Goal: Task Accomplishment & Management: Use online tool/utility

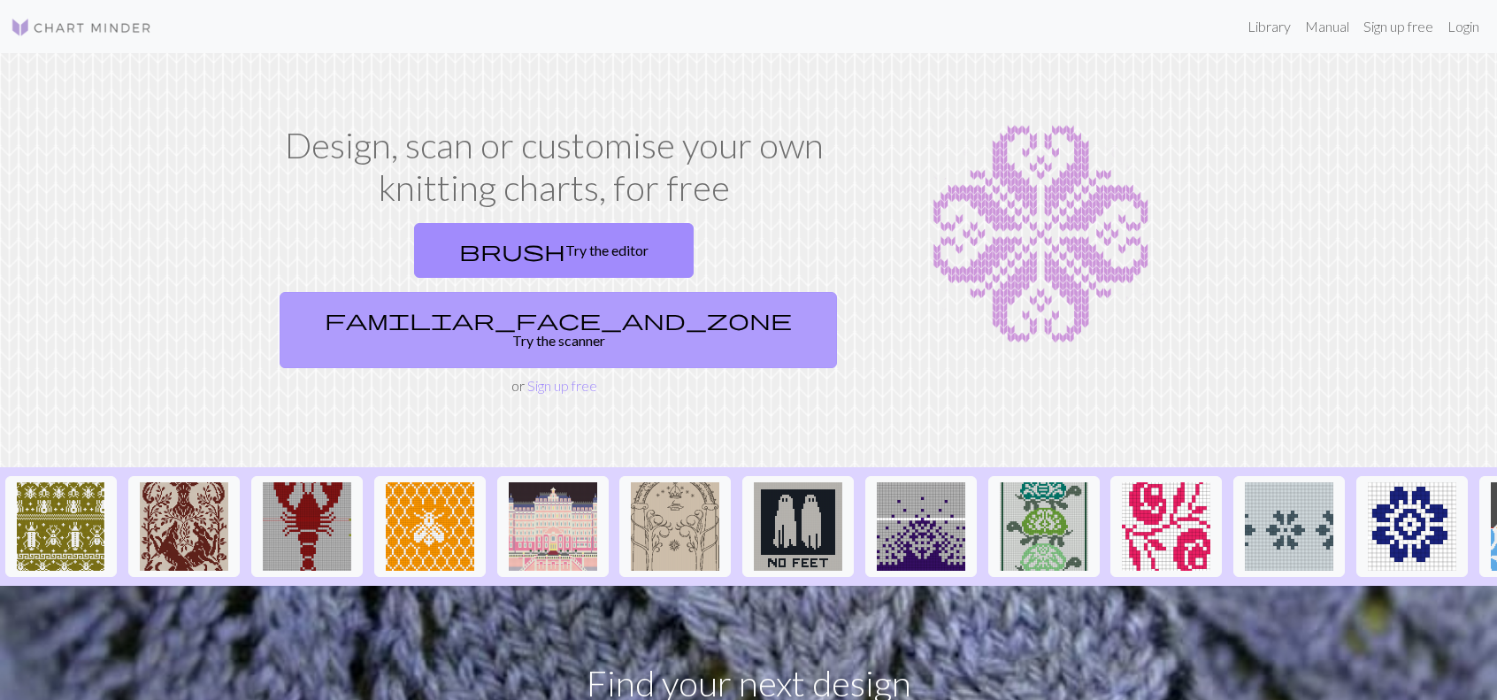
click at [681, 292] on link "familiar_face_and_zone Try the scanner" at bounding box center [557, 330] width 557 height 76
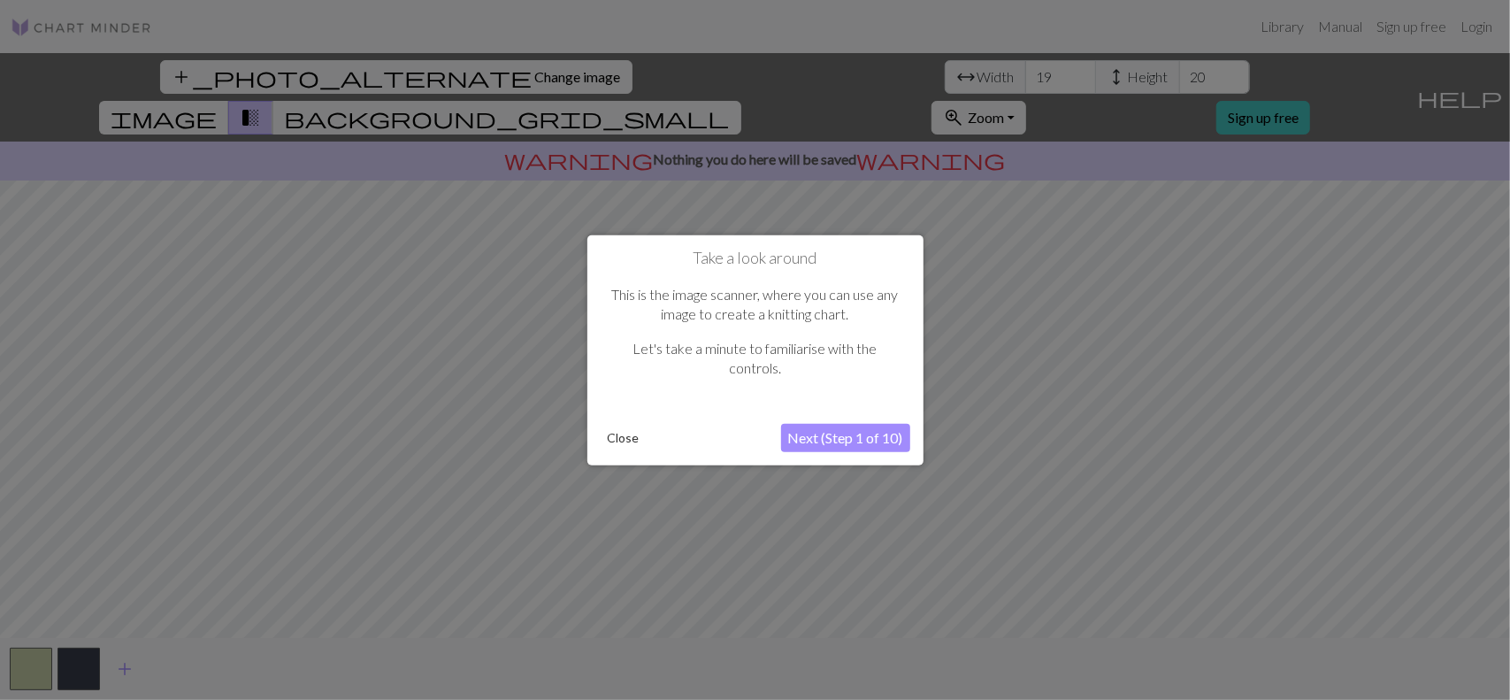
click at [878, 443] on button "Next (Step 1 of 10)" at bounding box center [845, 438] width 129 height 28
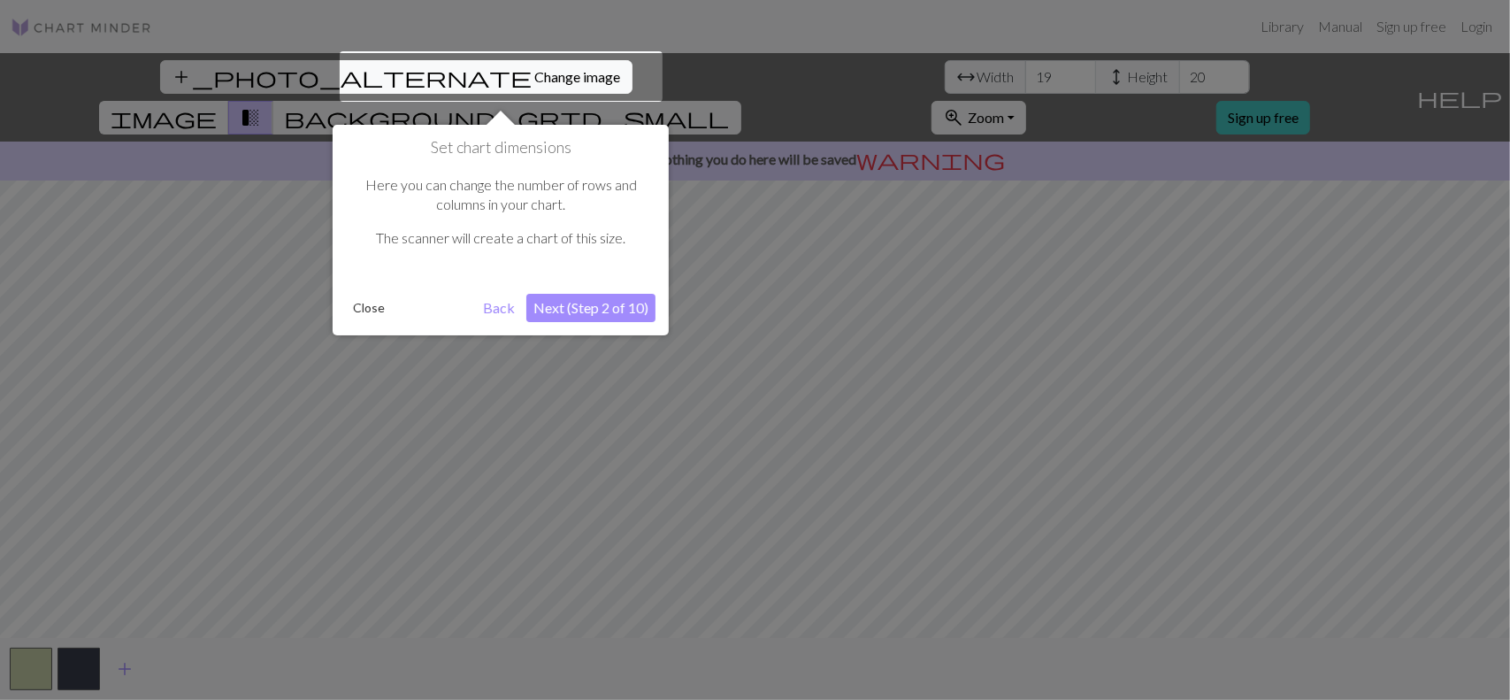
click at [598, 310] on button "Next (Step 2 of 10)" at bounding box center [590, 308] width 129 height 28
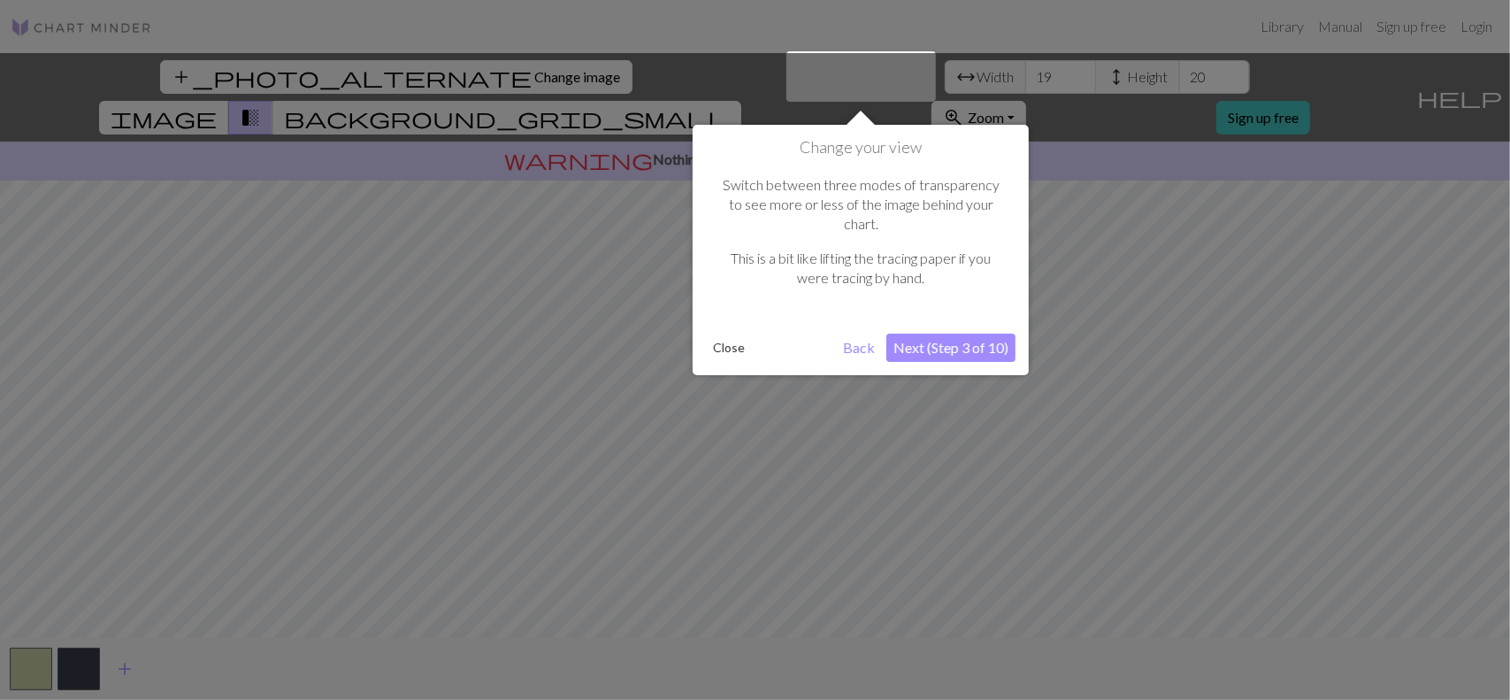
click at [961, 333] on button "Next (Step 3 of 10)" at bounding box center [950, 347] width 129 height 28
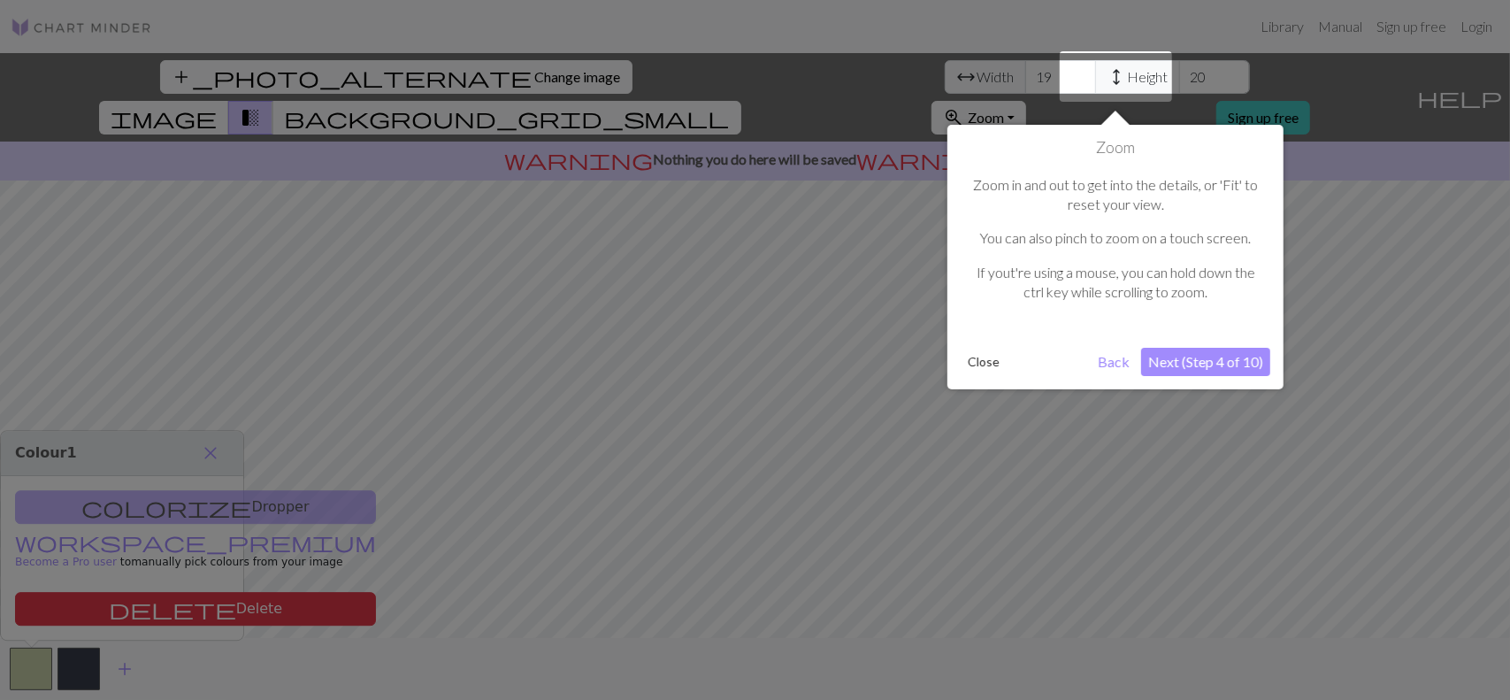
click at [1201, 340] on div "Zoom Zoom in and out to get into the details, or 'Fit' to reset your view. You …" at bounding box center [1115, 257] width 336 height 264
click at [1206, 349] on button "Next (Step 4 of 10)" at bounding box center [1205, 362] width 129 height 28
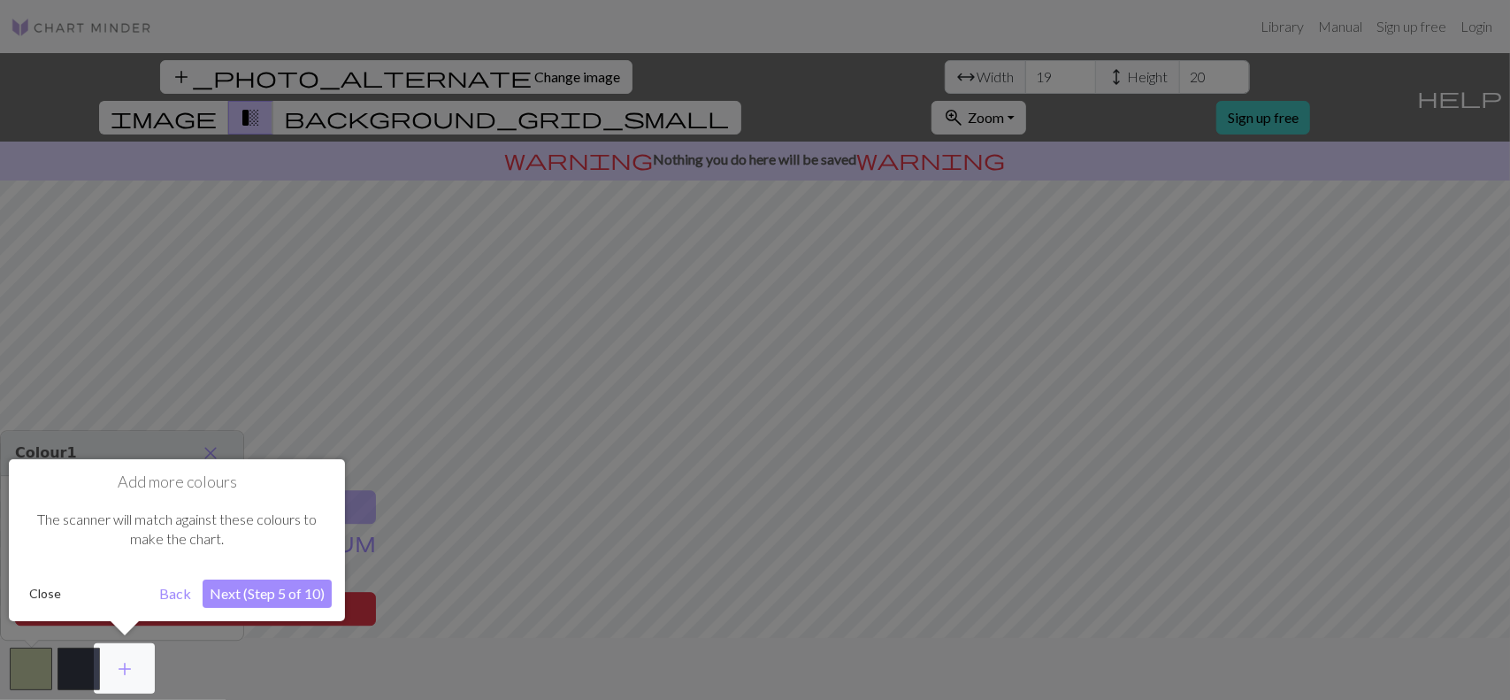
click at [239, 593] on button "Next (Step 5 of 10)" at bounding box center [267, 593] width 129 height 28
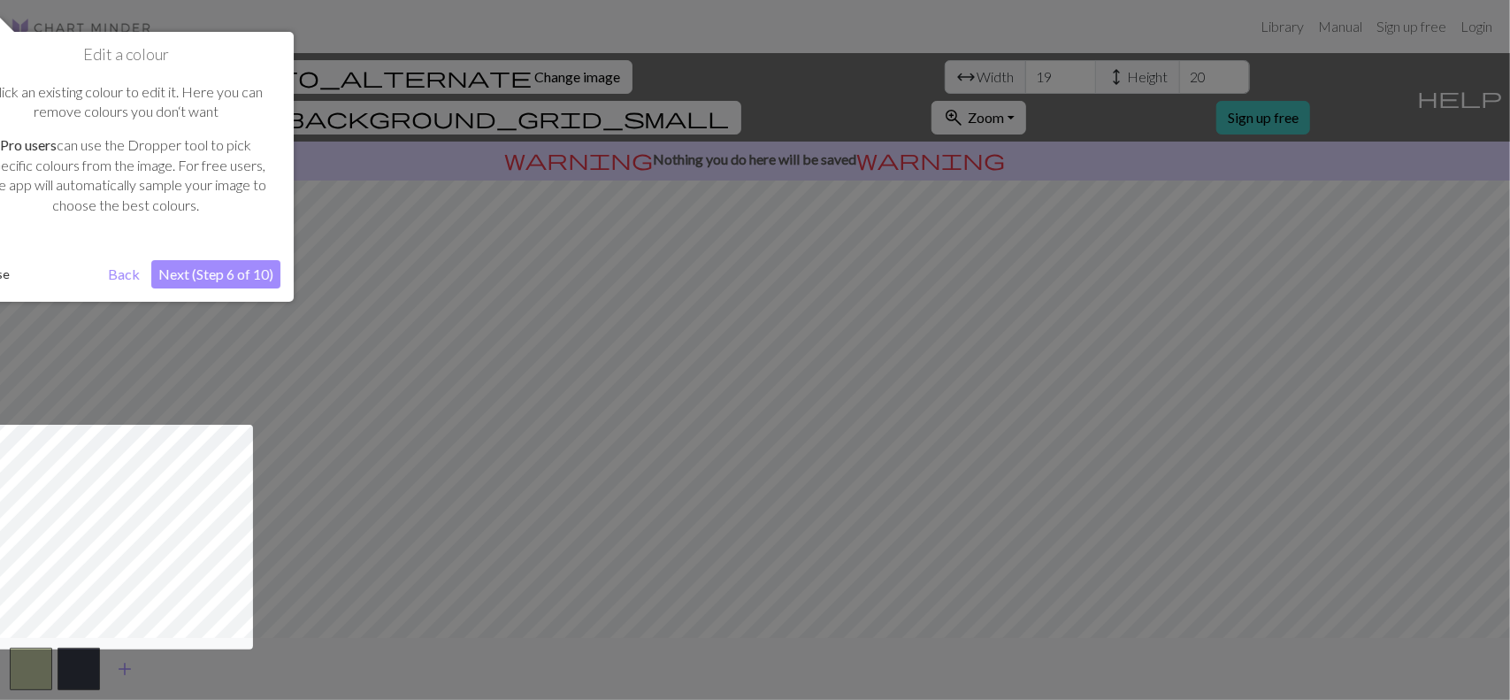
click at [128, 273] on button "Back" at bounding box center [124, 274] width 46 height 28
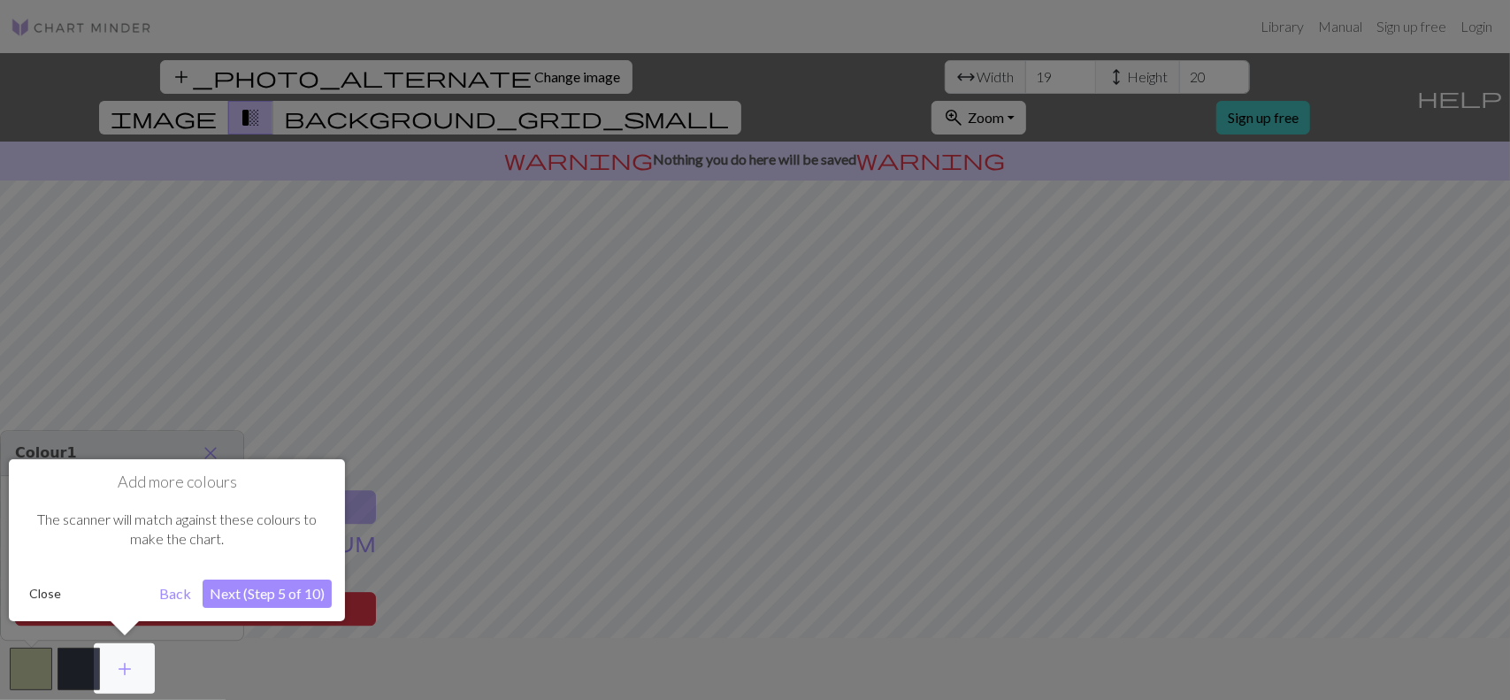
click at [277, 604] on button "Next (Step 5 of 10)" at bounding box center [267, 593] width 129 height 28
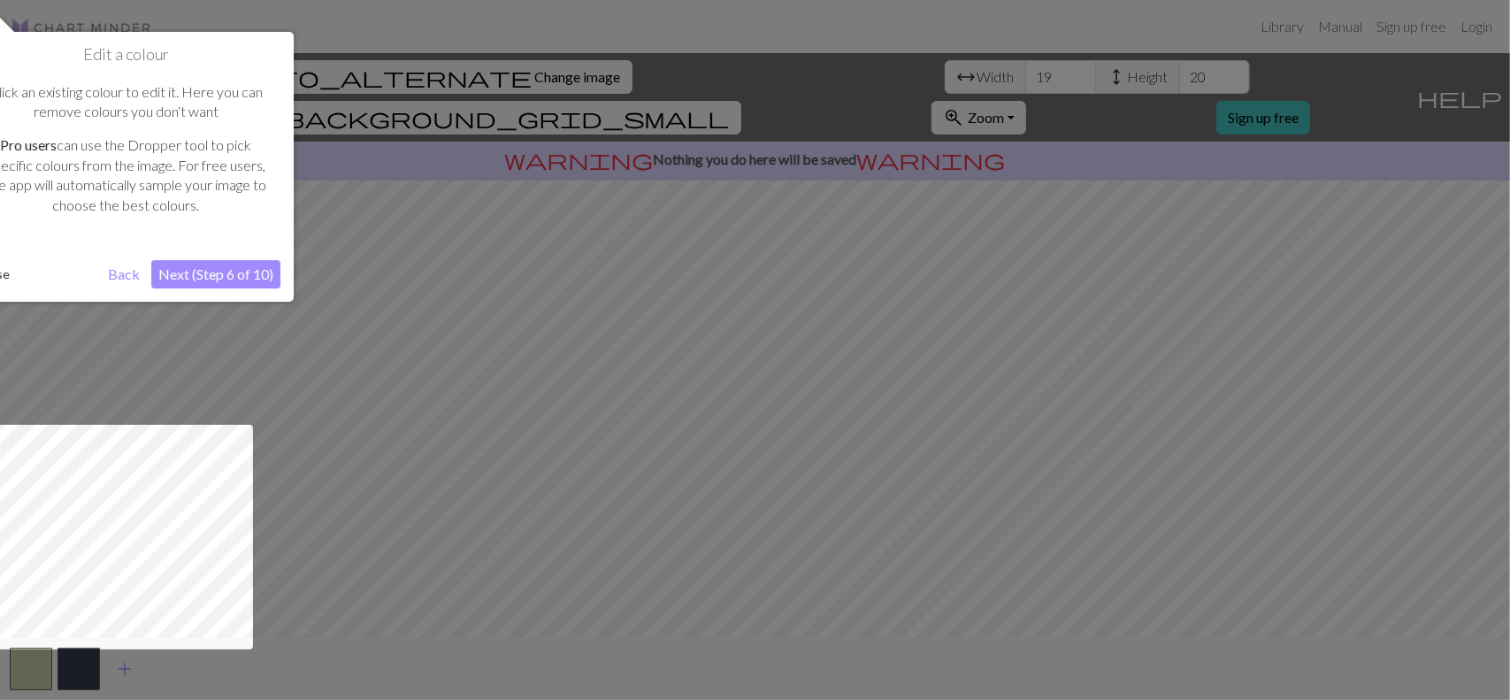
click at [218, 266] on button "Next (Step 6 of 10)" at bounding box center [215, 274] width 129 height 28
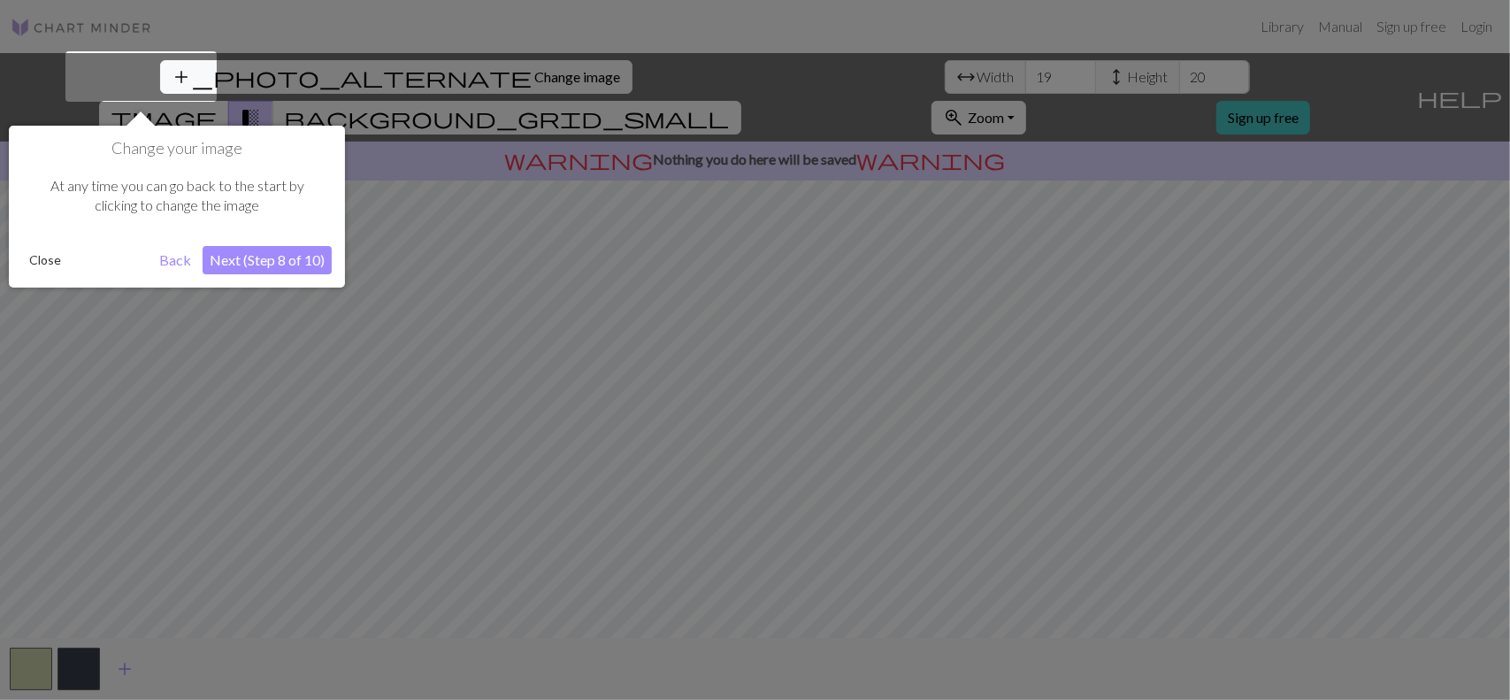
click at [292, 257] on button "Next (Step 8 of 10)" at bounding box center [267, 260] width 129 height 28
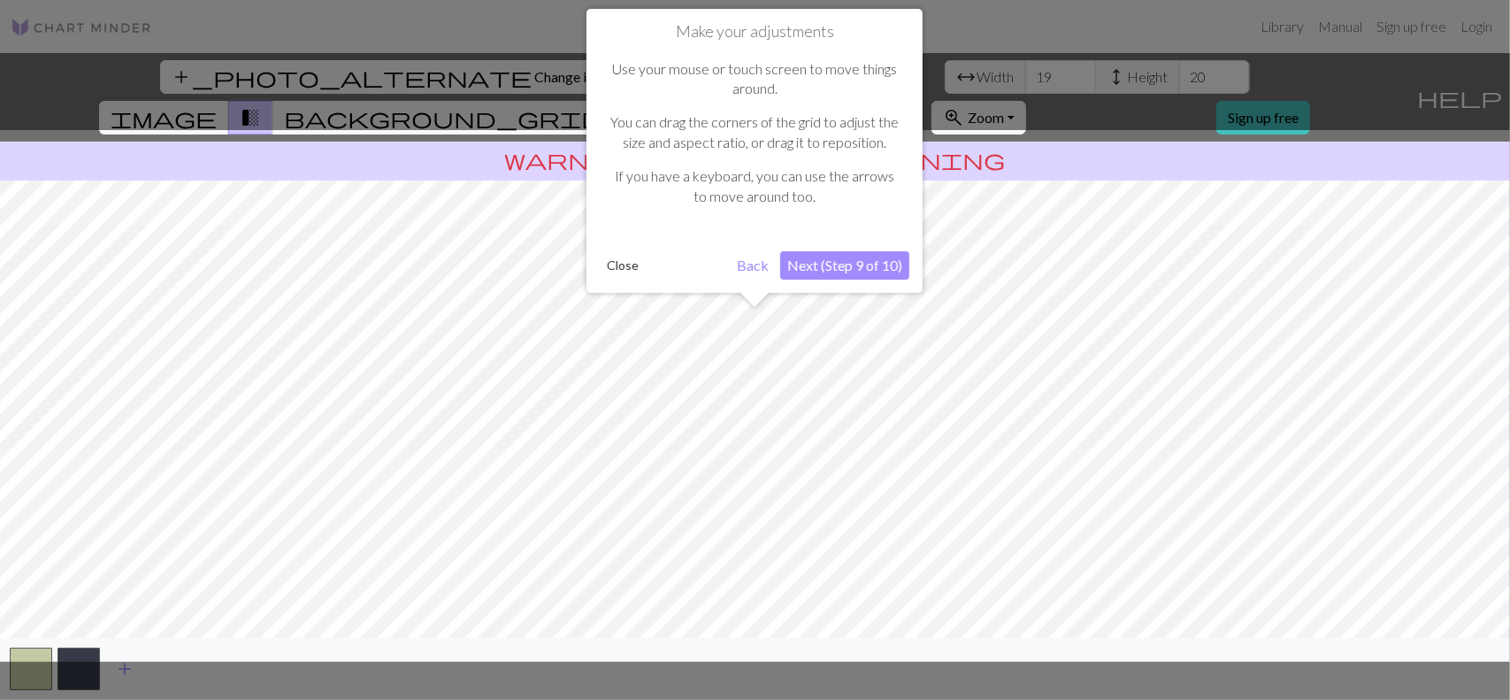
click at [849, 267] on button "Next (Step 9 of 10)" at bounding box center [844, 265] width 129 height 28
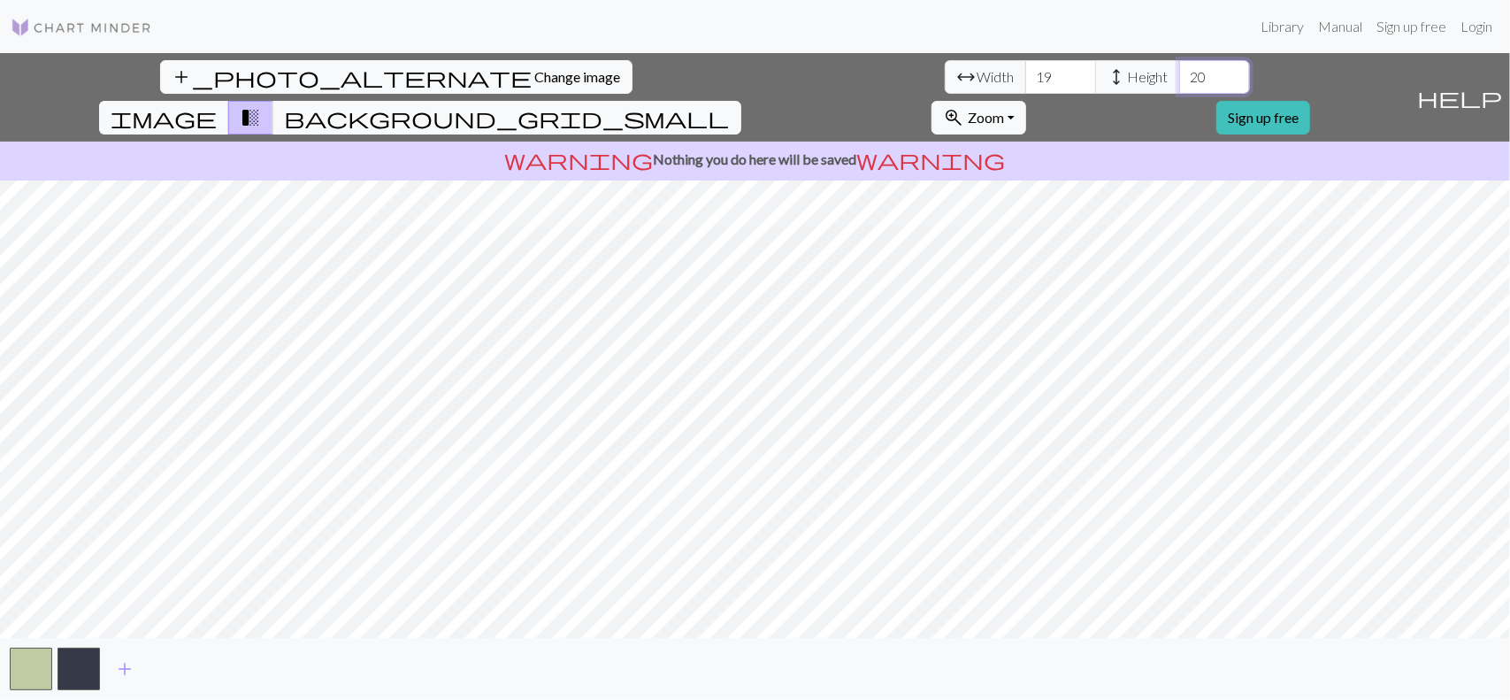
click at [1179, 81] on input "20" at bounding box center [1214, 77] width 71 height 34
click at [1179, 80] on input "20" at bounding box center [1214, 77] width 71 height 34
type input "90"
click at [1025, 76] on input "19" at bounding box center [1060, 77] width 71 height 34
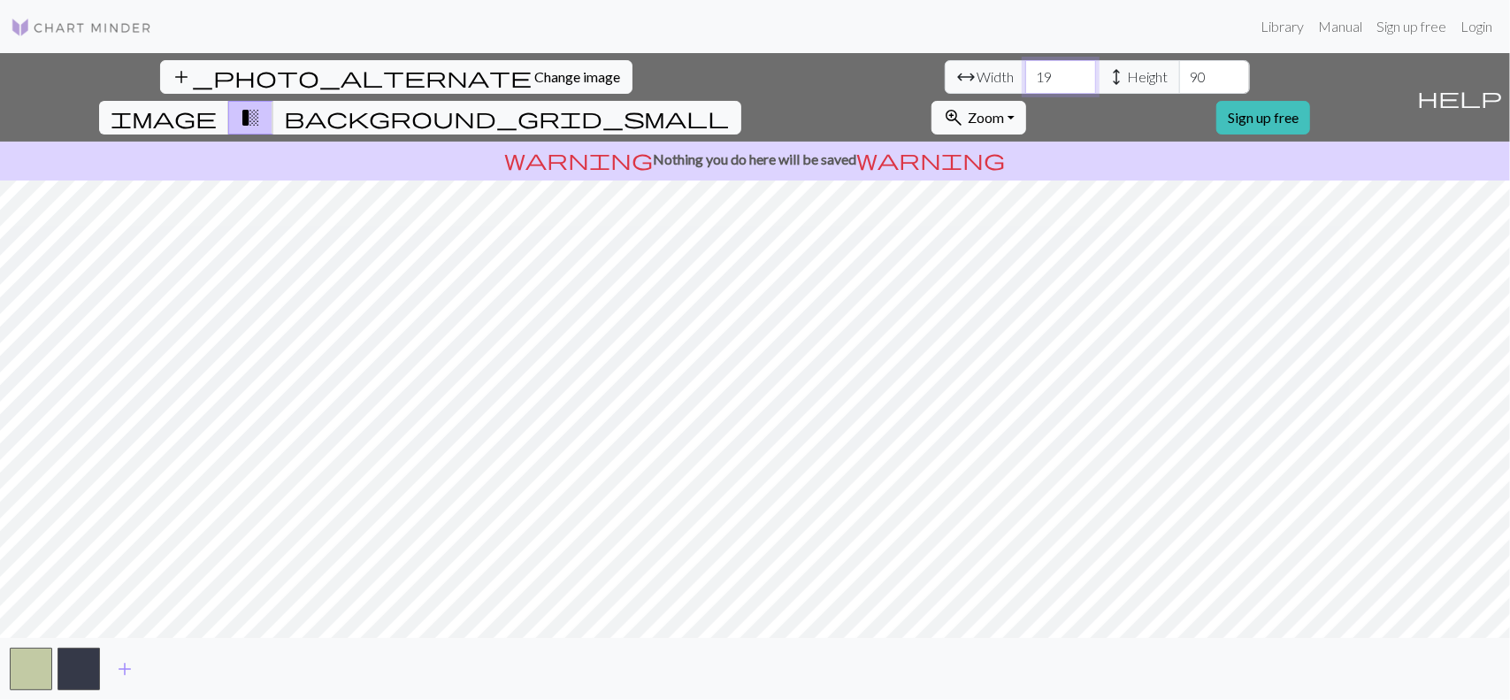
click at [1025, 76] on input "19" at bounding box center [1060, 77] width 71 height 34
type input "1"
type input "180"
click at [1179, 83] on input "90" at bounding box center [1214, 77] width 71 height 34
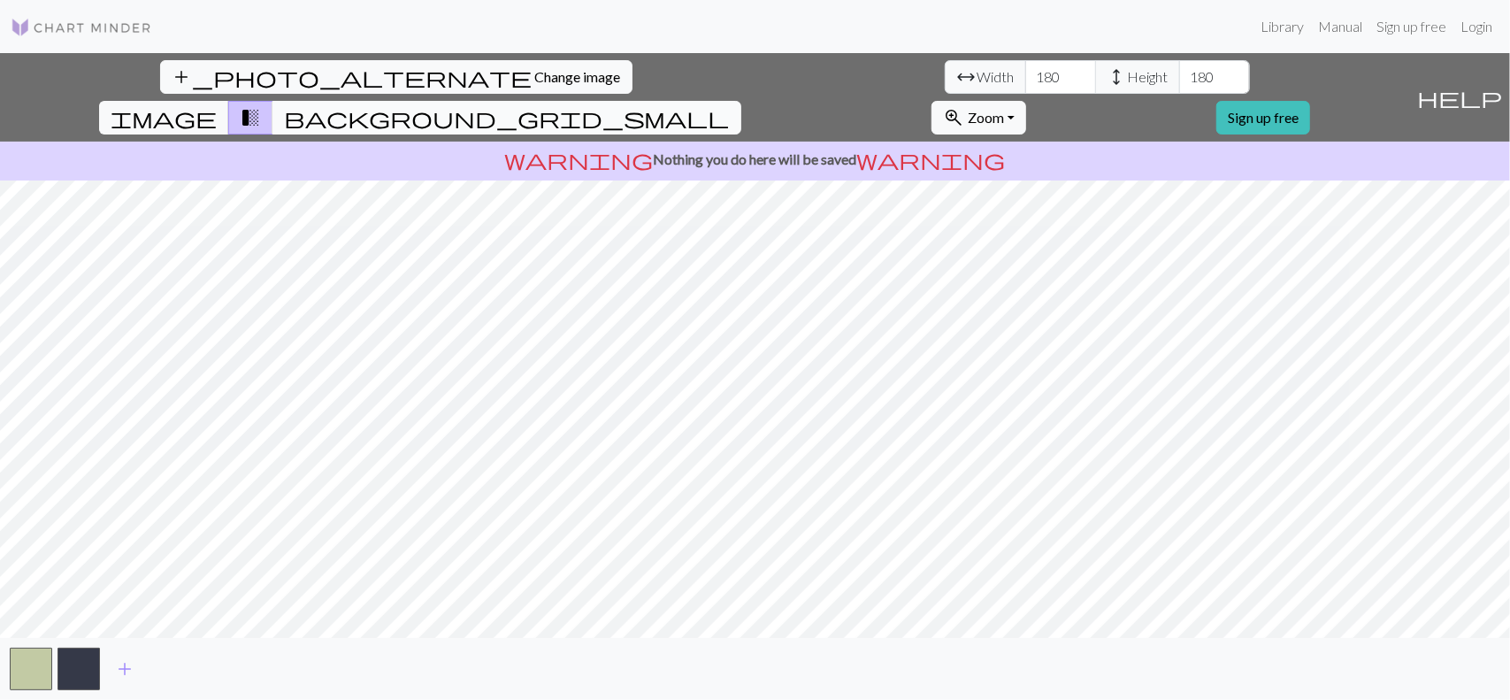
click at [730, 105] on span "background_grid_small" at bounding box center [507, 117] width 446 height 25
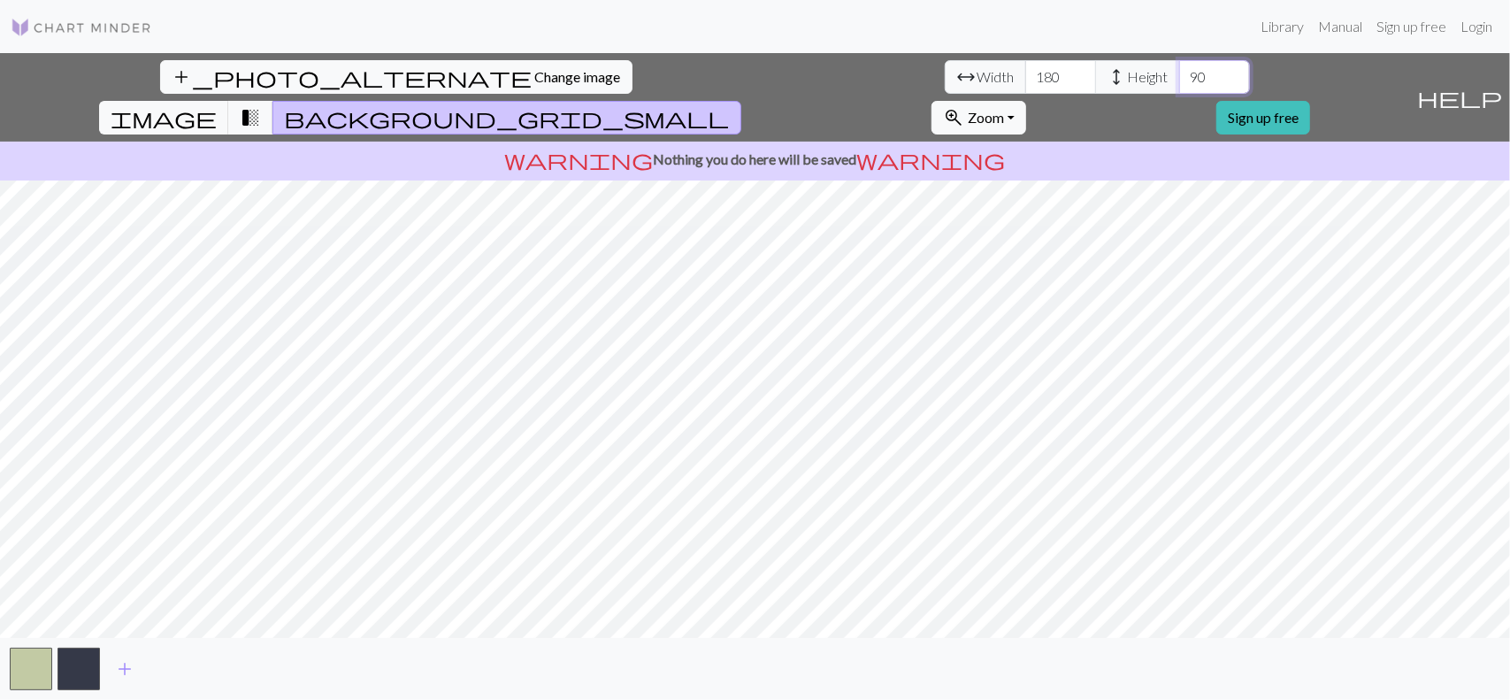
type input "90"
click at [82, 662] on button "button" at bounding box center [78, 668] width 42 height 42
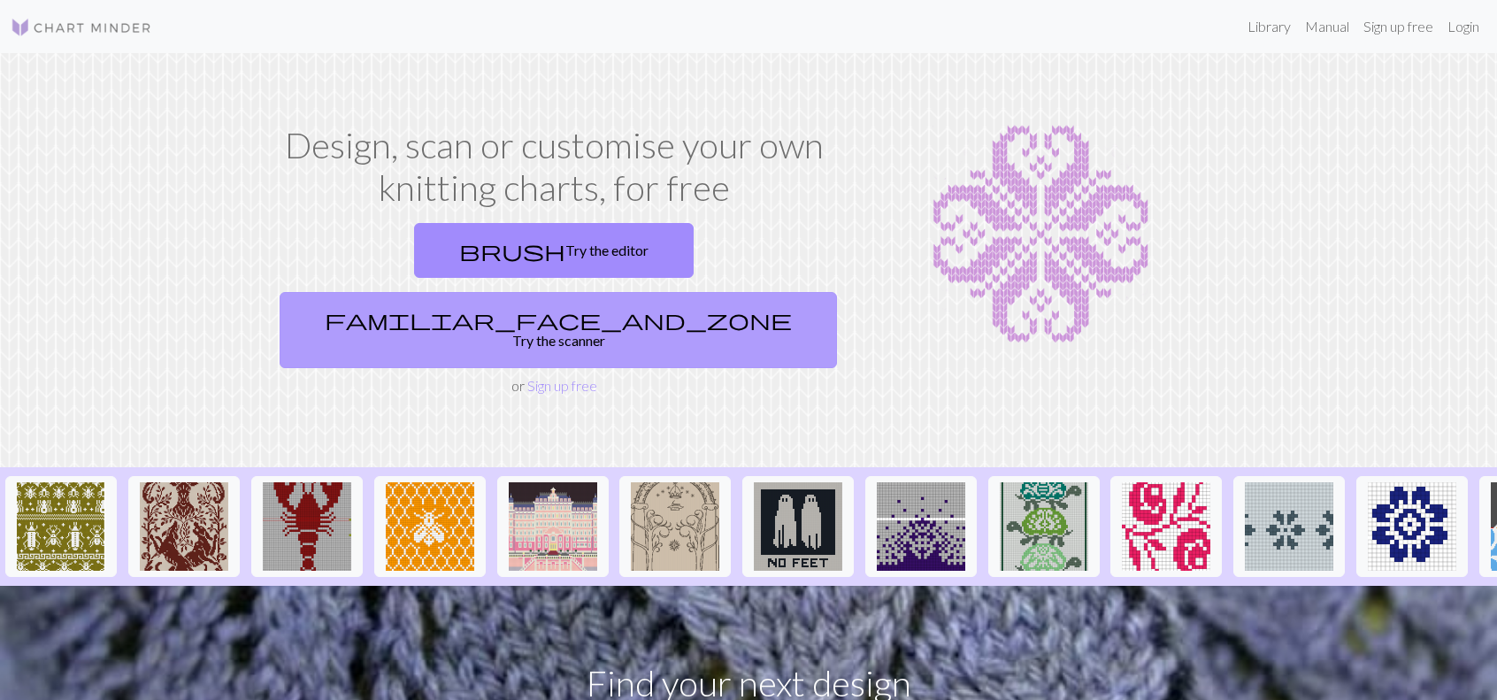
click at [713, 292] on link "familiar_face_and_zone Try the scanner" at bounding box center [557, 330] width 557 height 76
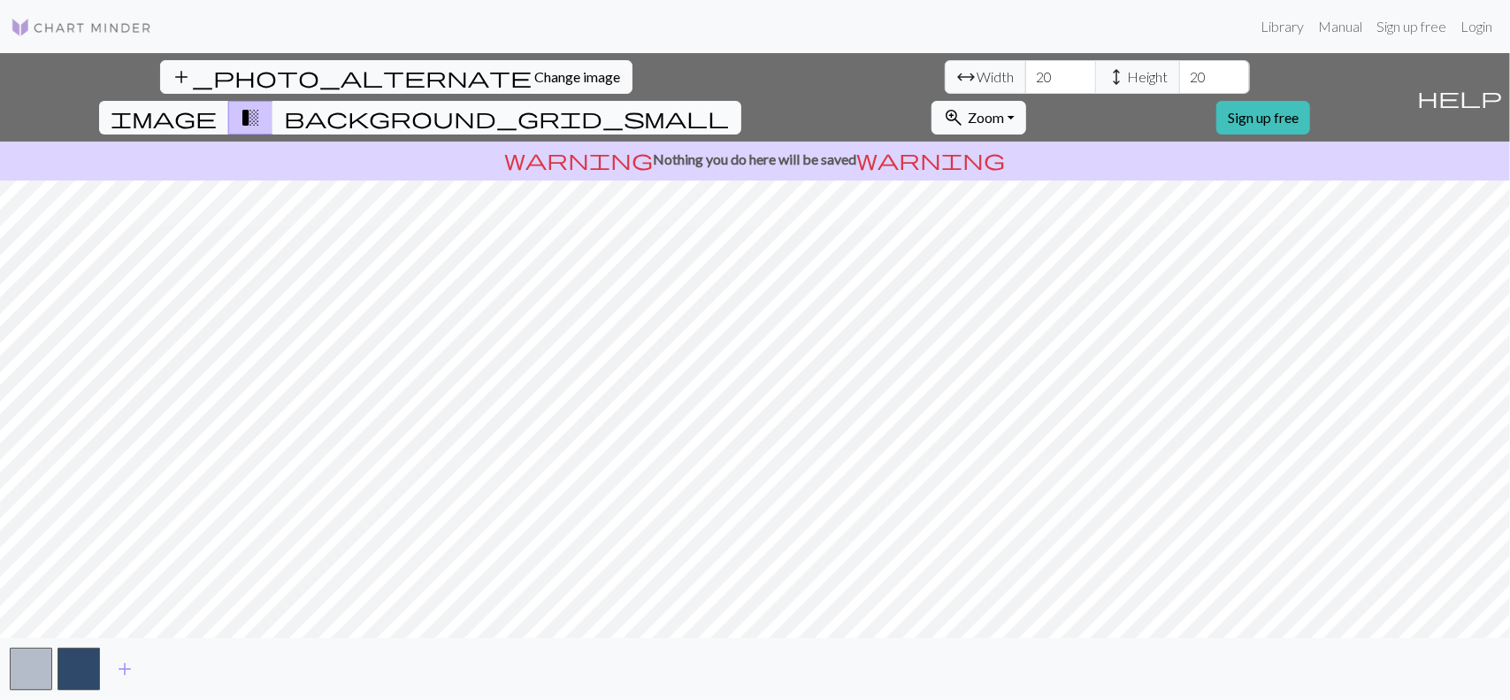
click at [741, 101] on button "background_grid_small" at bounding box center [506, 118] width 469 height 34
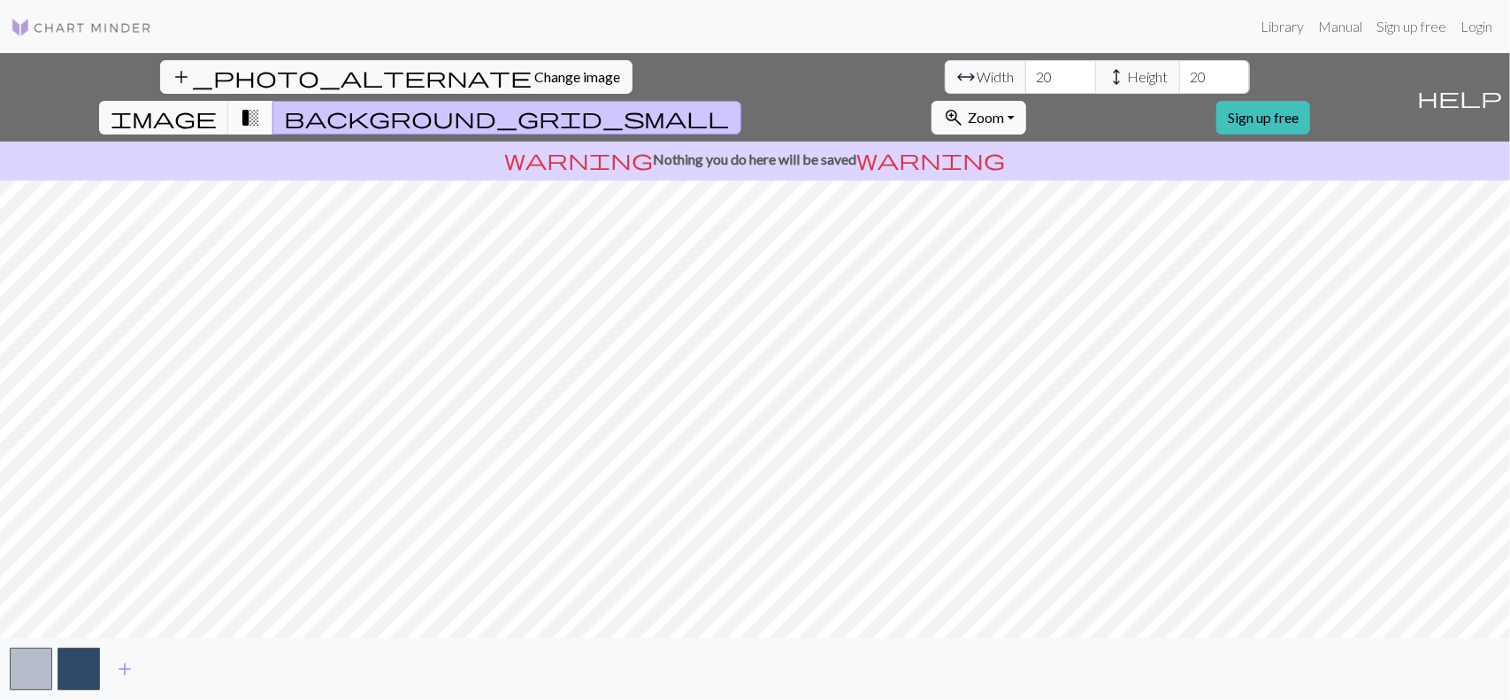
click at [273, 101] on button "transition_fade" at bounding box center [250, 118] width 45 height 34
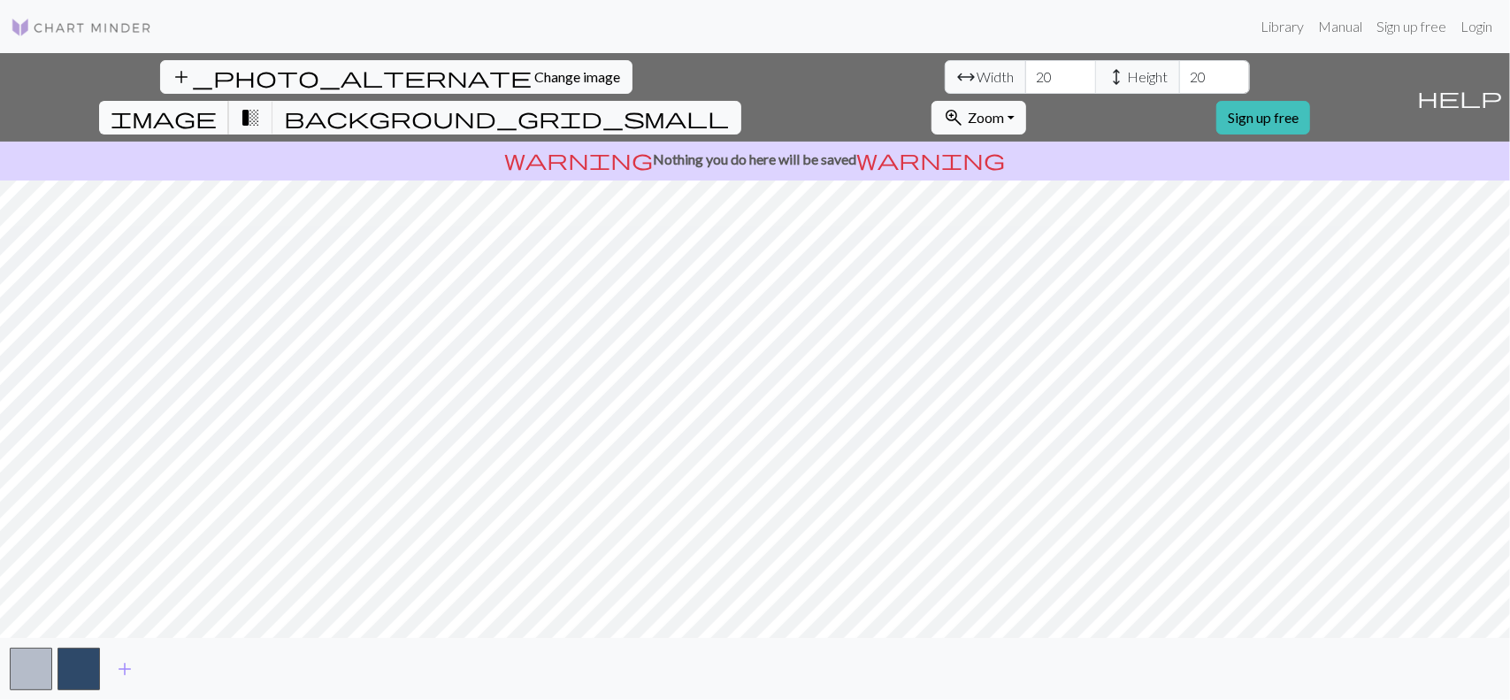
click at [217, 105] on span "image" at bounding box center [164, 117] width 106 height 25
click at [261, 105] on span "transition_fade" at bounding box center [250, 117] width 21 height 25
click at [1025, 69] on input "20" at bounding box center [1060, 77] width 71 height 34
type input "2"
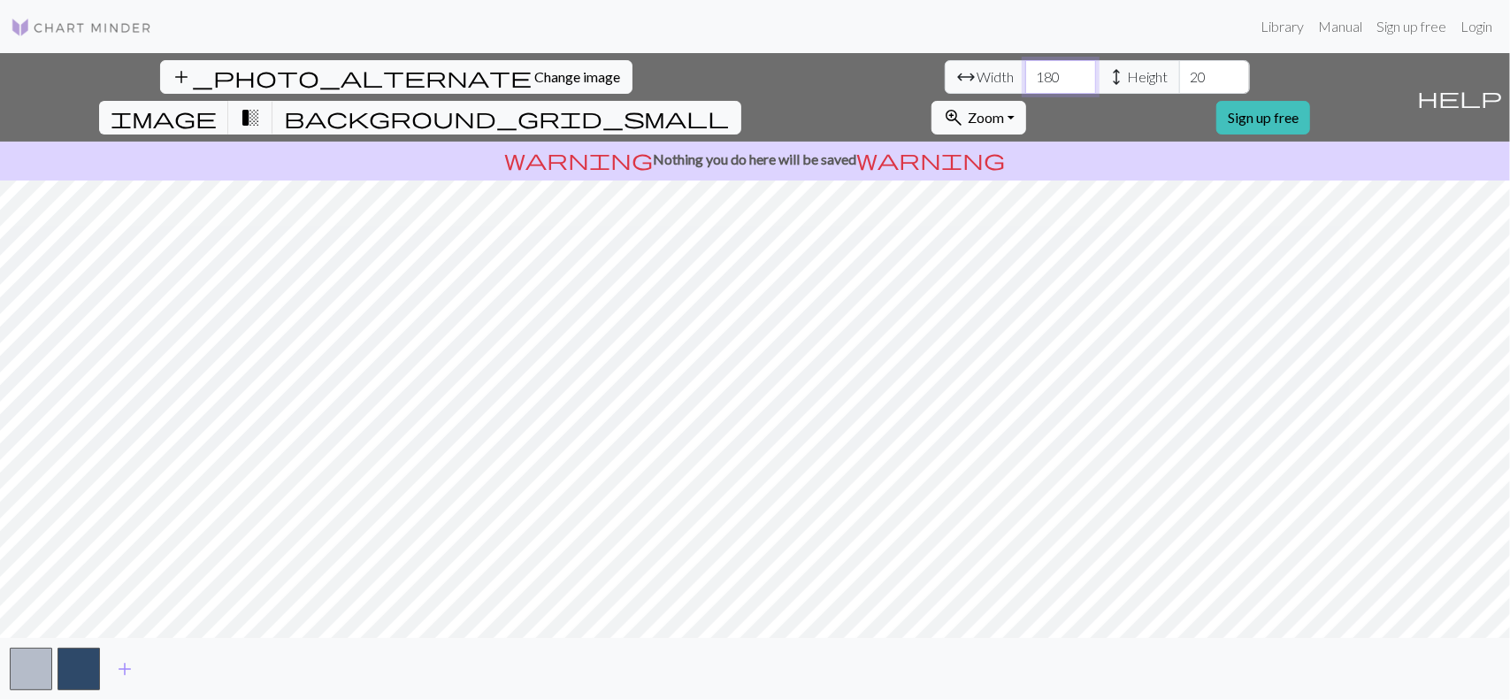
type input "180"
click at [1179, 73] on input "20" at bounding box center [1214, 77] width 71 height 34
type input "2"
click at [1004, 109] on span "Zoom" at bounding box center [986, 117] width 36 height 17
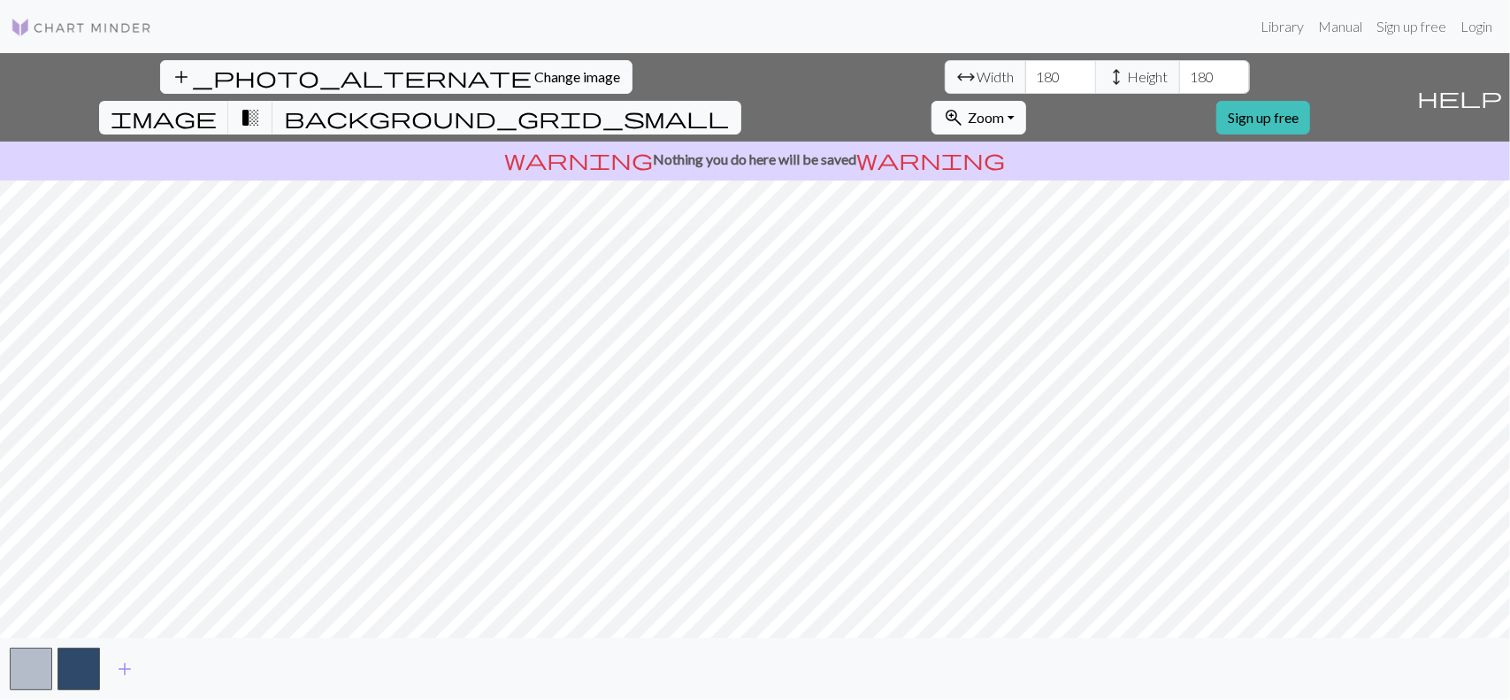
click at [1026, 101] on button "zoom_in Zoom Zoom" at bounding box center [978, 118] width 95 height 34
click at [1179, 80] on input "180" at bounding box center [1214, 77] width 71 height 34
click at [1179, 79] on input "179" at bounding box center [1214, 77] width 71 height 34
type input "180"
click at [1179, 69] on input "180" at bounding box center [1214, 77] width 71 height 34
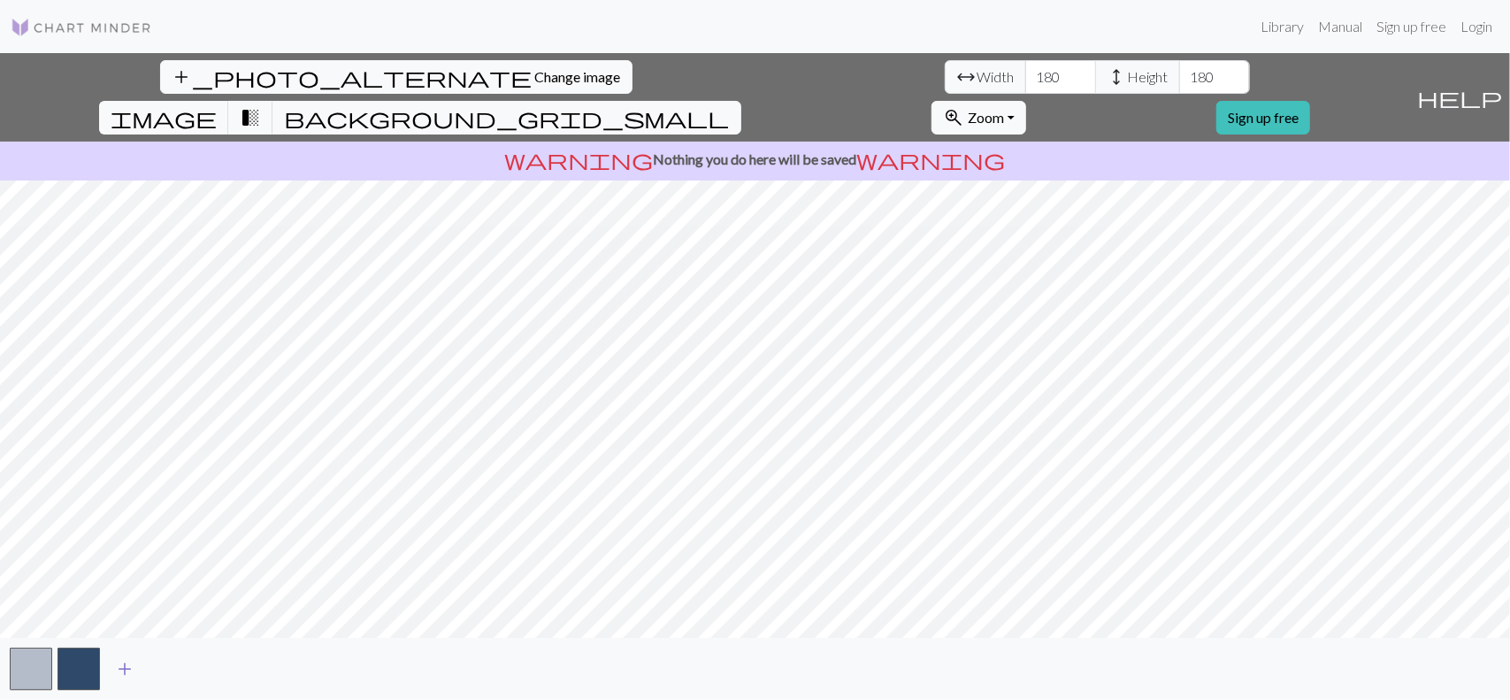
click at [120, 662] on span "add" at bounding box center [124, 668] width 21 height 25
click at [159, 676] on button "add" at bounding box center [172, 669] width 44 height 34
click at [218, 668] on span "add" at bounding box center [220, 668] width 21 height 25
click at [279, 667] on button "add" at bounding box center [268, 669] width 44 height 34
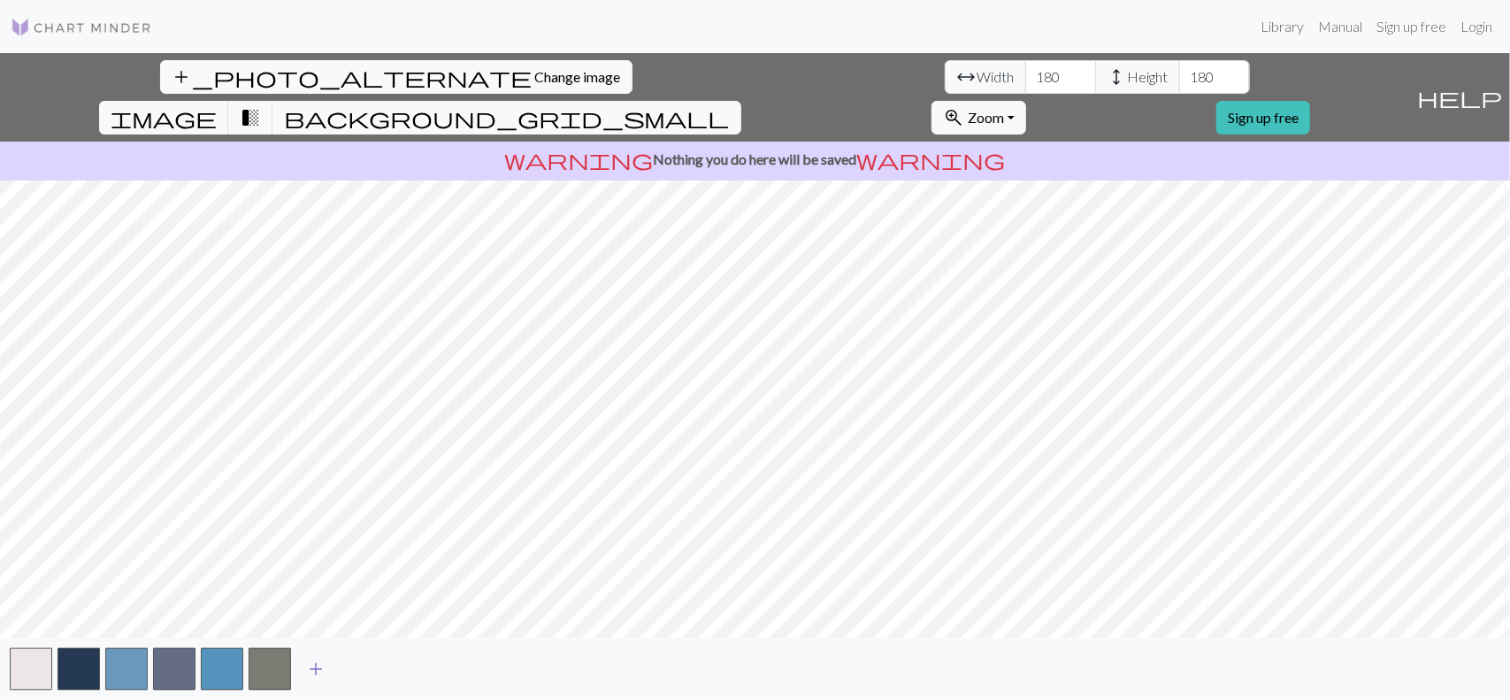
click at [331, 668] on button "add" at bounding box center [316, 669] width 44 height 34
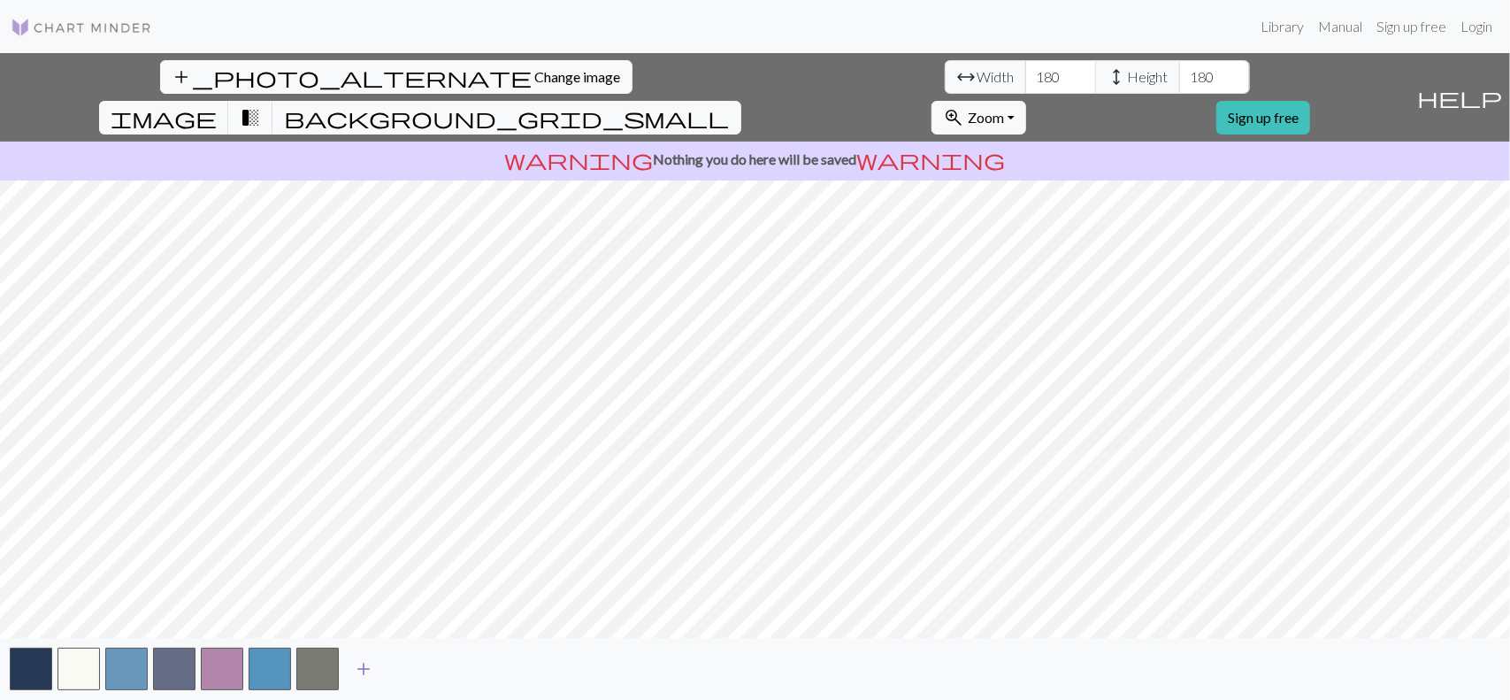
click at [367, 668] on span "add" at bounding box center [363, 668] width 21 height 25
click at [421, 668] on span "add" at bounding box center [411, 668] width 21 height 25
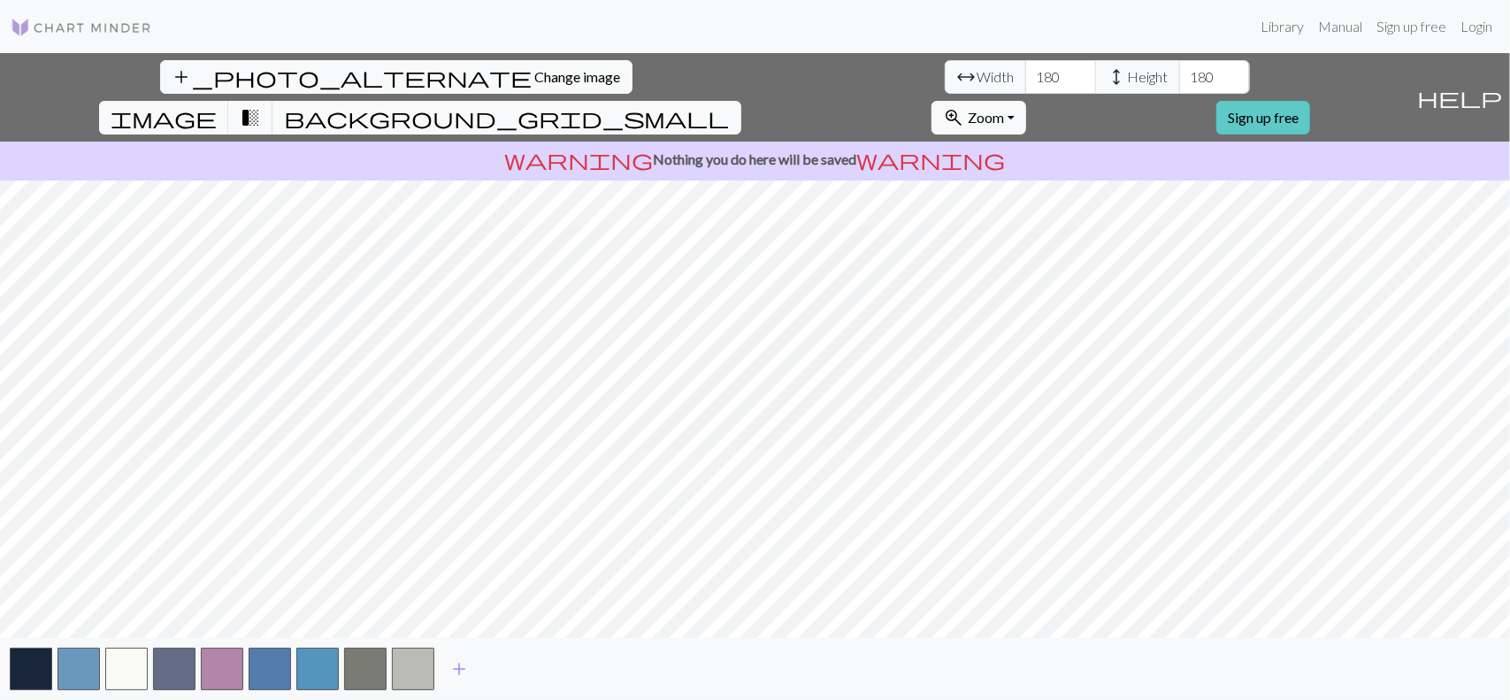
click at [1310, 101] on link "Sign up free" at bounding box center [1263, 118] width 94 height 34
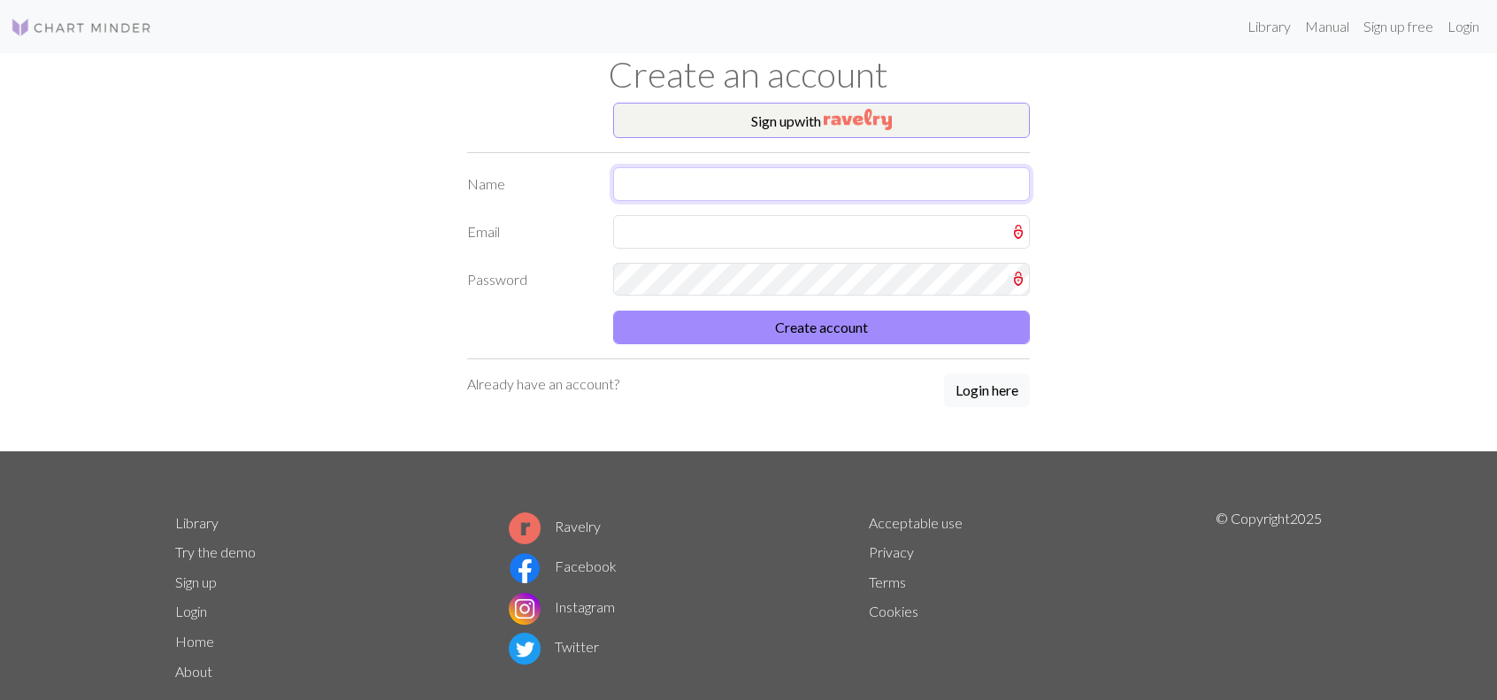
click at [797, 186] on input "text" at bounding box center [821, 184] width 417 height 34
type input "Kenji"
click at [713, 238] on input "text" at bounding box center [821, 232] width 417 height 34
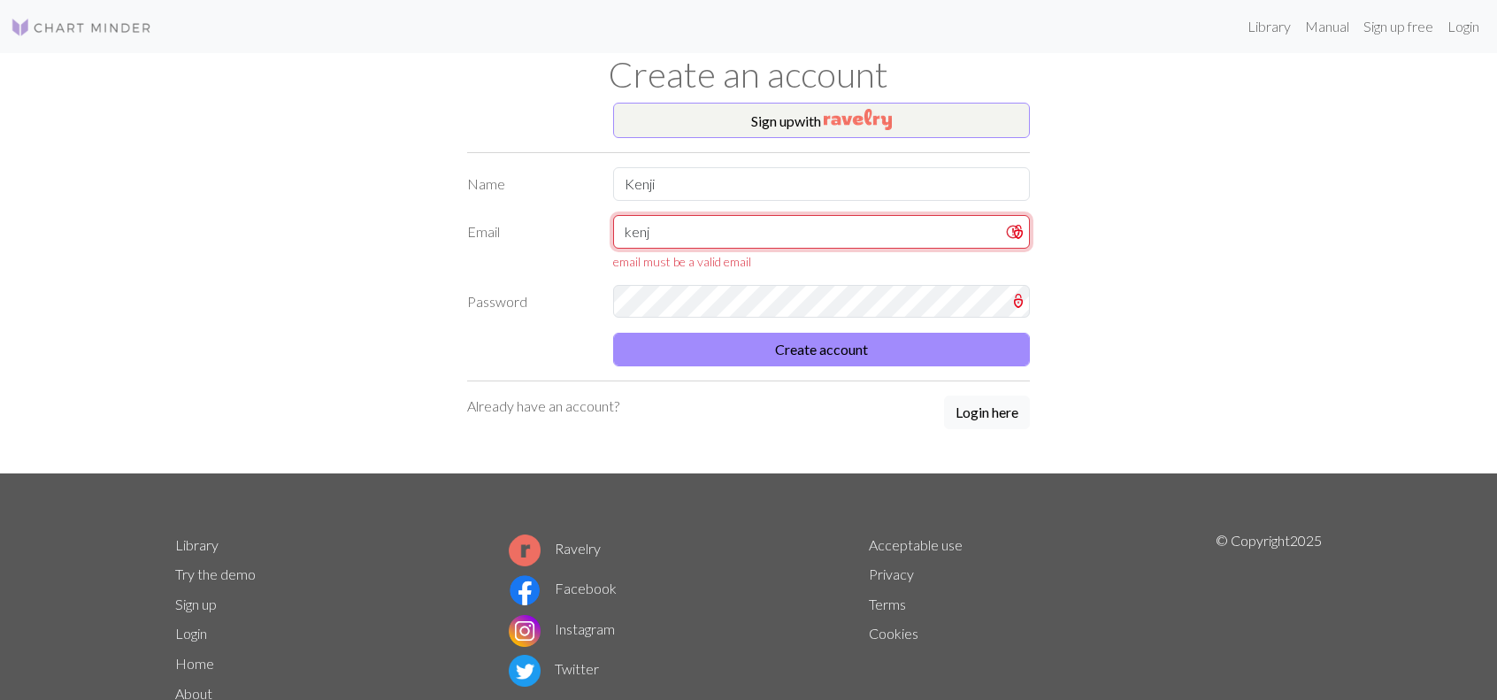
type input "[EMAIL_ADDRESS][DOMAIN_NAME]"
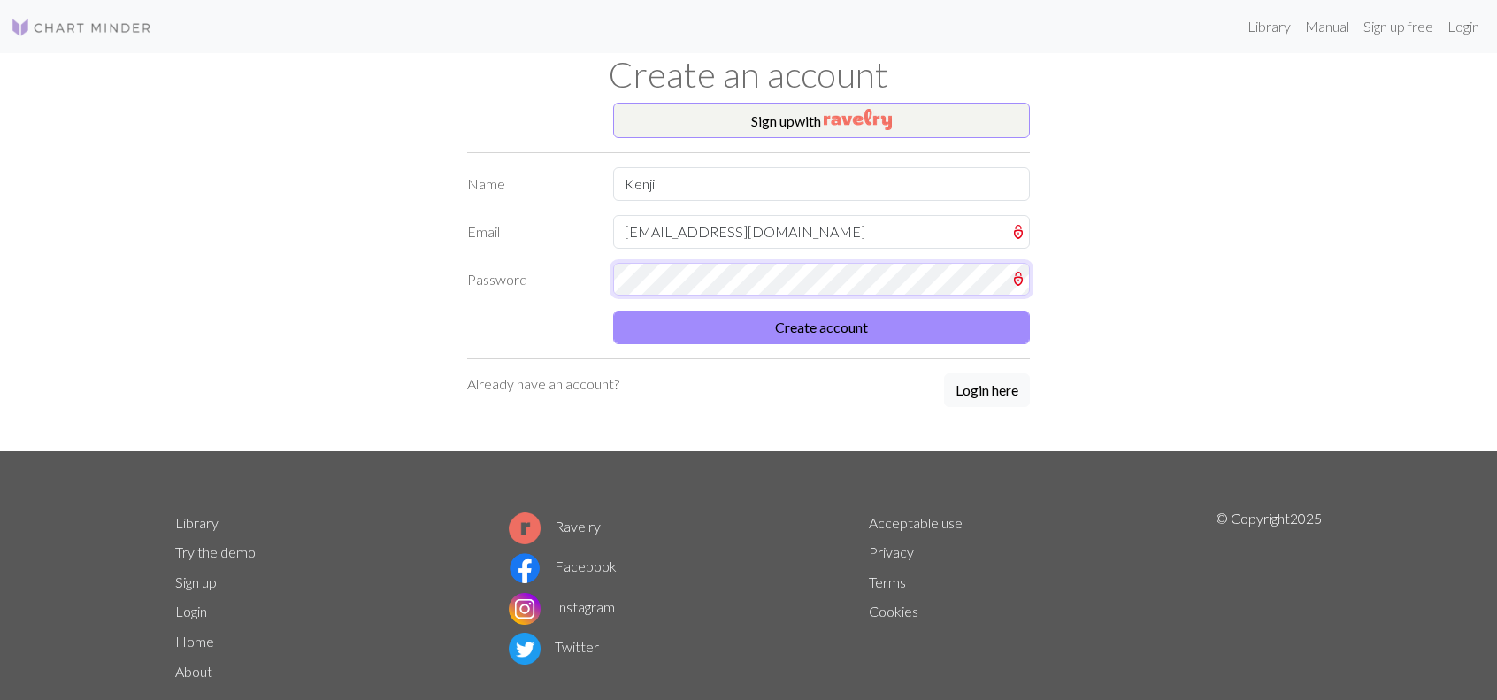
click at [613, 310] on button "Create account" at bounding box center [821, 327] width 417 height 34
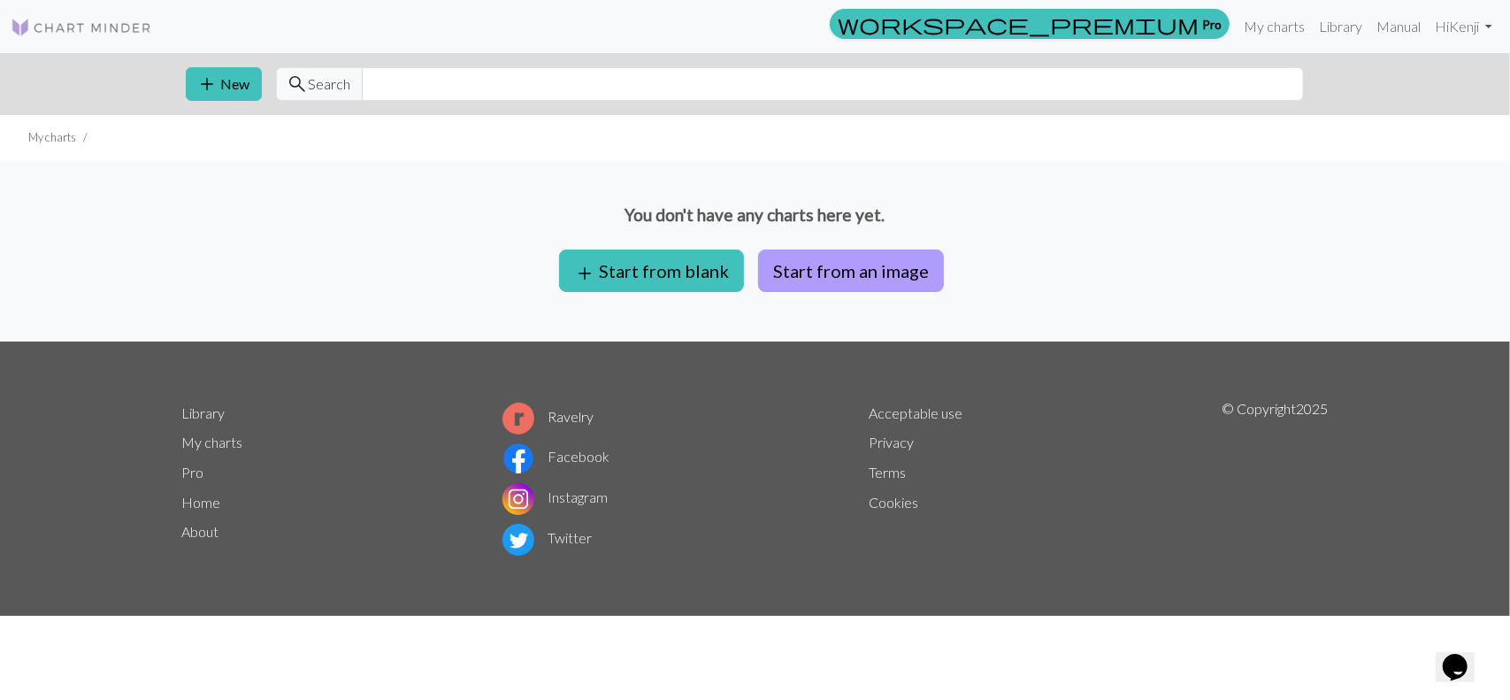
click at [859, 268] on button "Start from an image" at bounding box center [851, 270] width 186 height 42
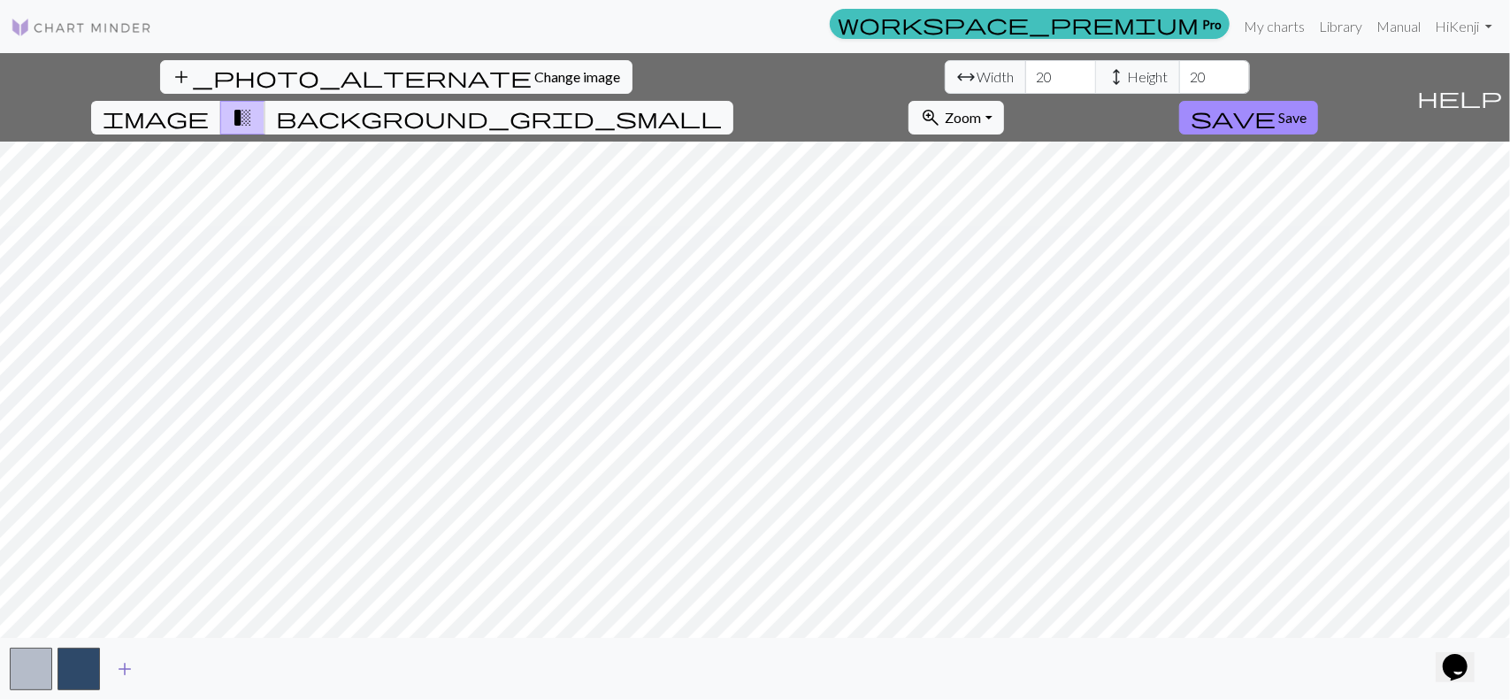
click at [120, 665] on span "add" at bounding box center [124, 668] width 21 height 25
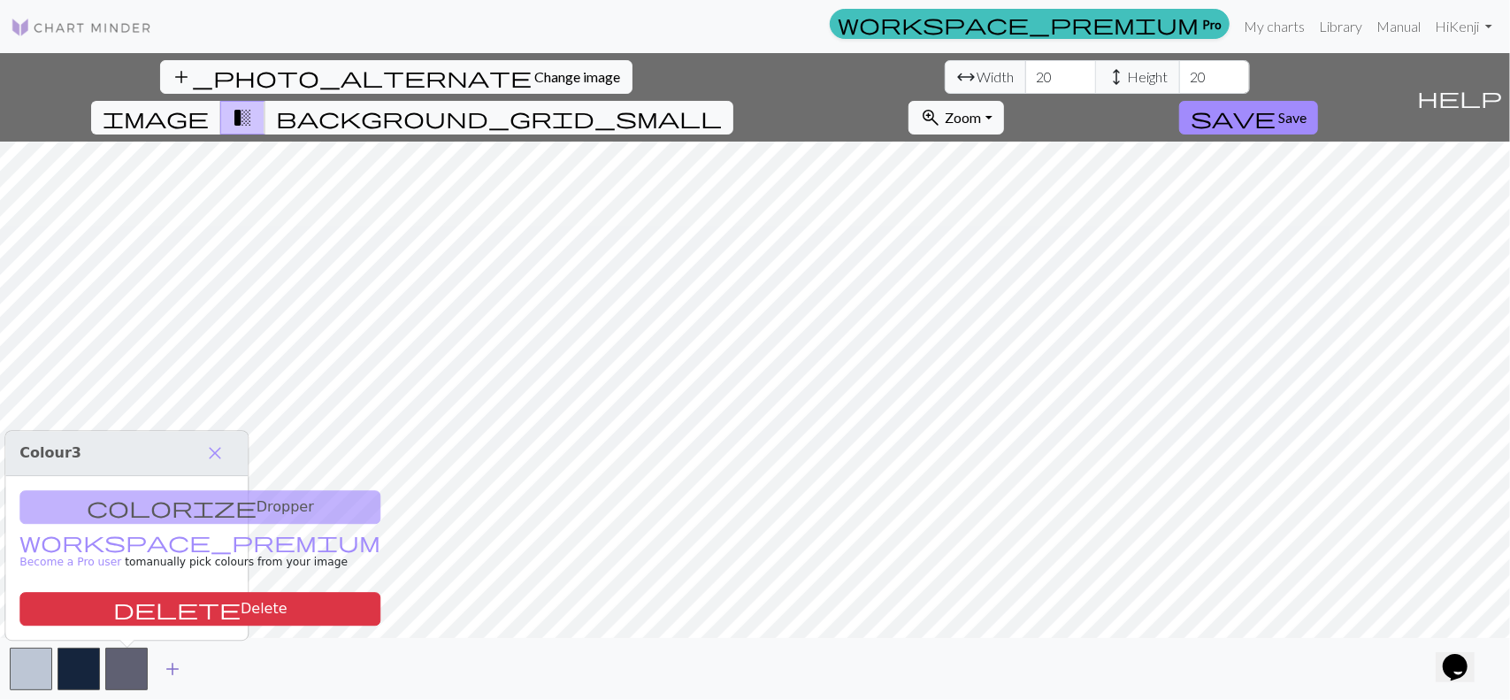
click at [180, 668] on span "add" at bounding box center [172, 668] width 21 height 25
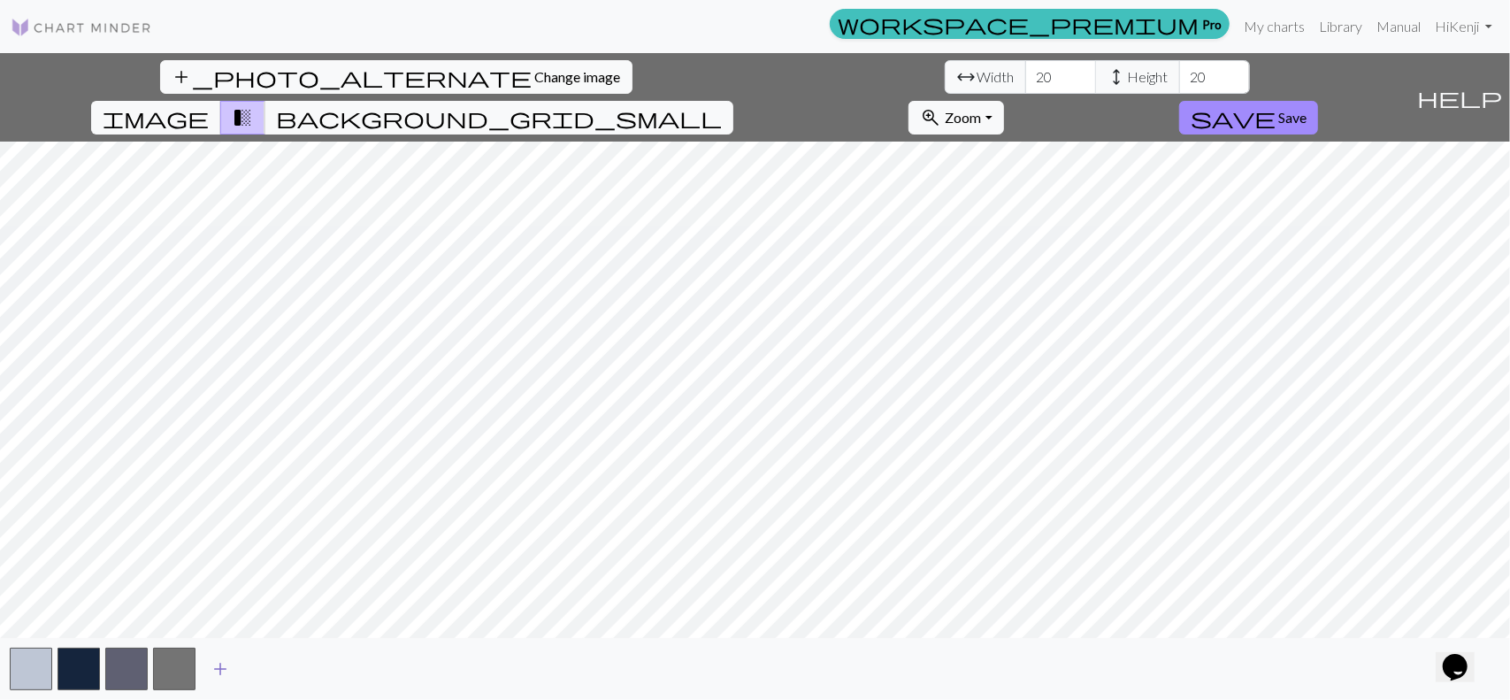
click at [211, 668] on span "add" at bounding box center [220, 668] width 21 height 25
click at [264, 662] on span "add" at bounding box center [267, 668] width 21 height 25
click at [295, 667] on button "add" at bounding box center [316, 669] width 44 height 34
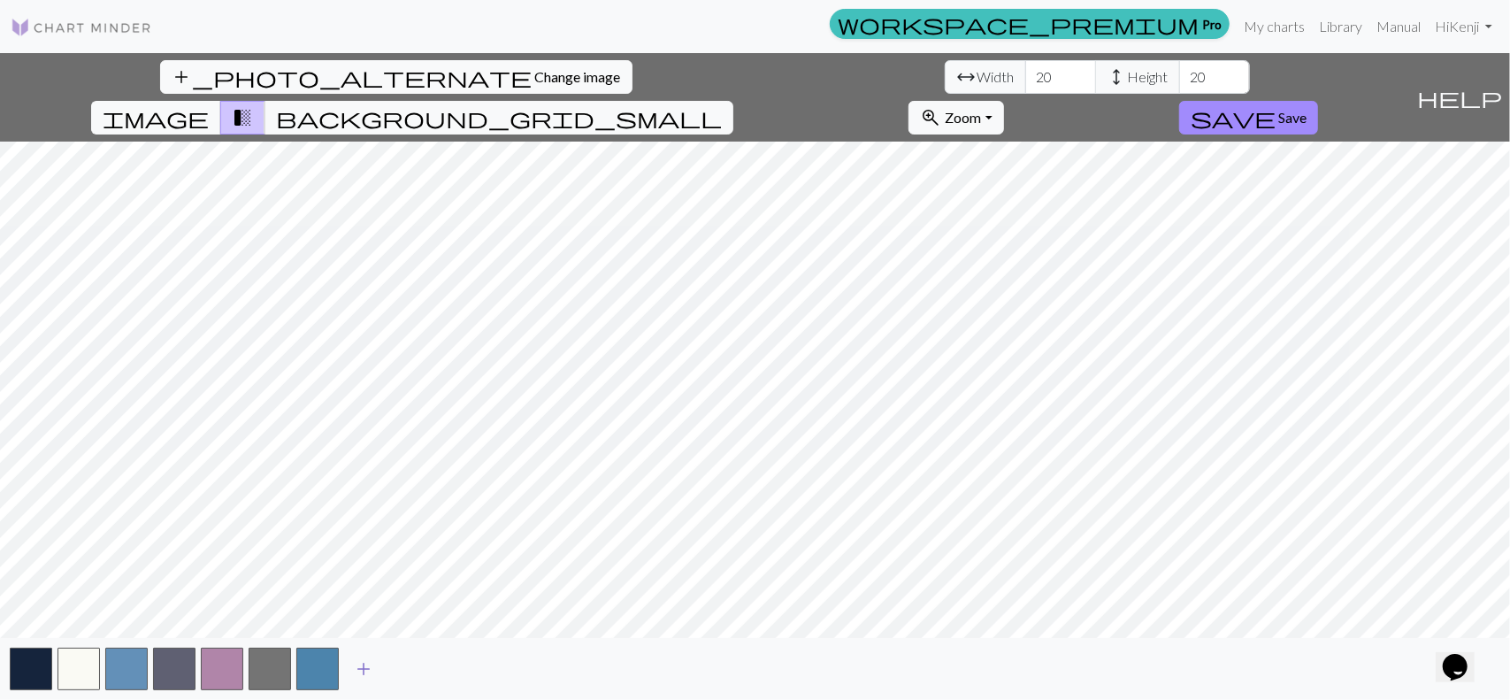
click at [357, 661] on span "add" at bounding box center [363, 668] width 21 height 25
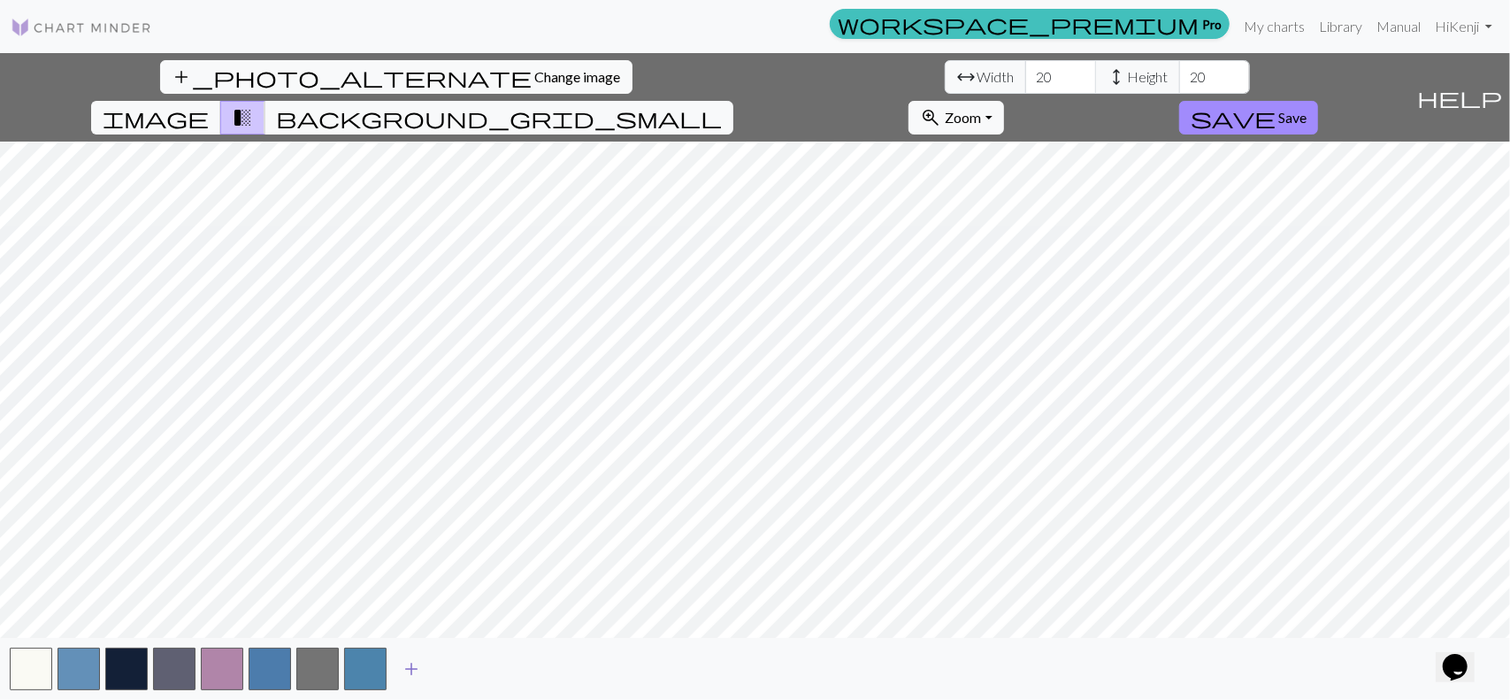
click at [411, 662] on span "add" at bounding box center [411, 668] width 21 height 25
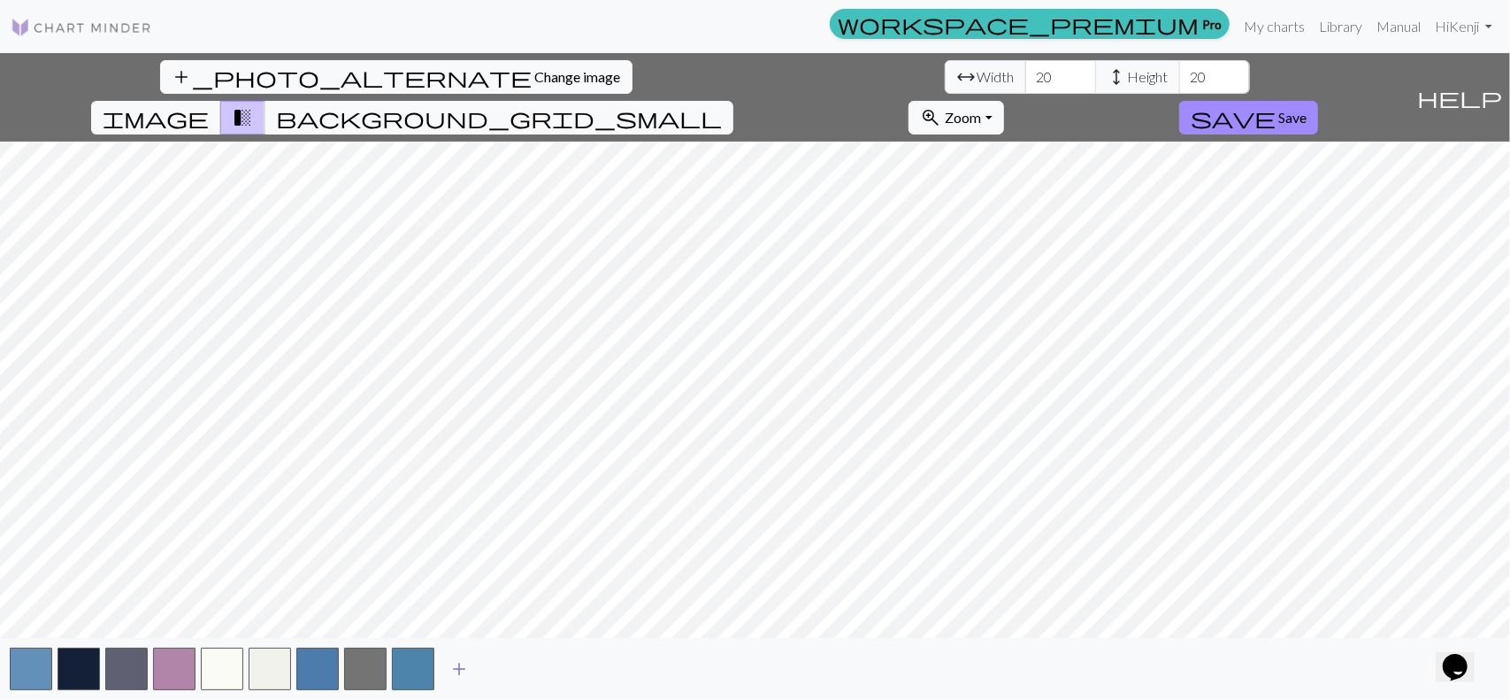
click at [456, 665] on span "add" at bounding box center [458, 668] width 21 height 25
click at [517, 670] on button "add" at bounding box center [507, 669] width 44 height 34
click at [493, 672] on button "button" at bounding box center [508, 668] width 42 height 42
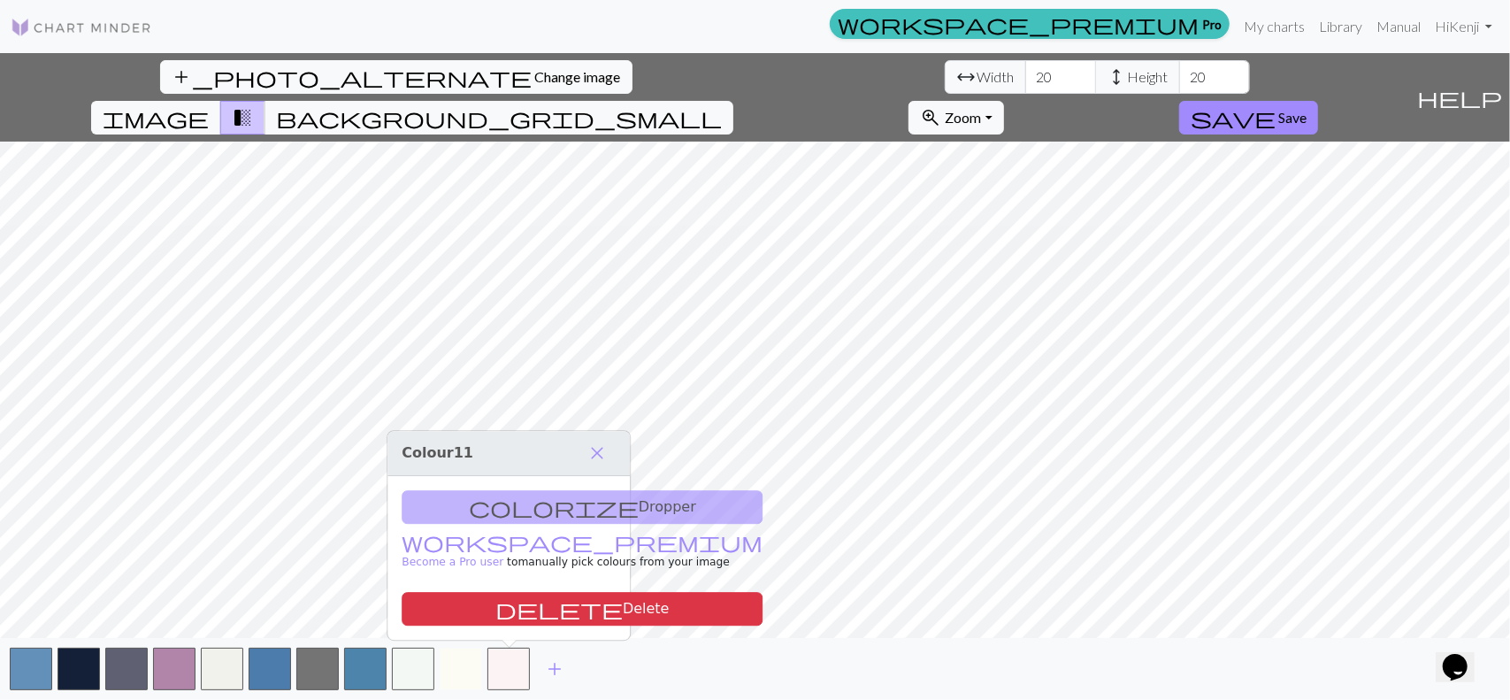
click at [465, 675] on button "button" at bounding box center [461, 668] width 42 height 42
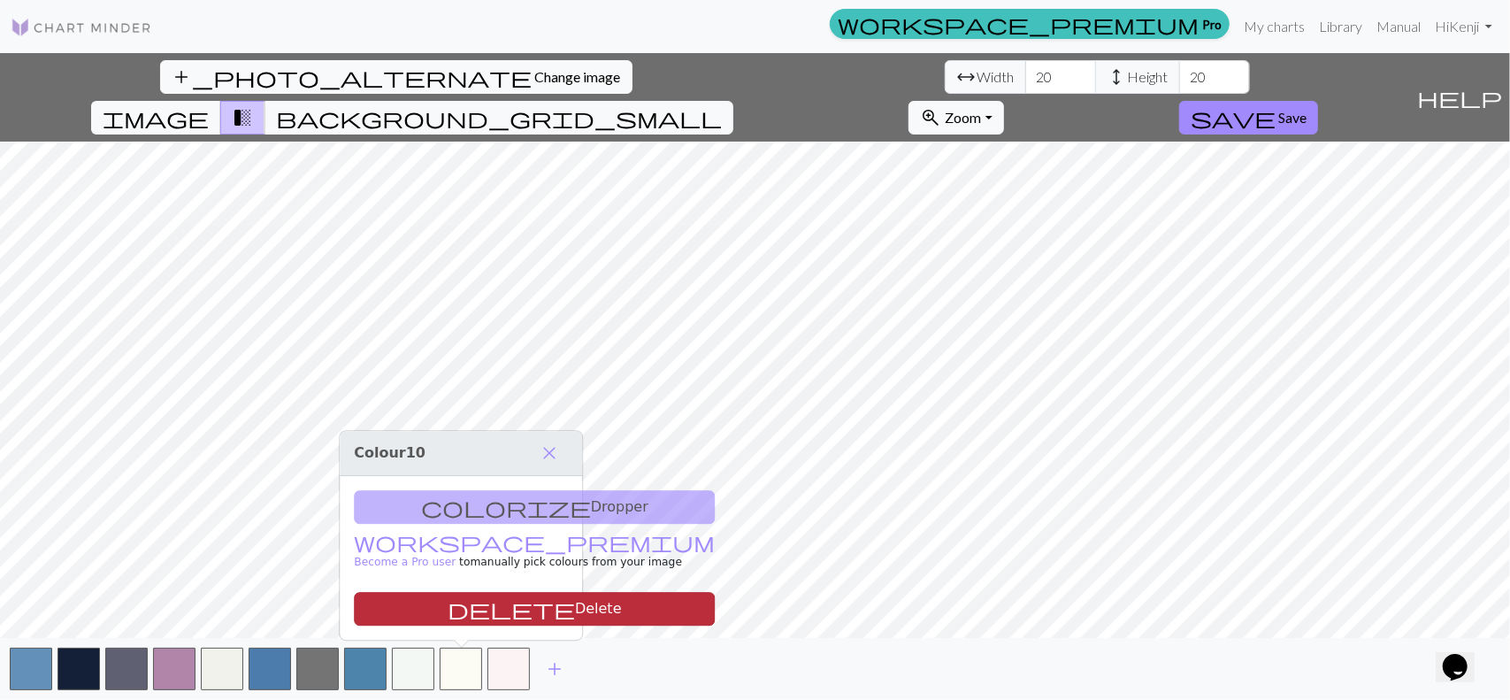
click at [511, 616] on button "delete Delete" at bounding box center [534, 609] width 361 height 34
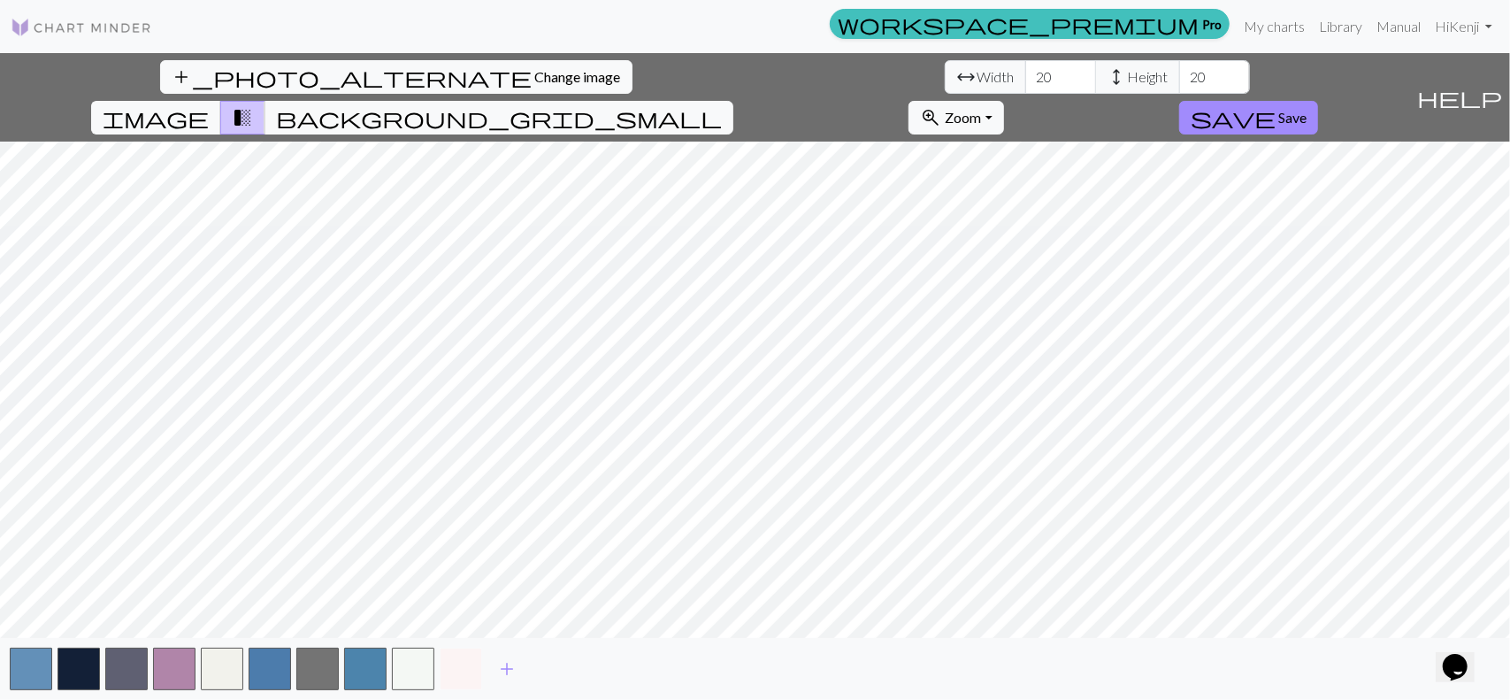
click at [456, 662] on button "button" at bounding box center [461, 668] width 42 height 42
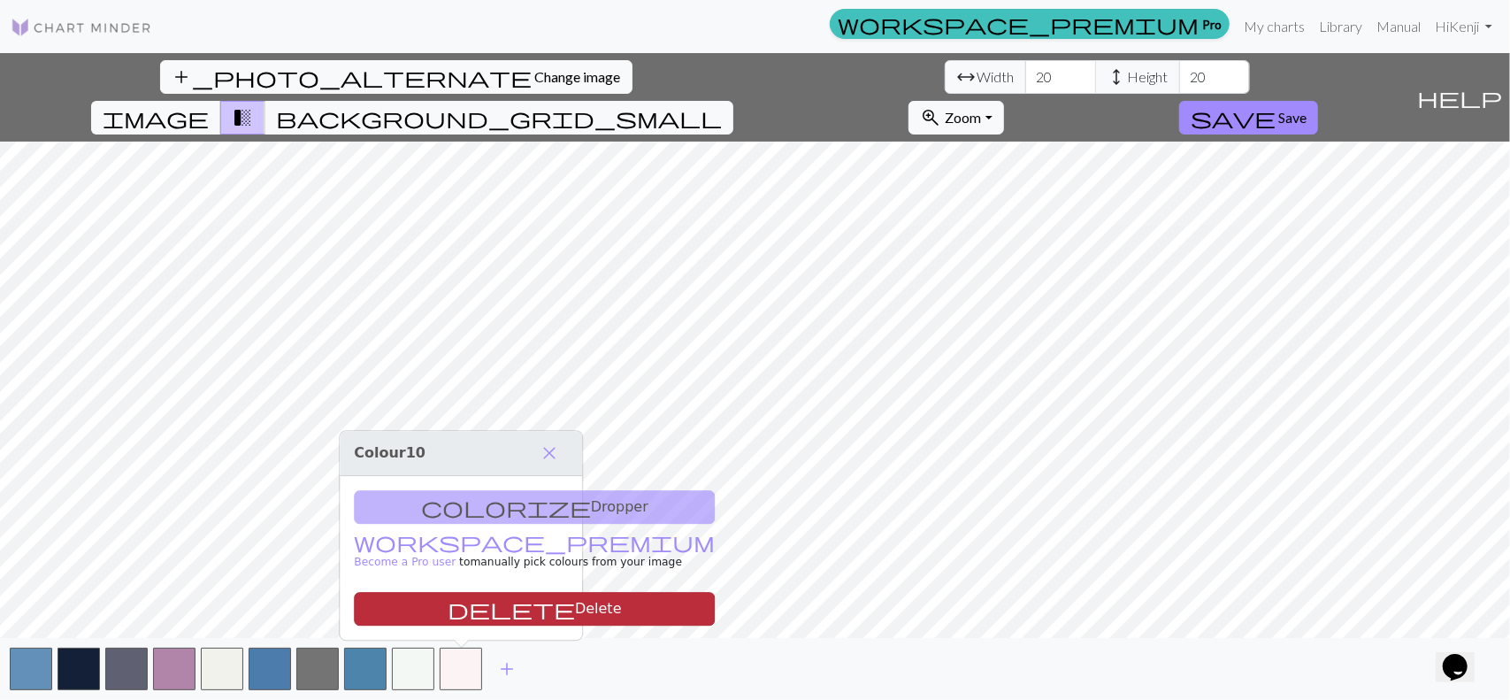
click at [502, 616] on button "delete Delete" at bounding box center [534, 609] width 361 height 34
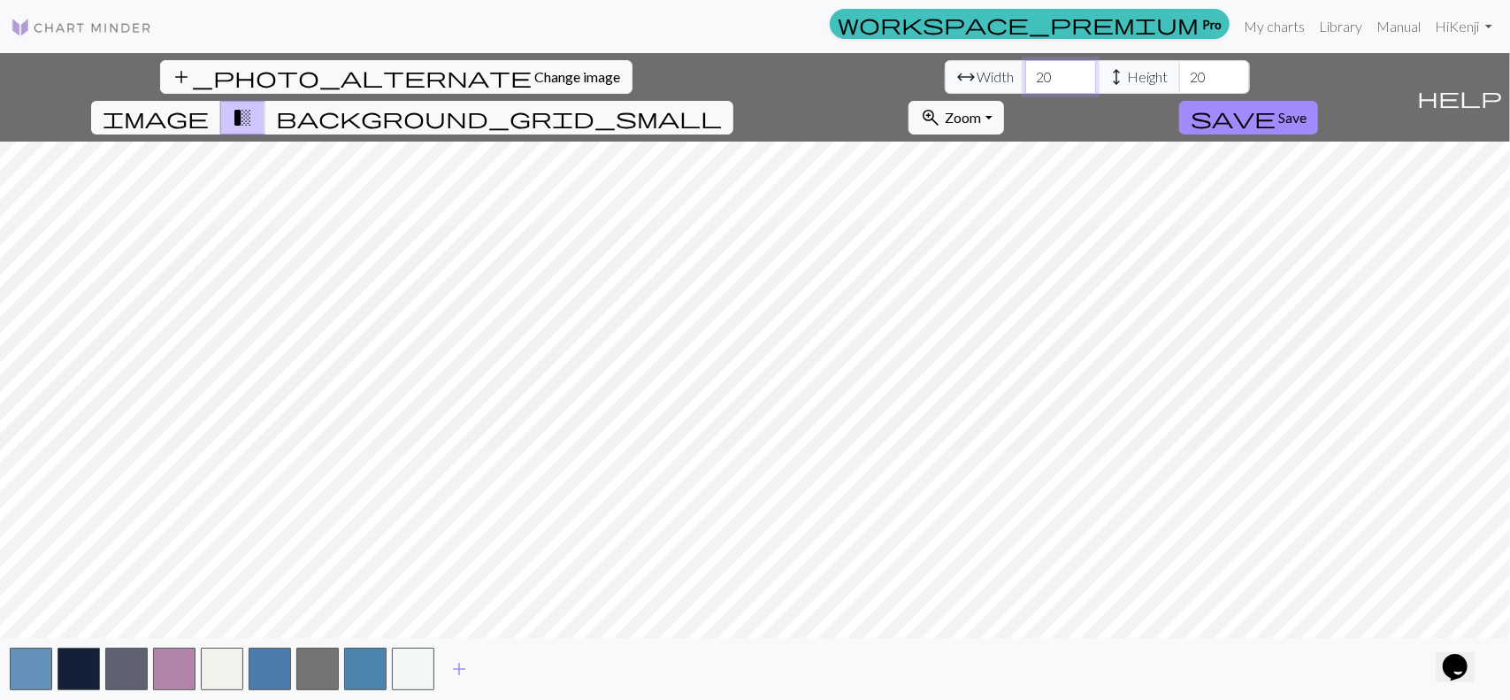
click at [1025, 63] on input "20" at bounding box center [1060, 77] width 71 height 34
click at [1025, 61] on input "20" at bounding box center [1060, 77] width 71 height 34
type input "2"
type input "180"
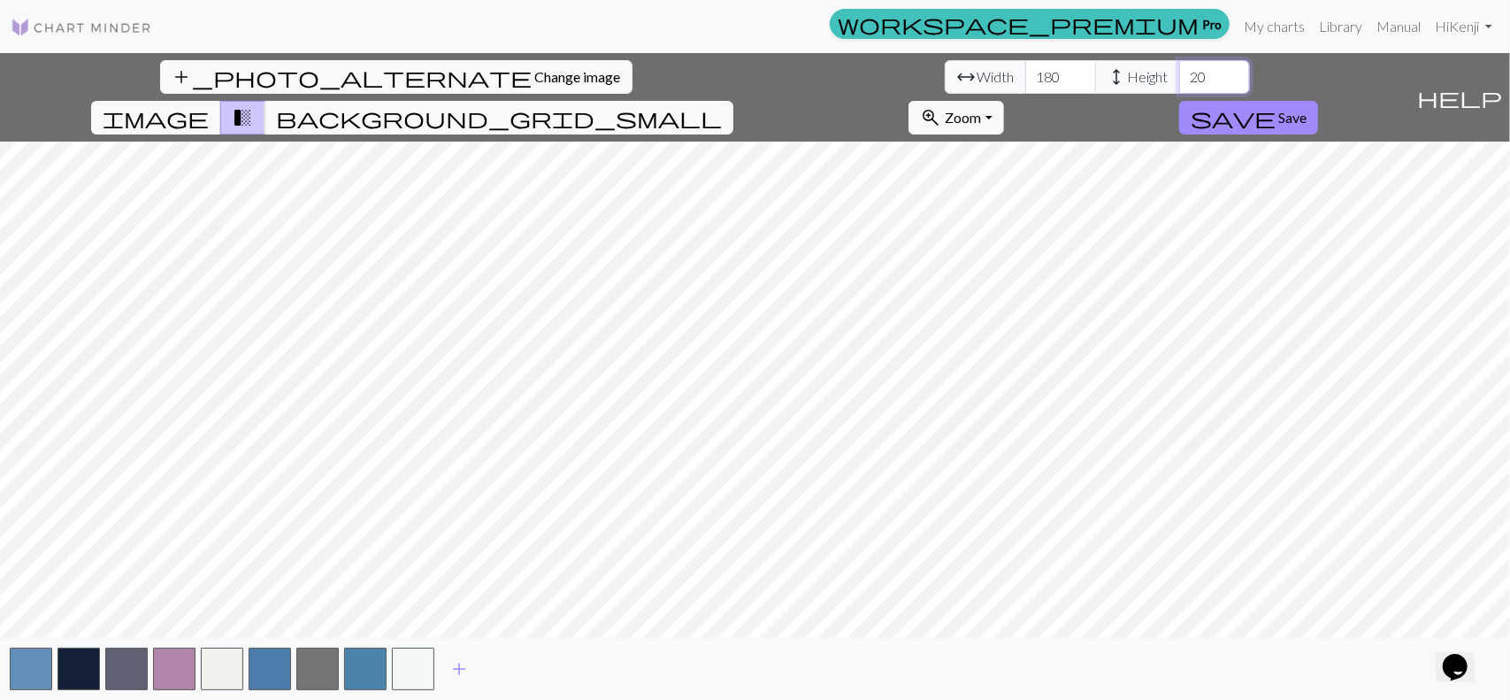
click at [1179, 78] on input "20" at bounding box center [1214, 77] width 71 height 34
type input "2"
type input "180"
click at [1003, 101] on button "zoom_in Zoom Zoom" at bounding box center [955, 118] width 95 height 34
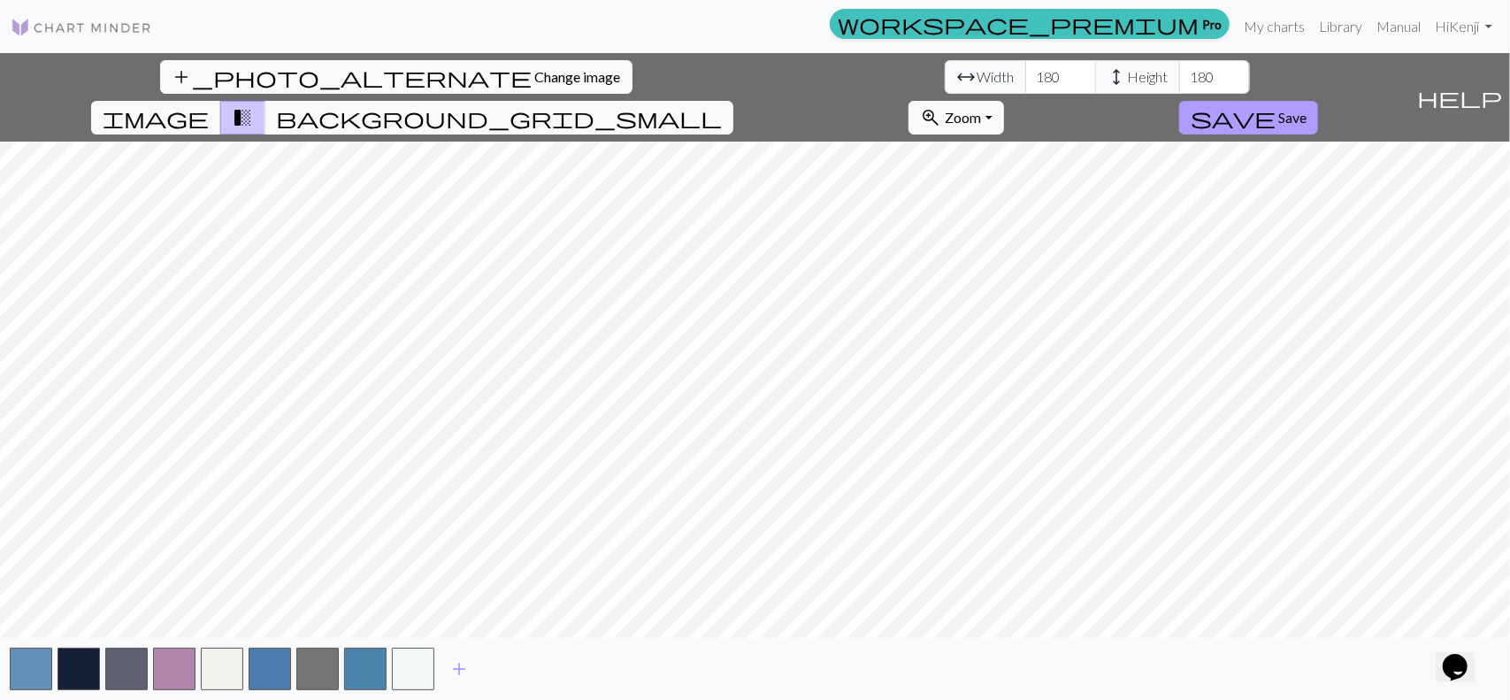
click at [1318, 101] on button "save Save" at bounding box center [1248, 118] width 139 height 34
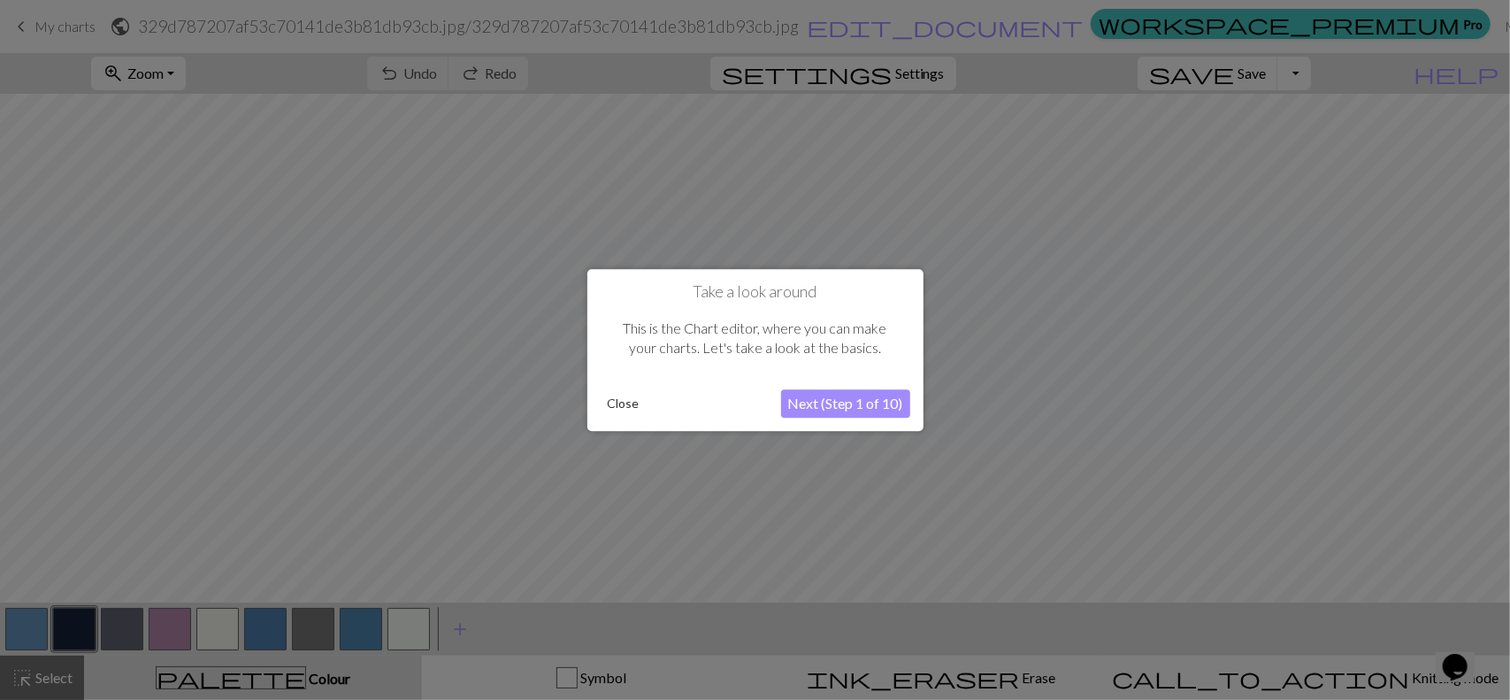
click at [855, 402] on button "Next (Step 1 of 10)" at bounding box center [845, 403] width 129 height 28
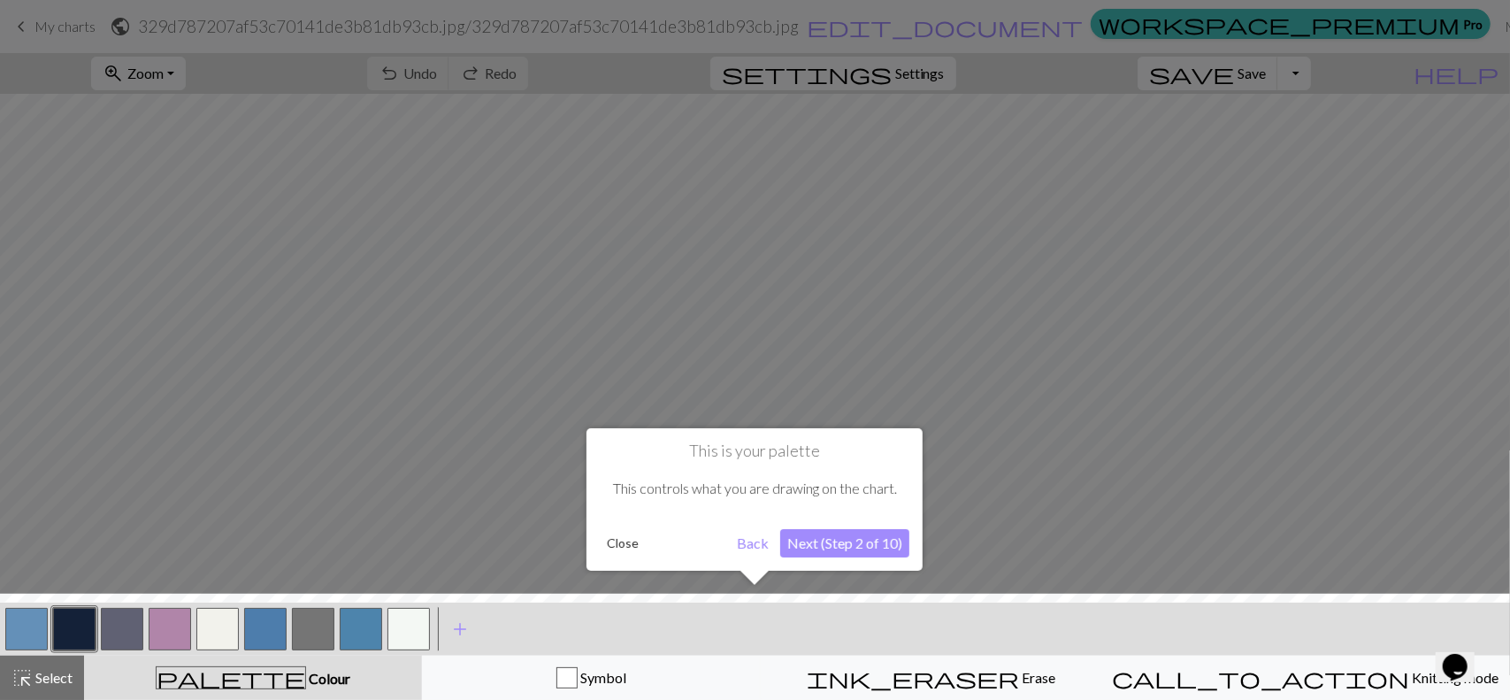
click at [862, 546] on button "Next (Step 2 of 10)" at bounding box center [844, 543] width 129 height 28
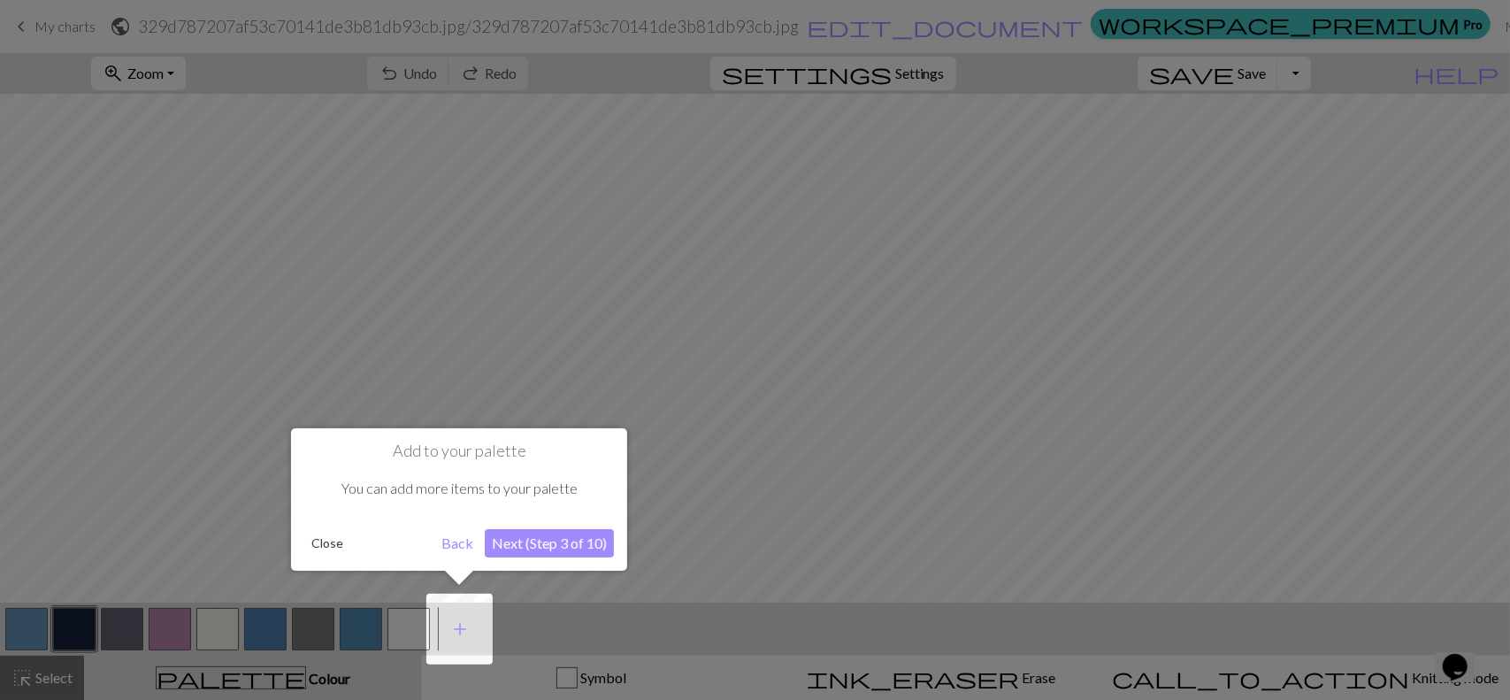
click at [559, 546] on button "Next (Step 3 of 10)" at bounding box center [549, 543] width 129 height 28
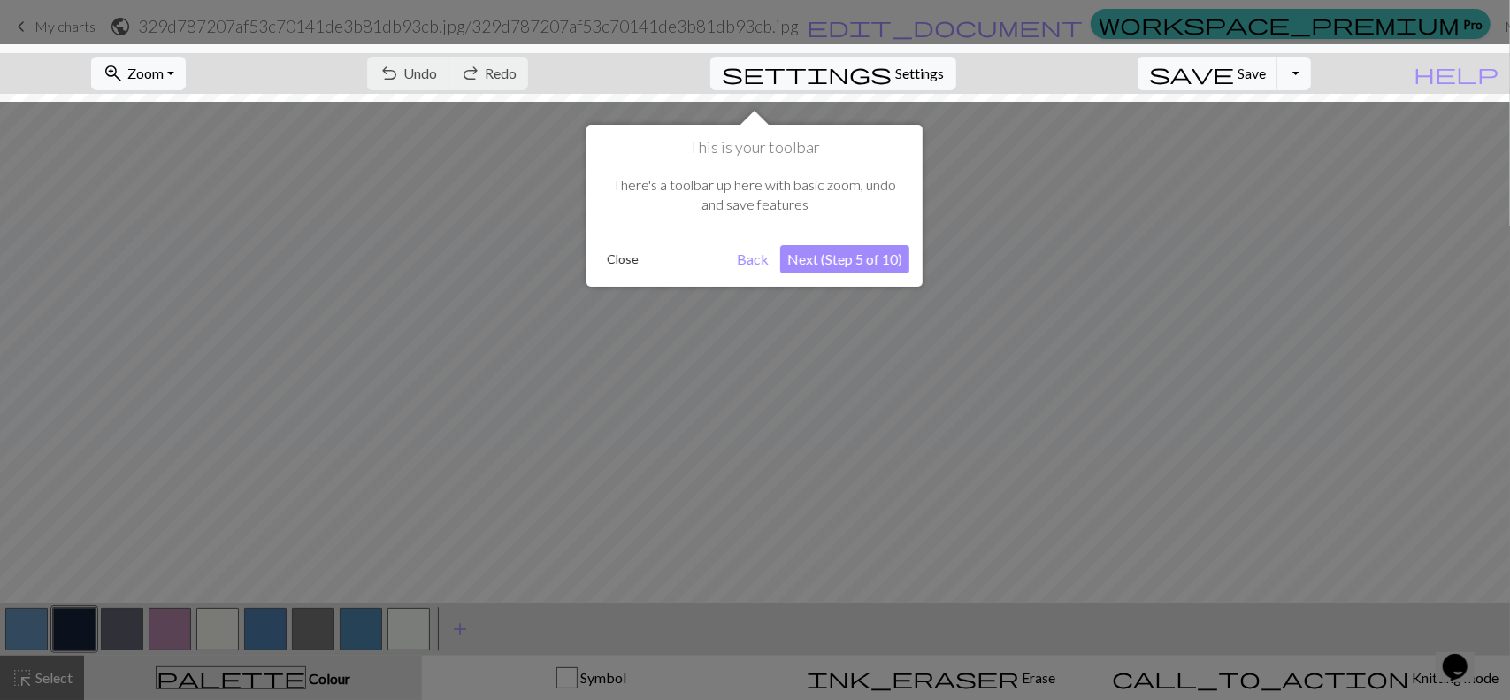
click at [863, 266] on button "Next (Step 5 of 10)" at bounding box center [844, 259] width 129 height 28
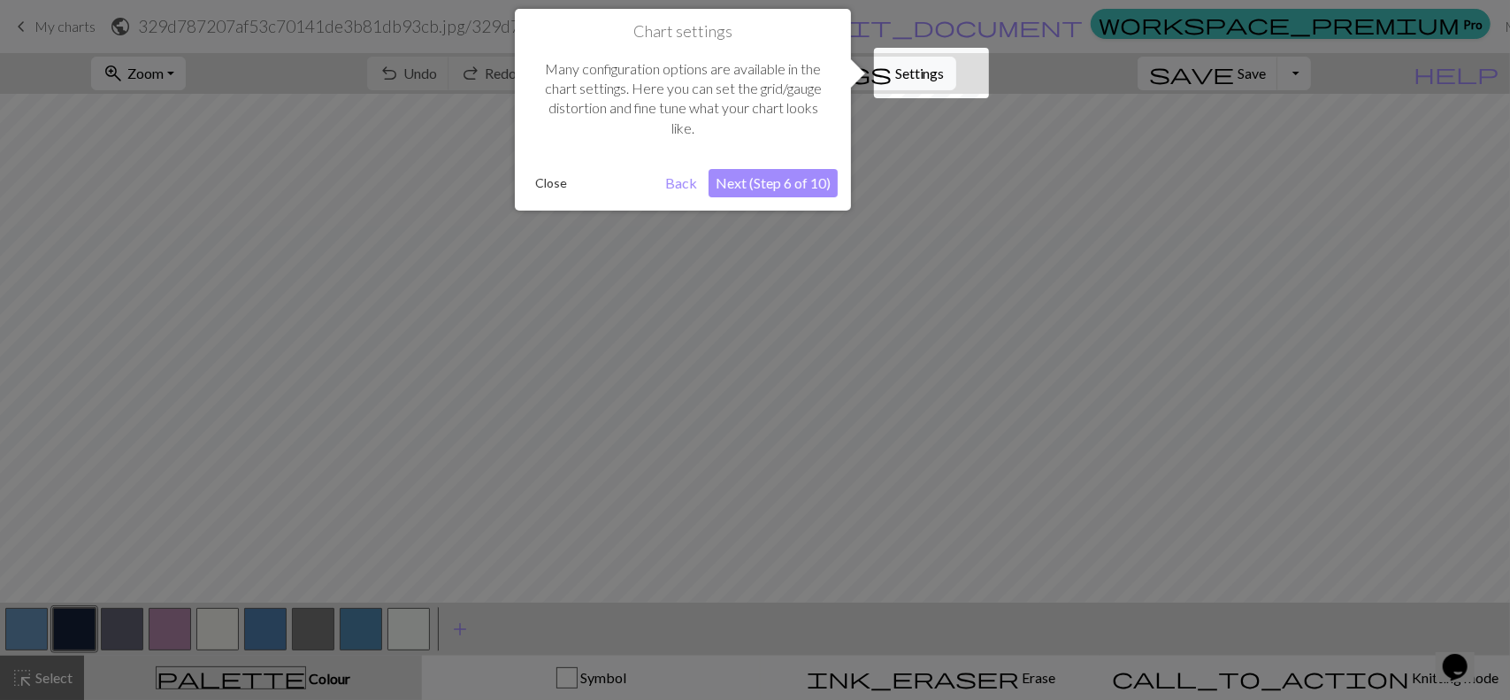
click at [793, 194] on button "Next (Step 6 of 10)" at bounding box center [772, 183] width 129 height 28
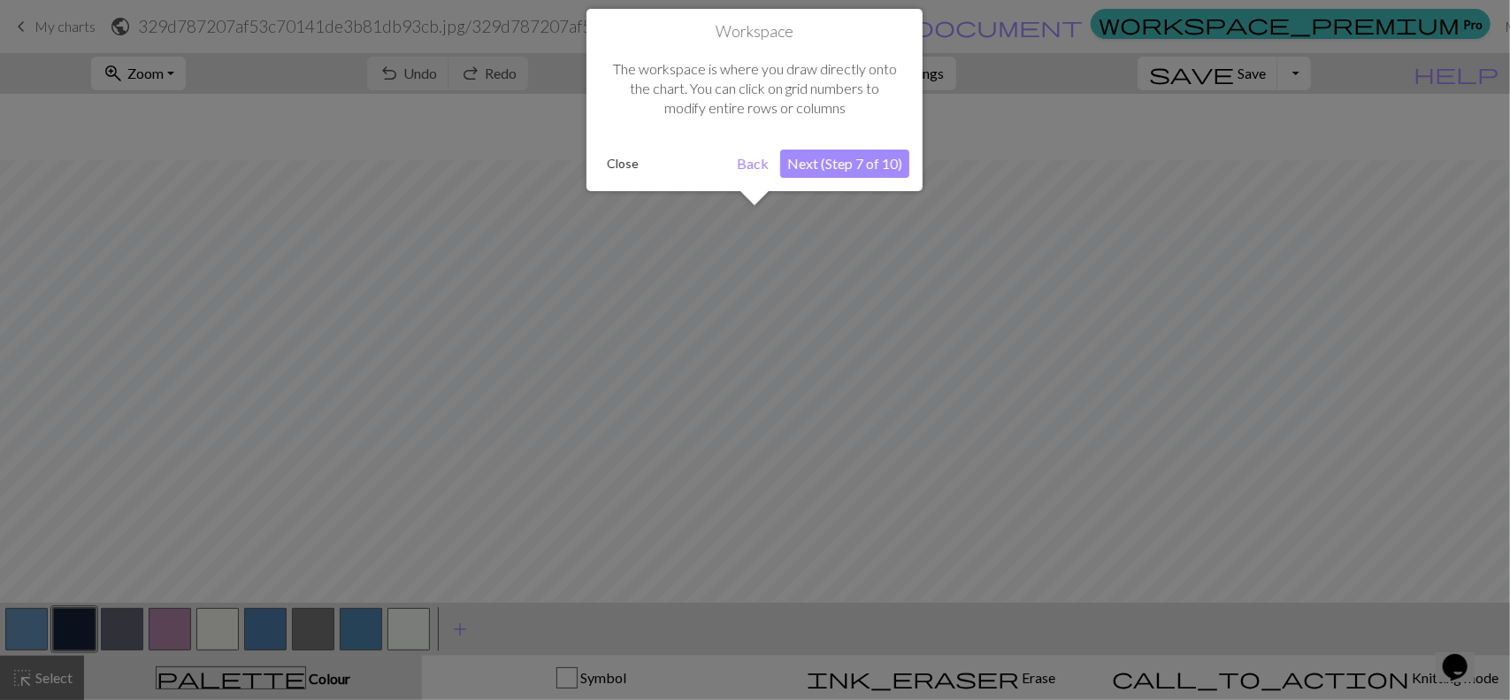
scroll to position [66, 0]
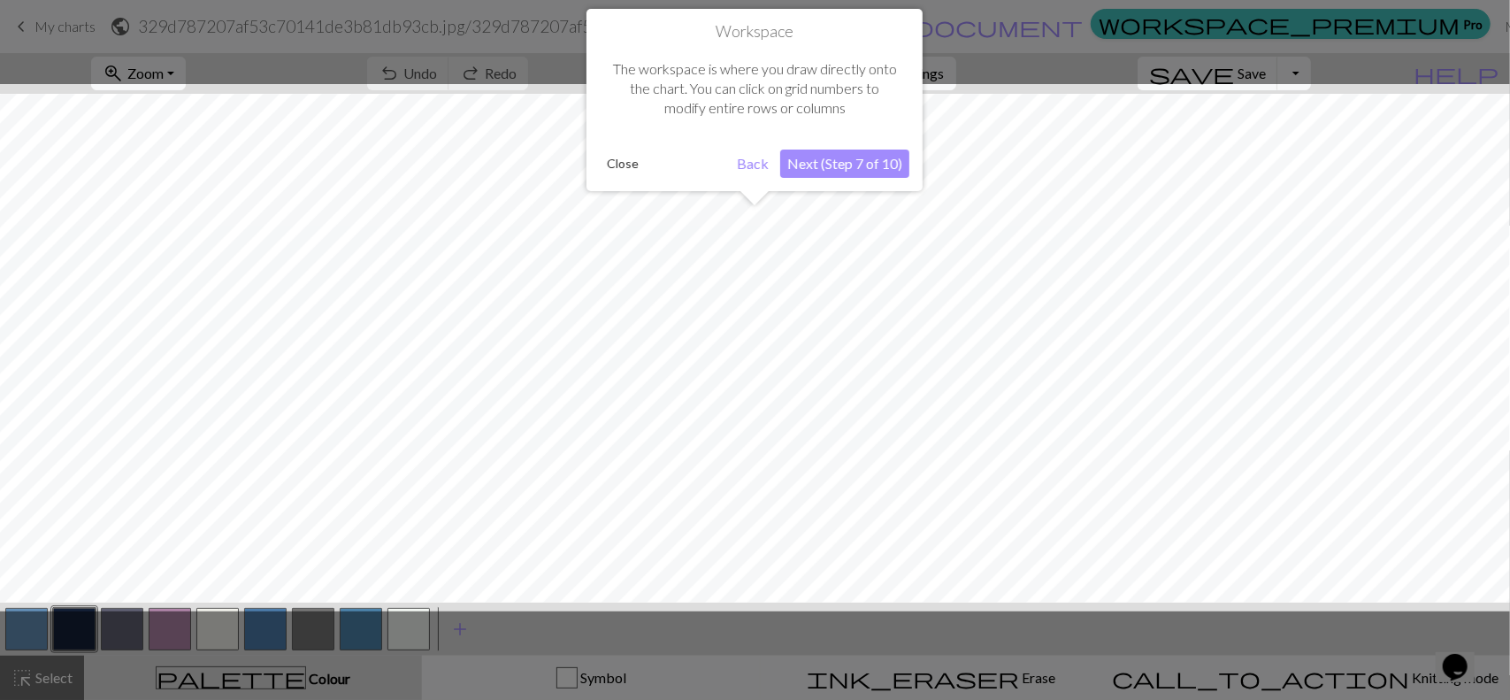
click at [842, 171] on button "Next (Step 7 of 10)" at bounding box center [844, 163] width 129 height 28
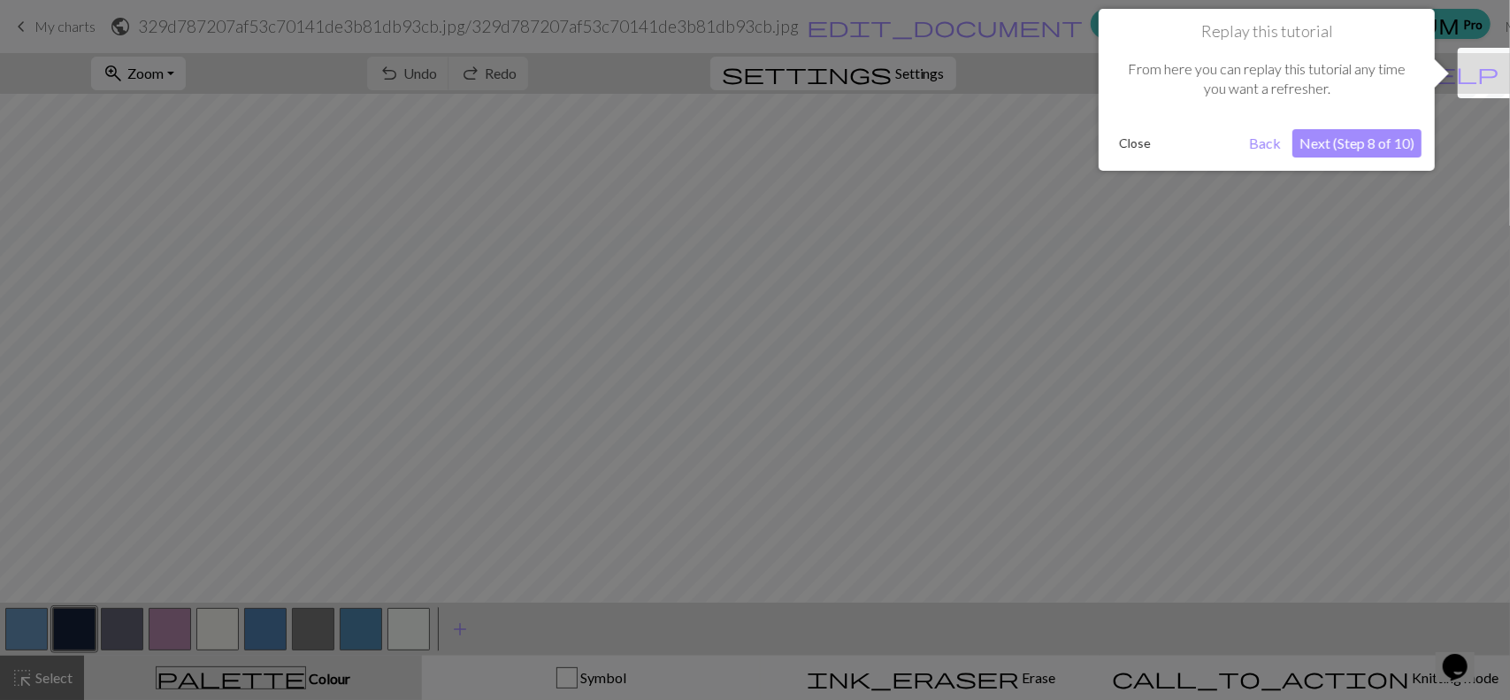
click at [1350, 149] on button "Next (Step 8 of 10)" at bounding box center [1356, 143] width 129 height 28
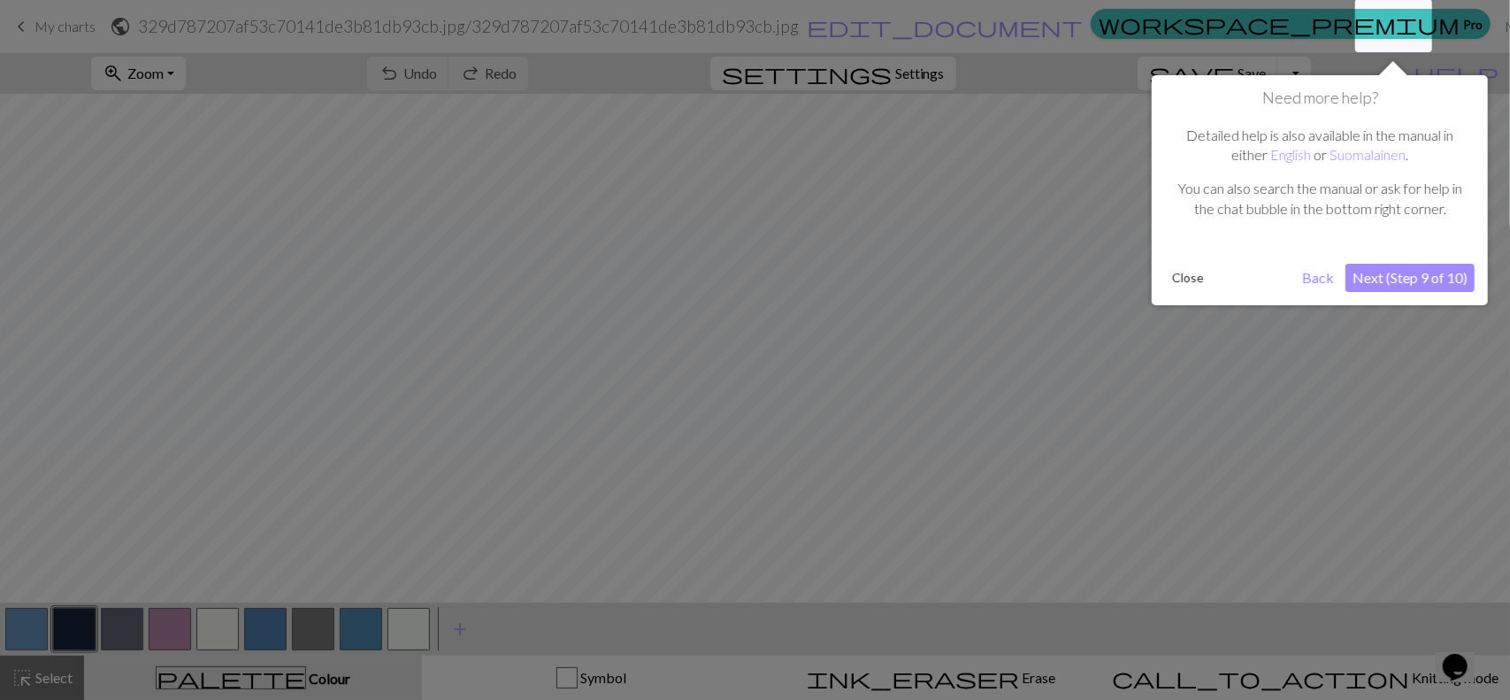
click at [1422, 256] on div "Need more help? Detailed help is also available in the manual in either English…" at bounding box center [1320, 190] width 336 height 230
click at [1428, 272] on button "Next (Step 9 of 10)" at bounding box center [1409, 278] width 129 height 28
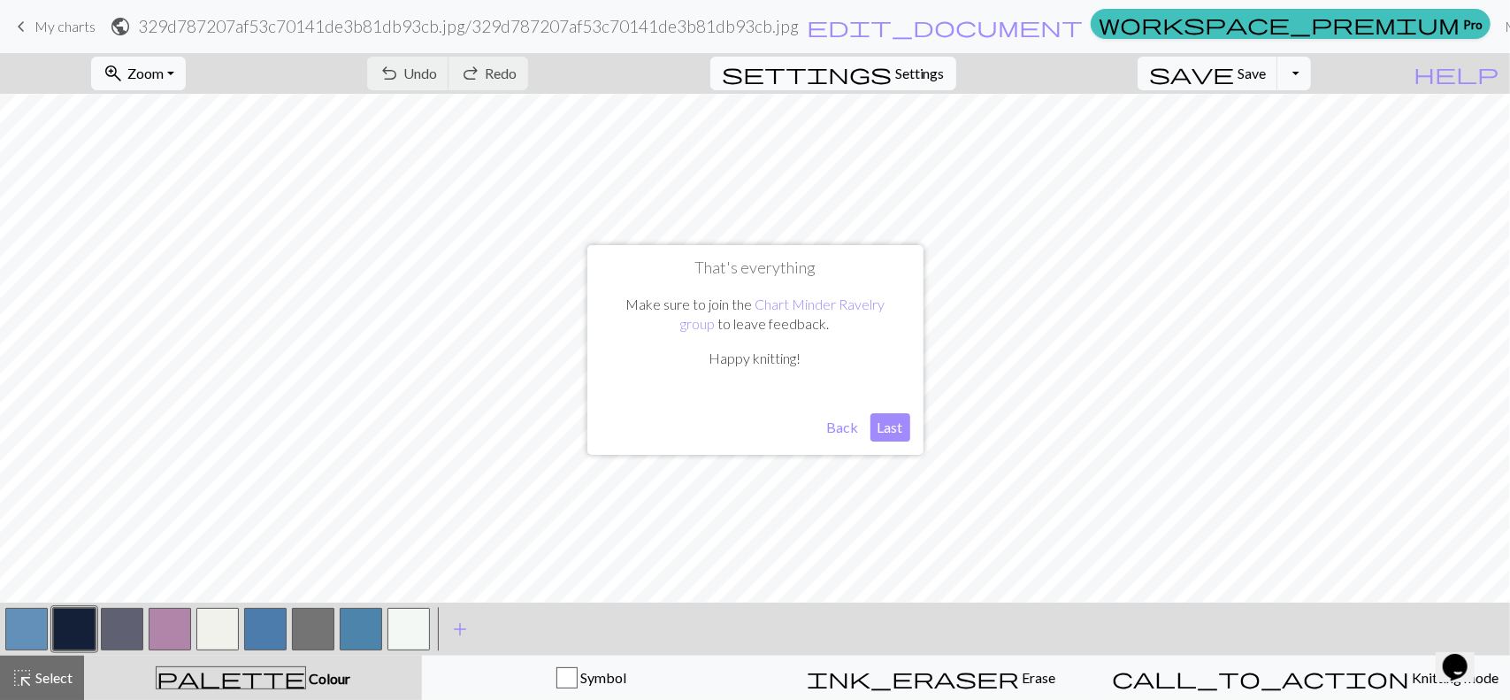
click at [932, 75] on span "Settings" at bounding box center [920, 73] width 50 height 21
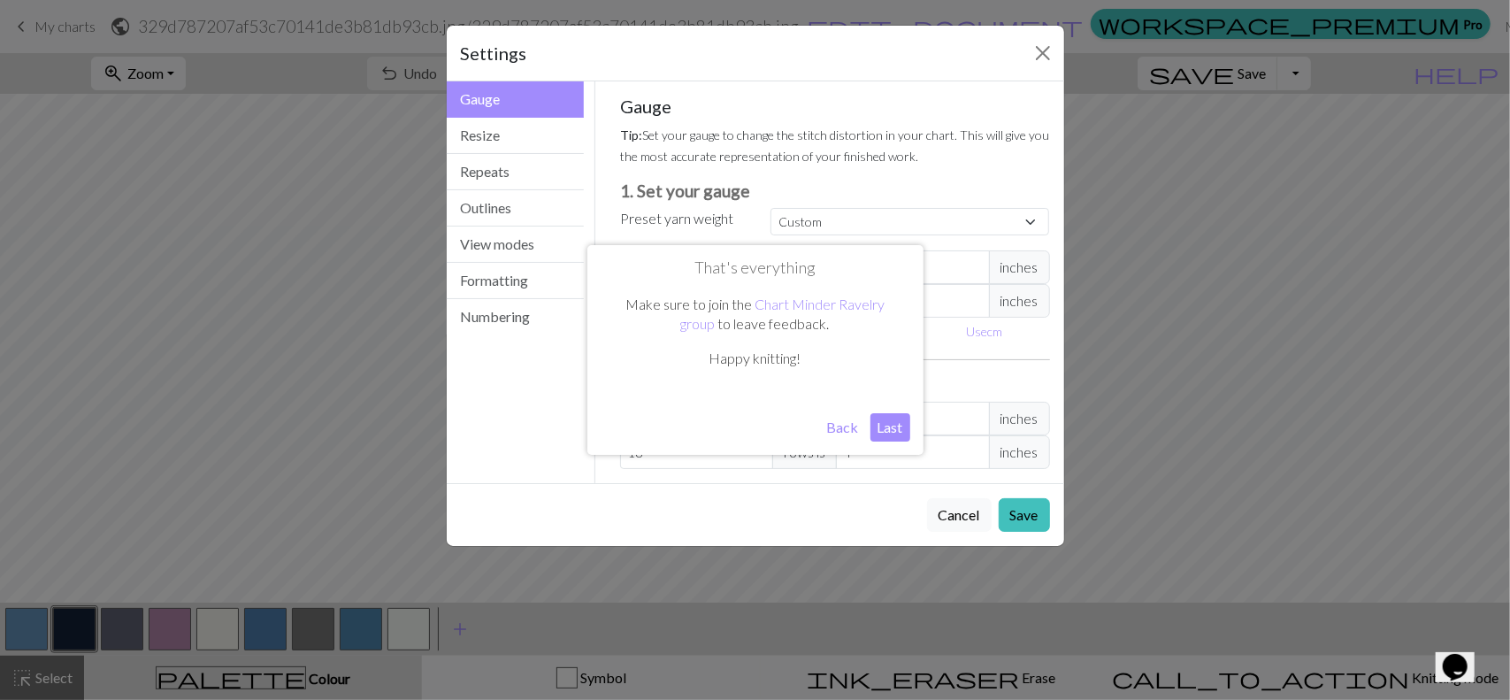
click at [856, 433] on button "Back" at bounding box center [843, 427] width 46 height 28
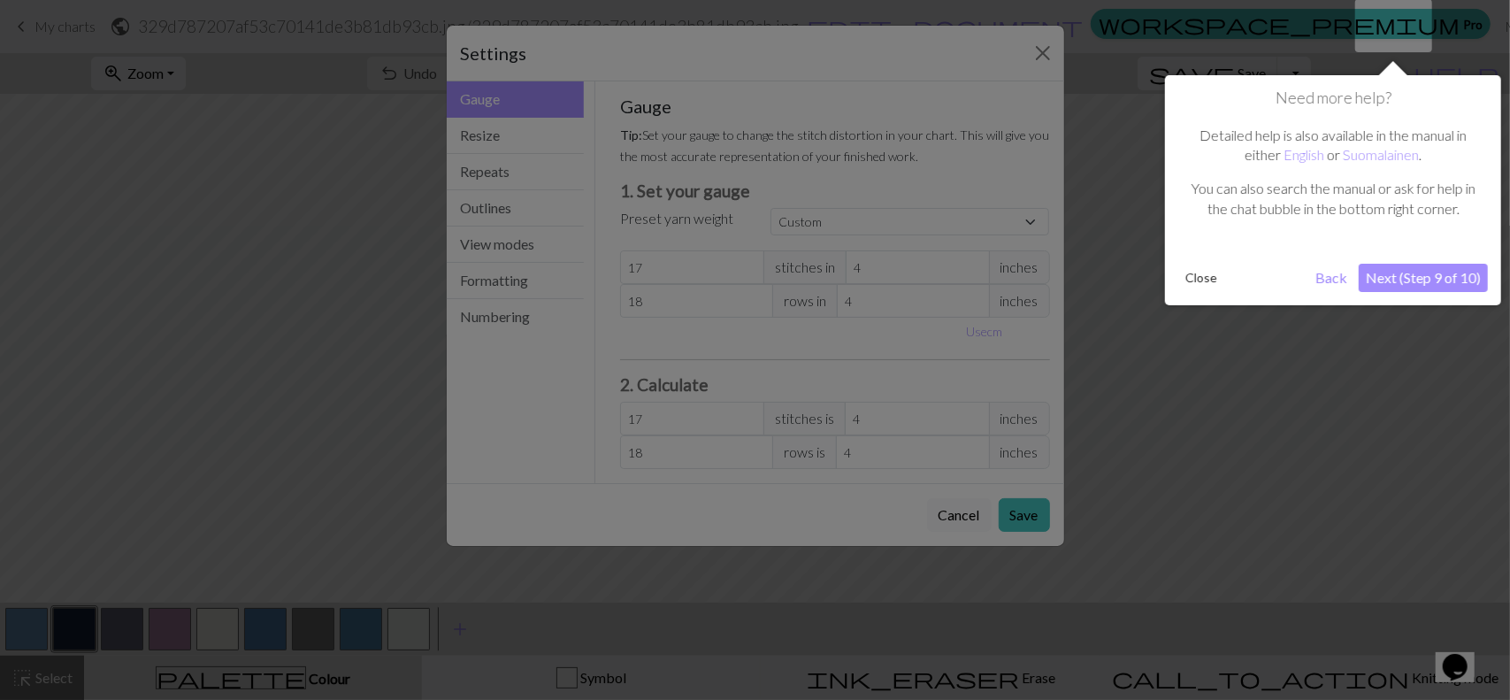
click at [1336, 277] on button "Back" at bounding box center [1331, 278] width 46 height 28
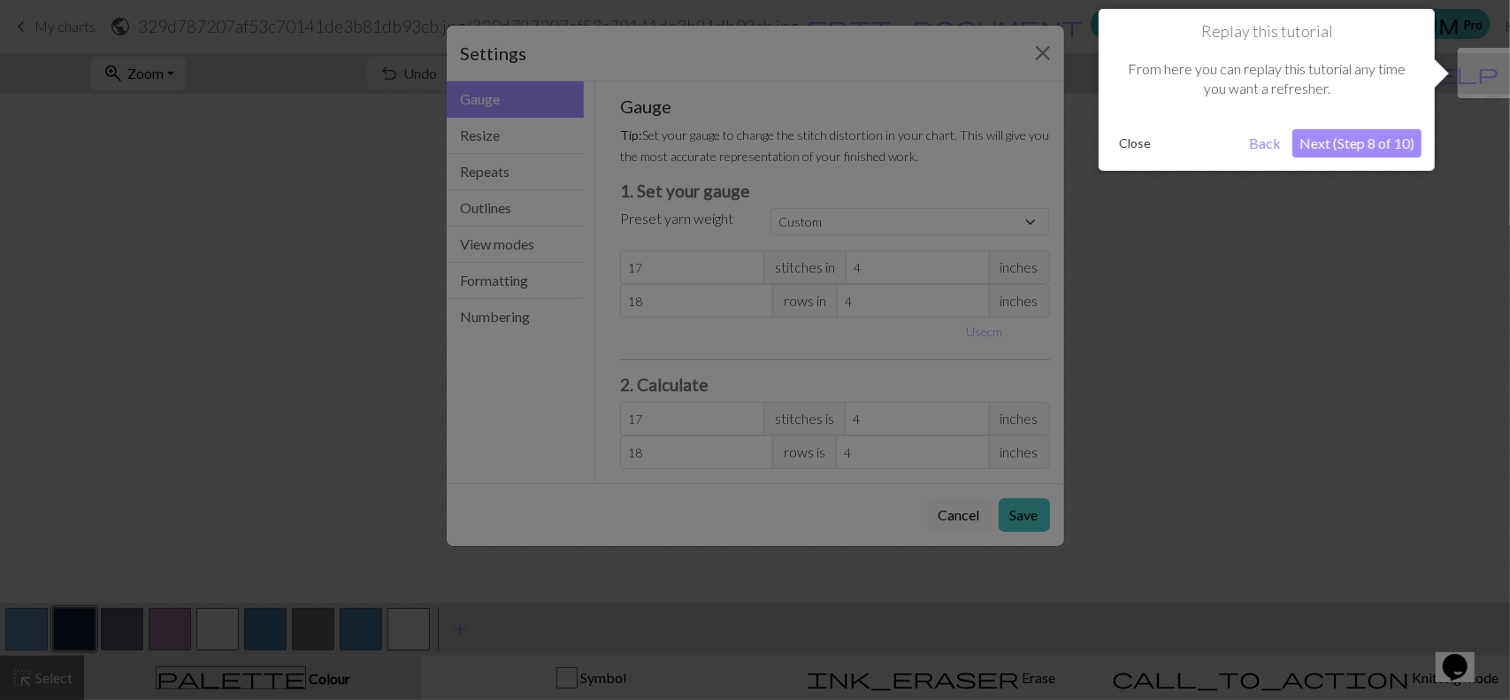
click at [1239, 144] on div "Close" at bounding box center [1177, 143] width 130 height 27
click at [1263, 148] on button "Back" at bounding box center [1265, 143] width 46 height 28
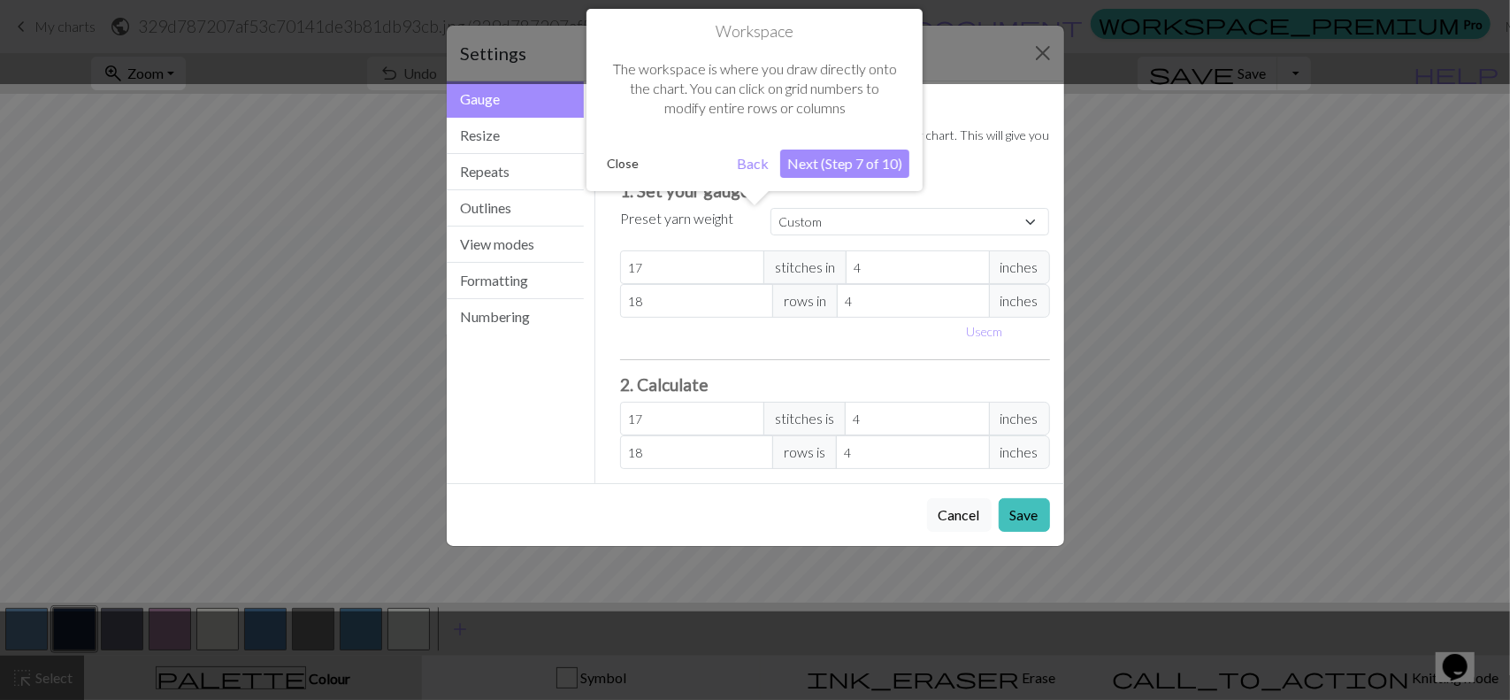
click at [766, 156] on button "Back" at bounding box center [753, 163] width 46 height 28
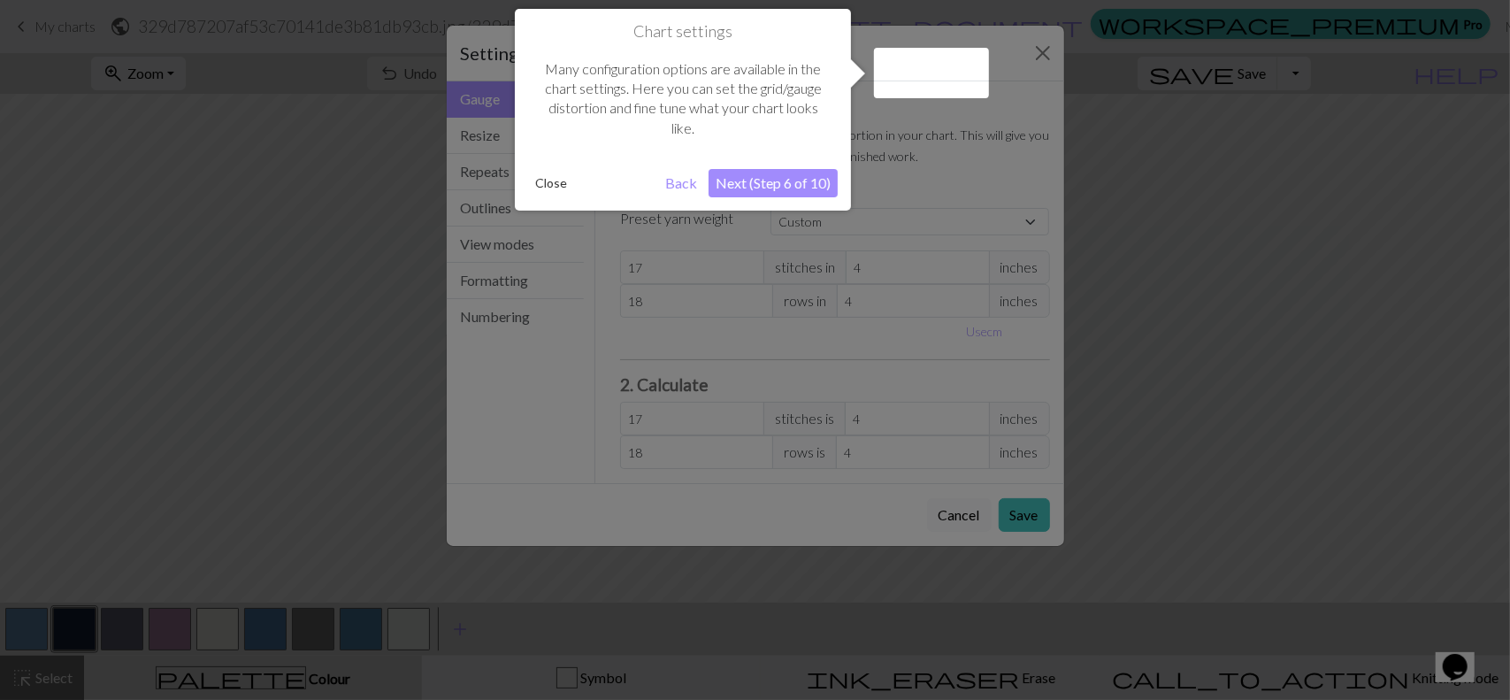
click at [785, 187] on button "Next (Step 6 of 10)" at bounding box center [772, 183] width 129 height 28
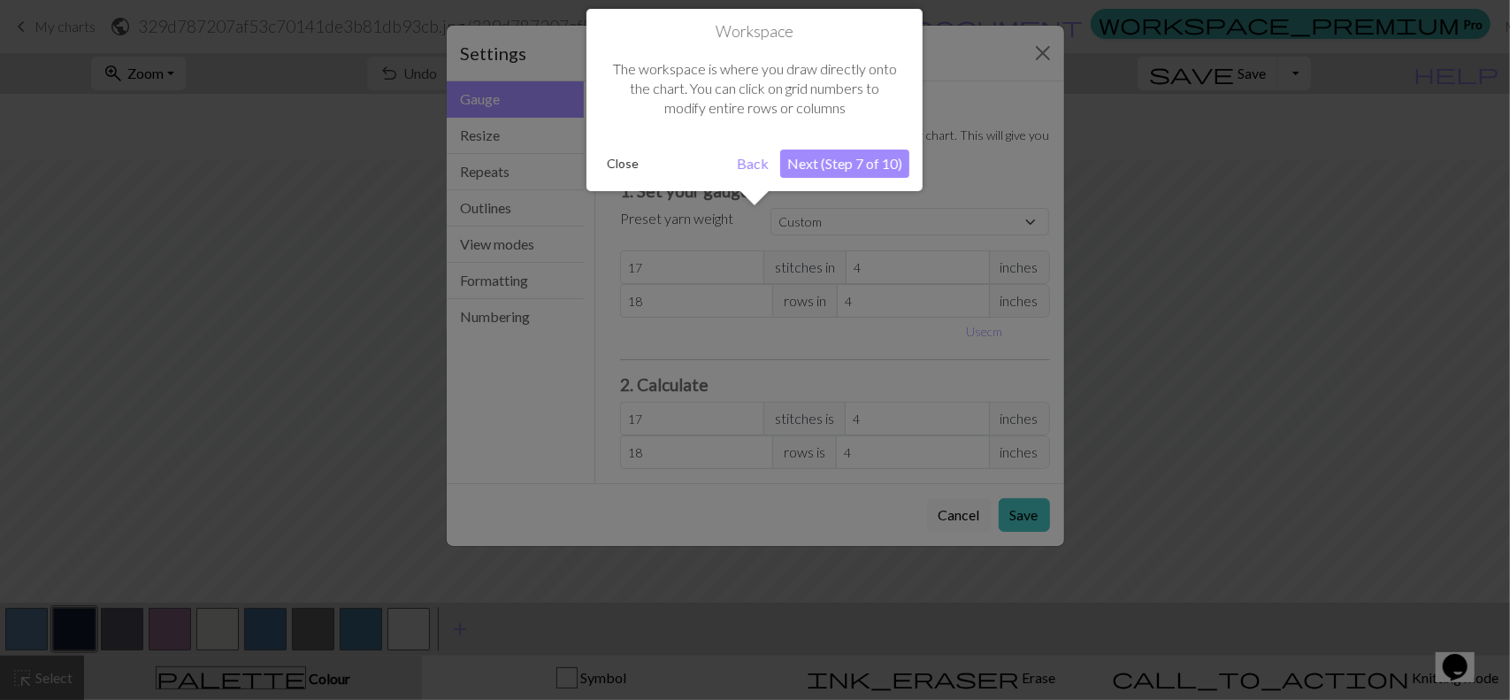
scroll to position [199, 0]
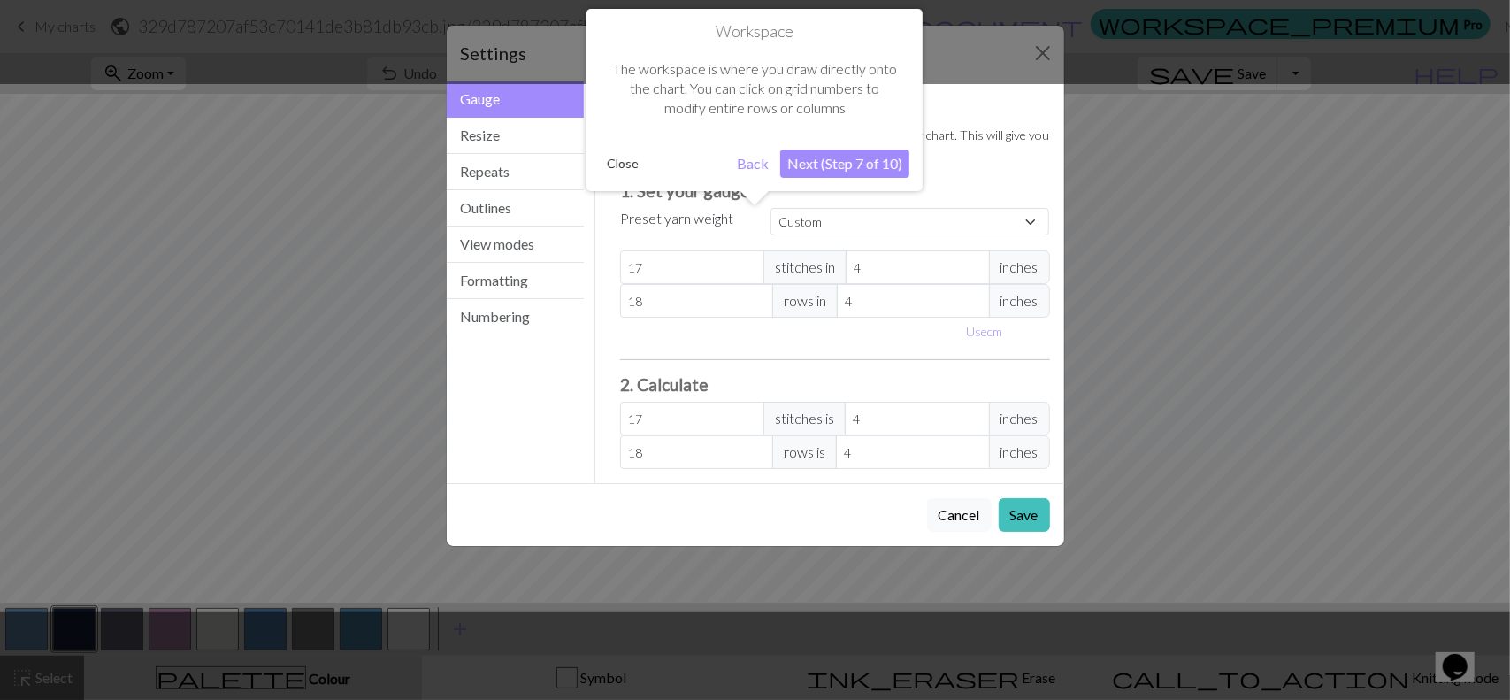
click at [842, 161] on button "Next (Step 7 of 10)" at bounding box center [844, 163] width 129 height 28
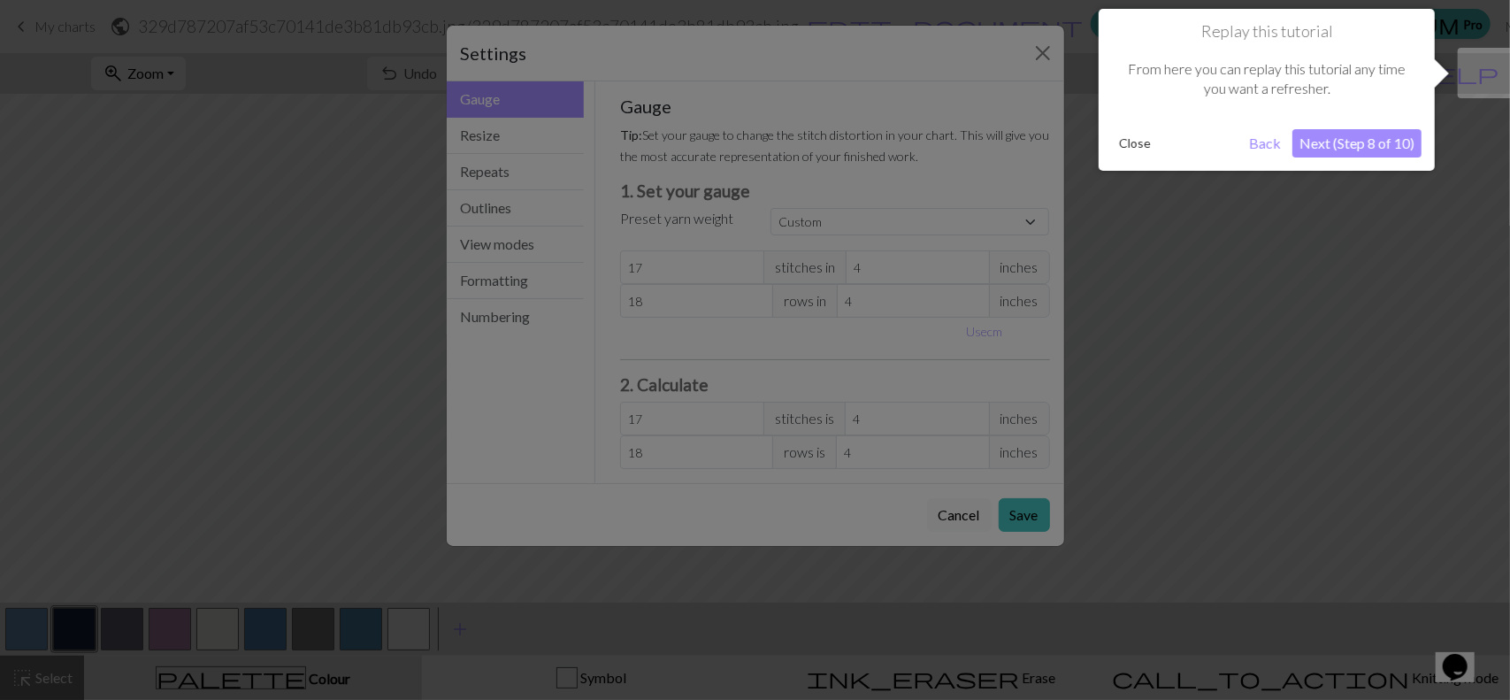
click at [1388, 148] on button "Next (Step 8 of 10)" at bounding box center [1356, 143] width 129 height 28
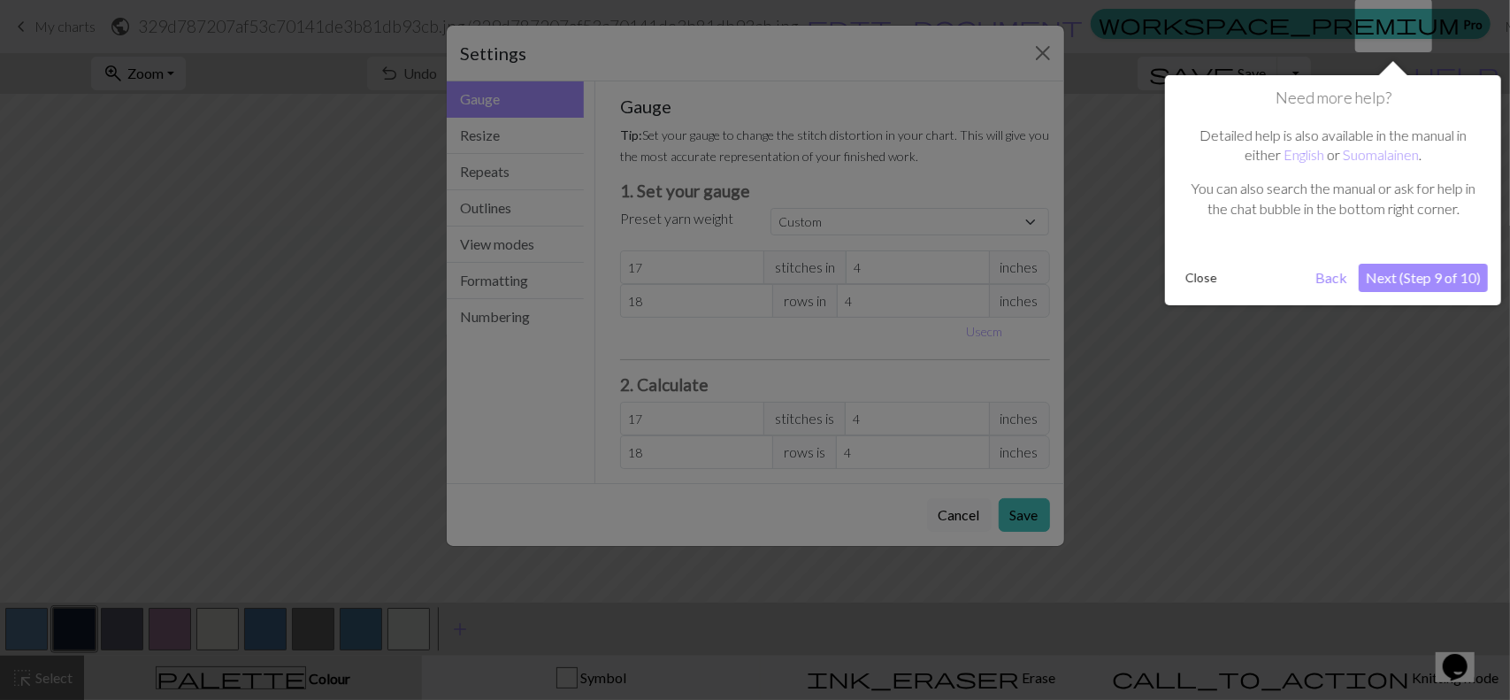
click at [1443, 272] on button "Next (Step 9 of 10)" at bounding box center [1423, 278] width 129 height 28
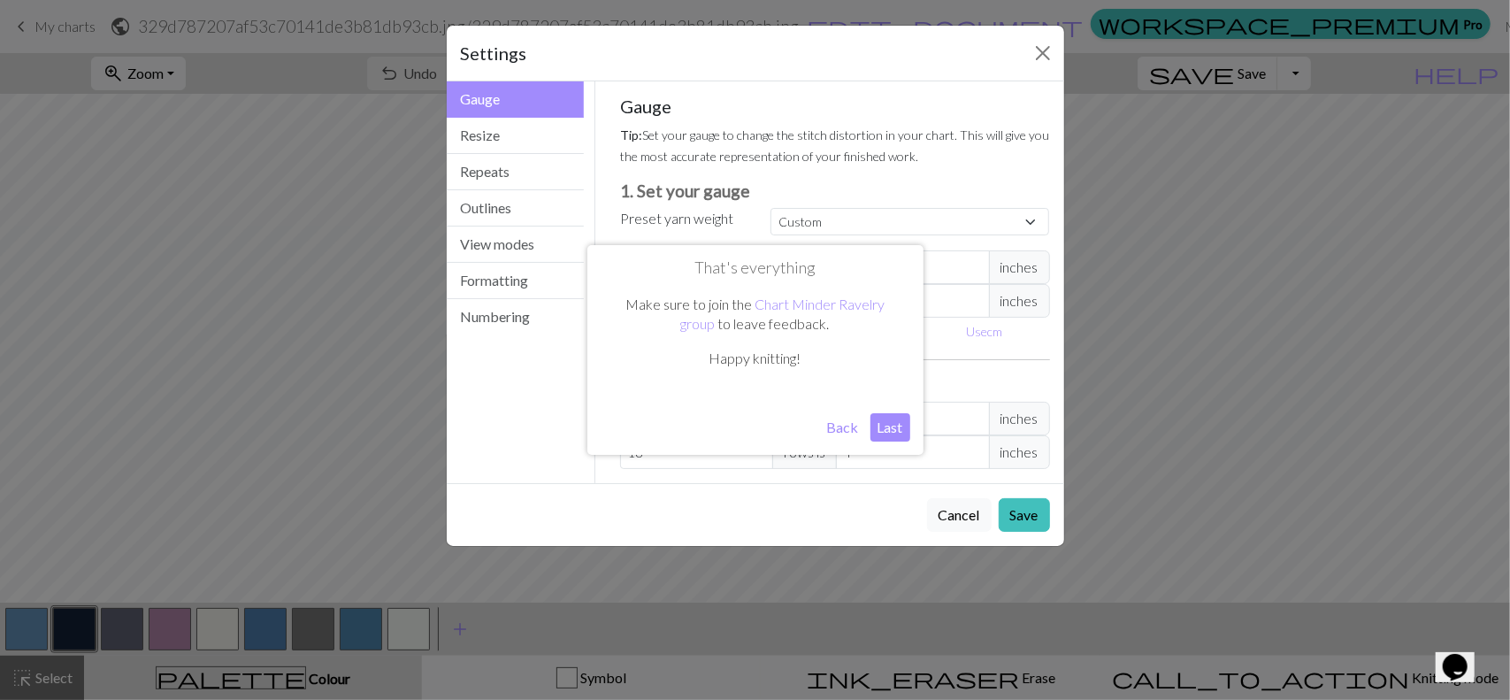
click at [894, 438] on button "Last" at bounding box center [890, 427] width 40 height 28
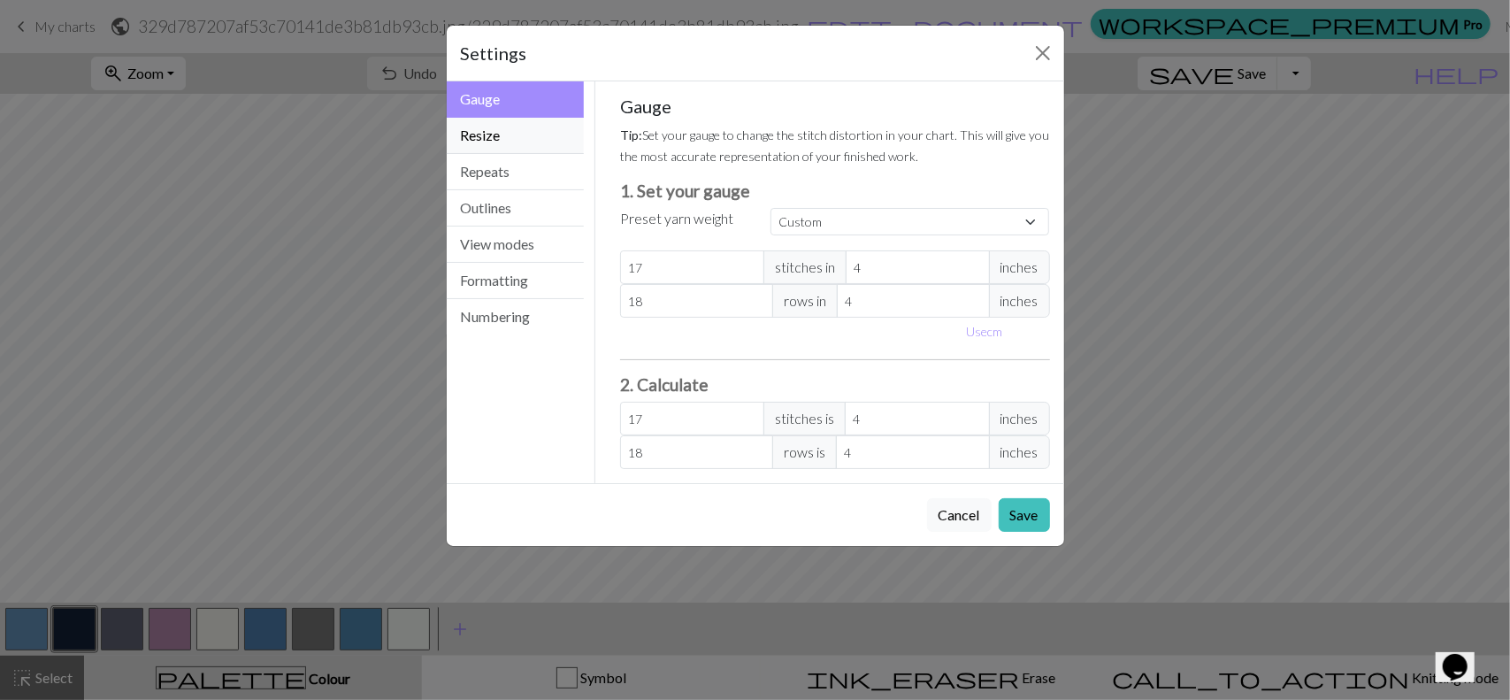
click at [535, 149] on button "Resize" at bounding box center [516, 136] width 138 height 36
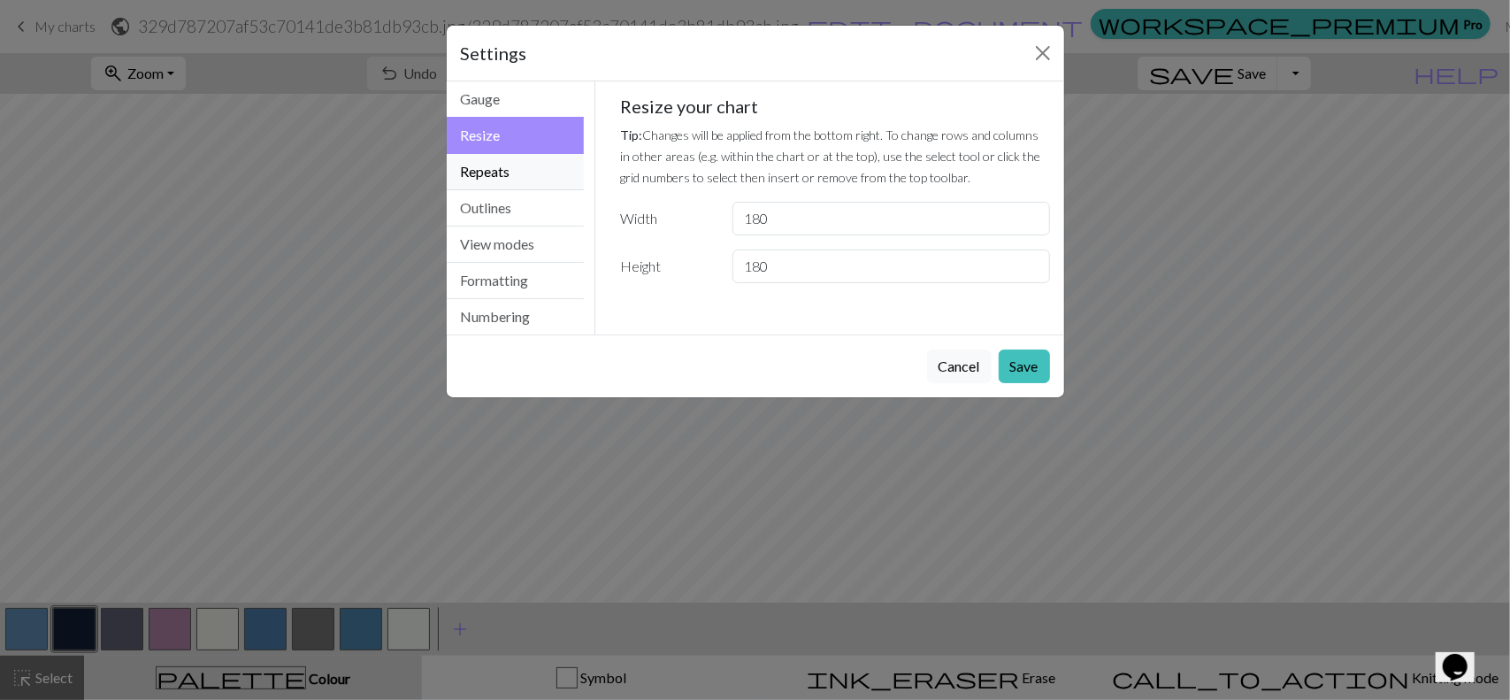
click at [517, 158] on button "Repeats" at bounding box center [516, 172] width 138 height 36
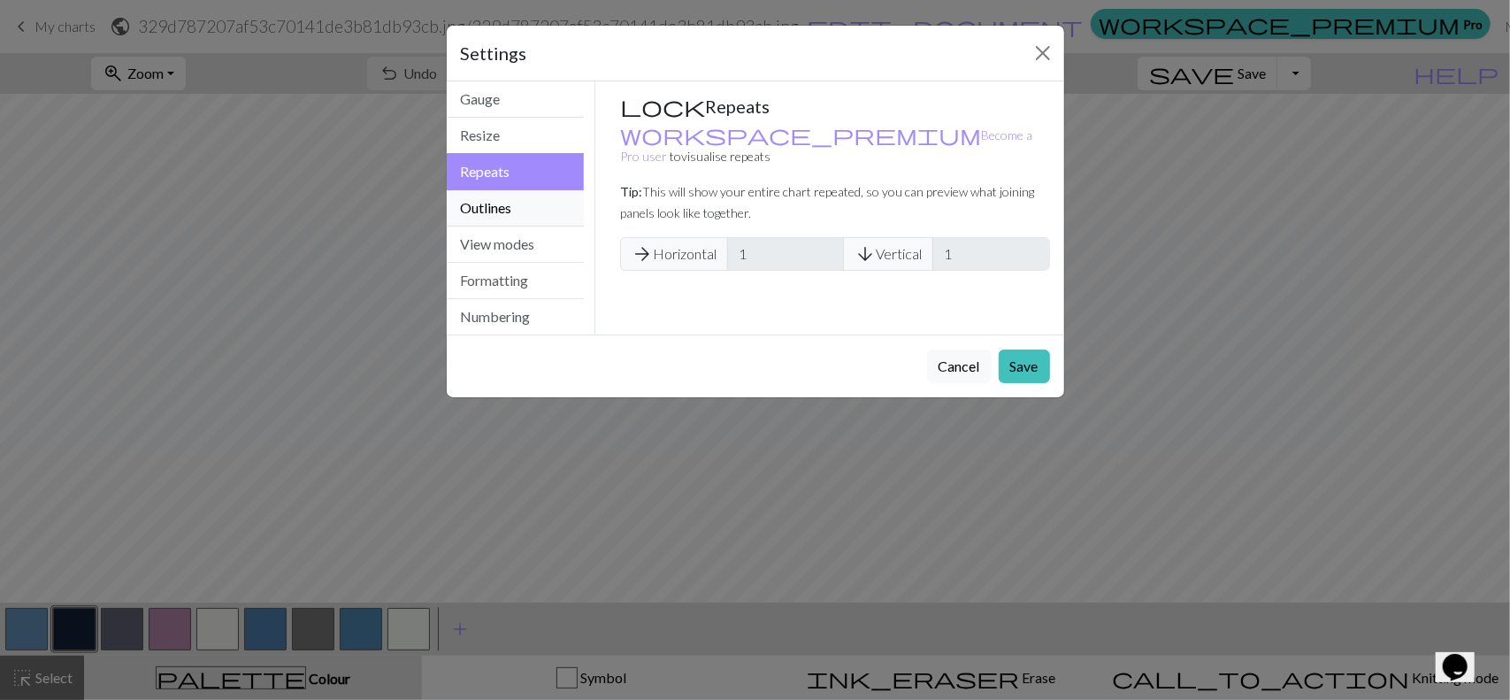
click at [501, 204] on button "Outlines" at bounding box center [516, 208] width 138 height 36
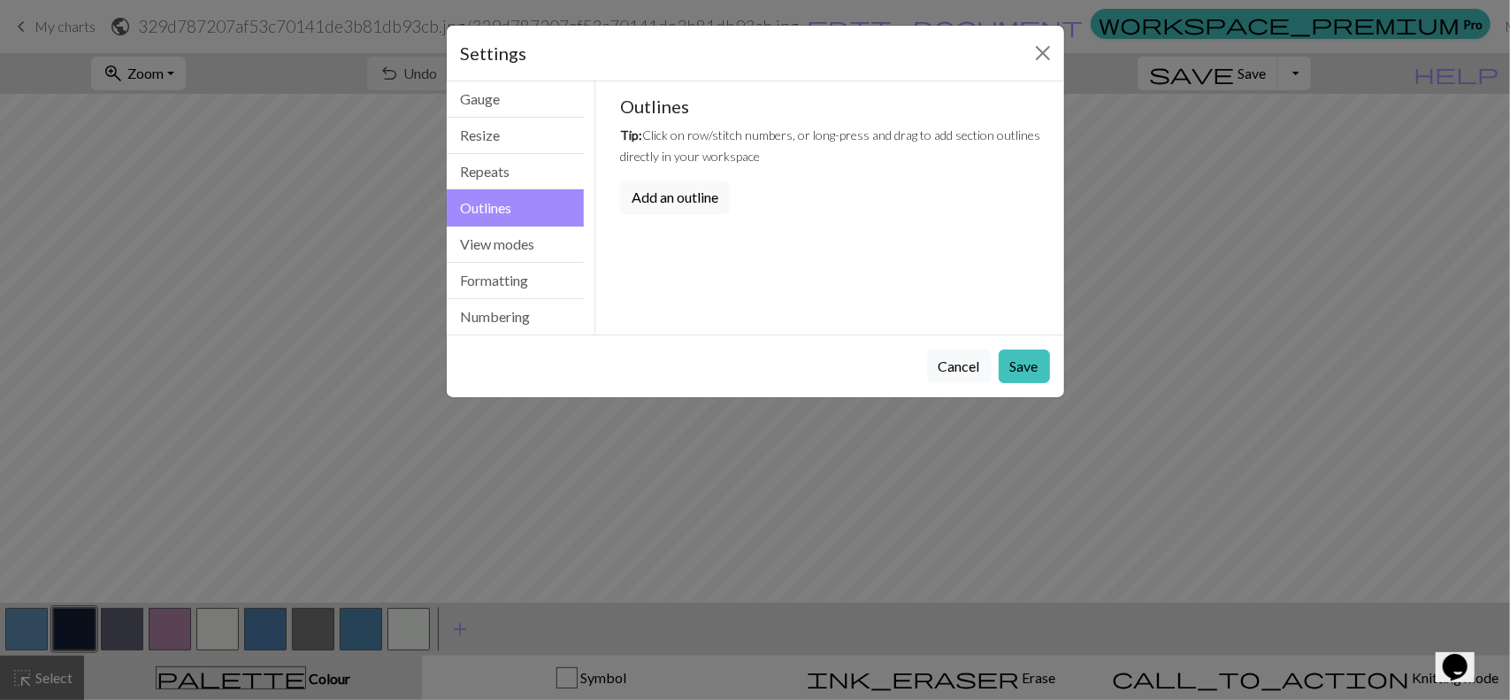
click at [501, 224] on button "Outlines" at bounding box center [516, 207] width 138 height 37
click at [511, 233] on button "View modes" at bounding box center [516, 244] width 138 height 36
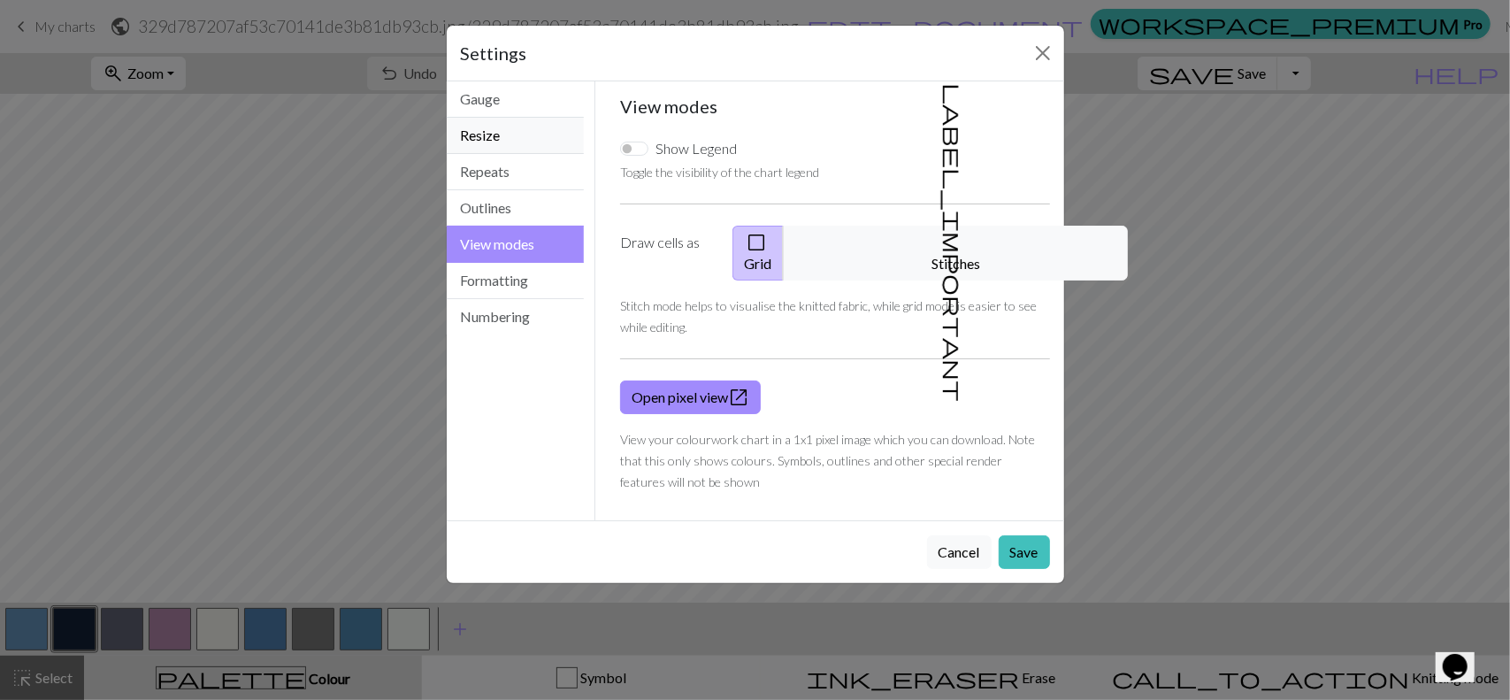
click at [514, 132] on button "Resize" at bounding box center [516, 136] width 138 height 36
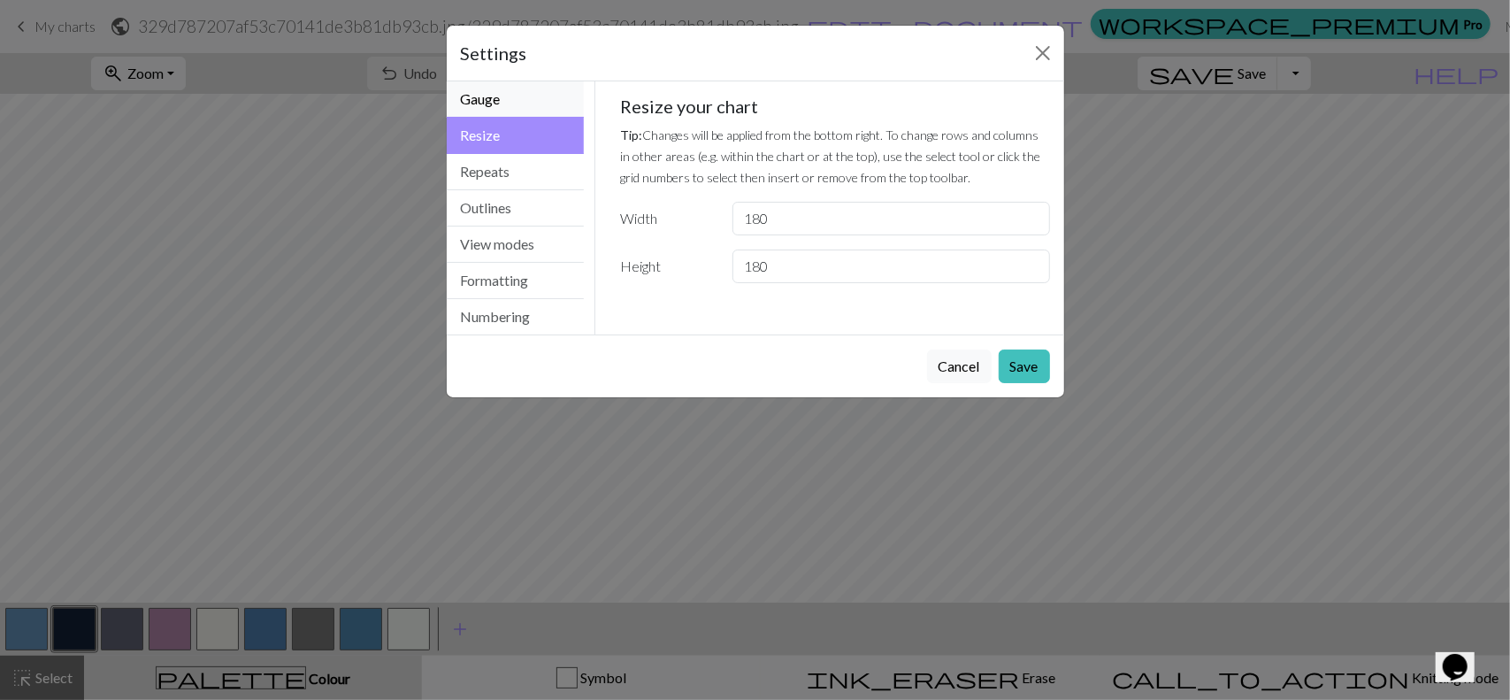
click at [515, 98] on button "Gauge" at bounding box center [516, 99] width 138 height 36
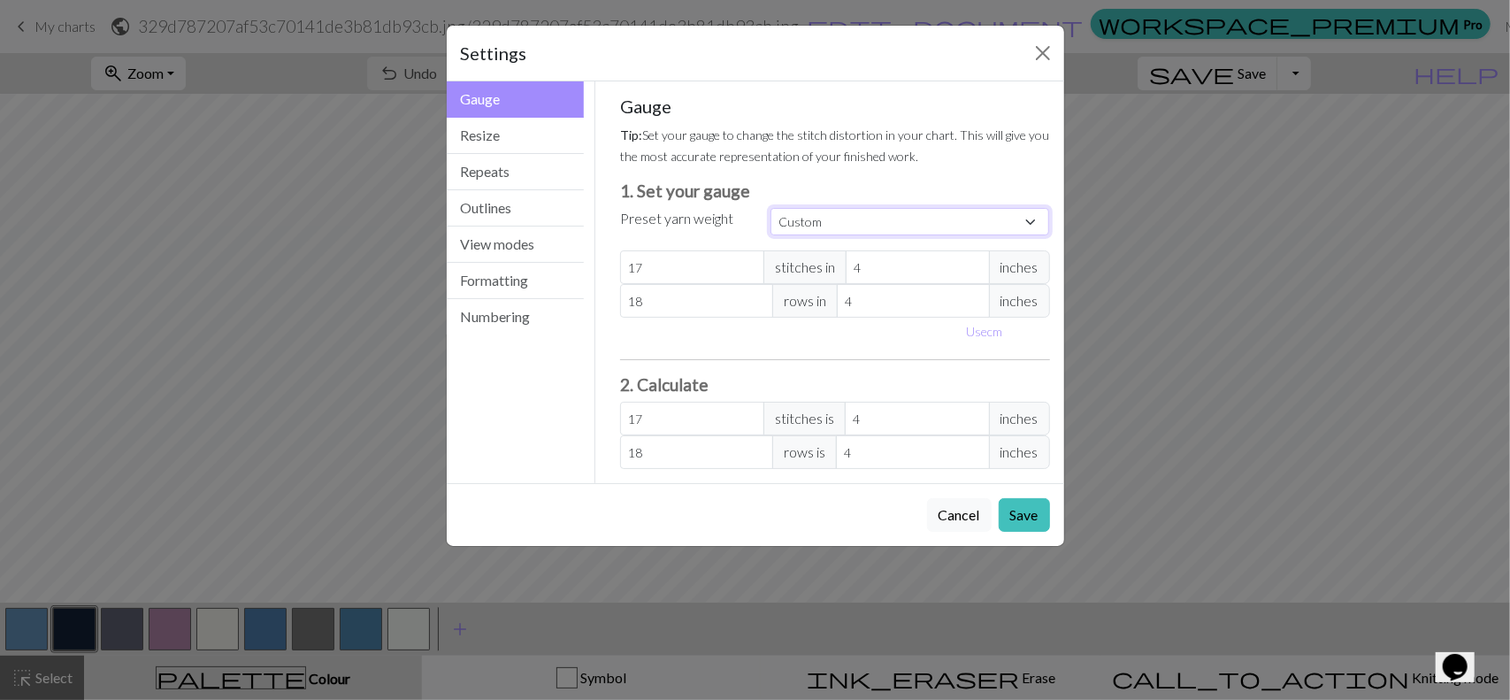
click at [941, 211] on select "Custom Square Lace Light Fingering Fingering Sport Double knit Worsted Aran Bul…" at bounding box center [909, 221] width 279 height 27
select select "square"
click at [770, 208] on select "Custom Square Lace Light Fingering Fingering Sport Double knit Worsted Aran Bul…" at bounding box center [909, 221] width 279 height 27
type input "32"
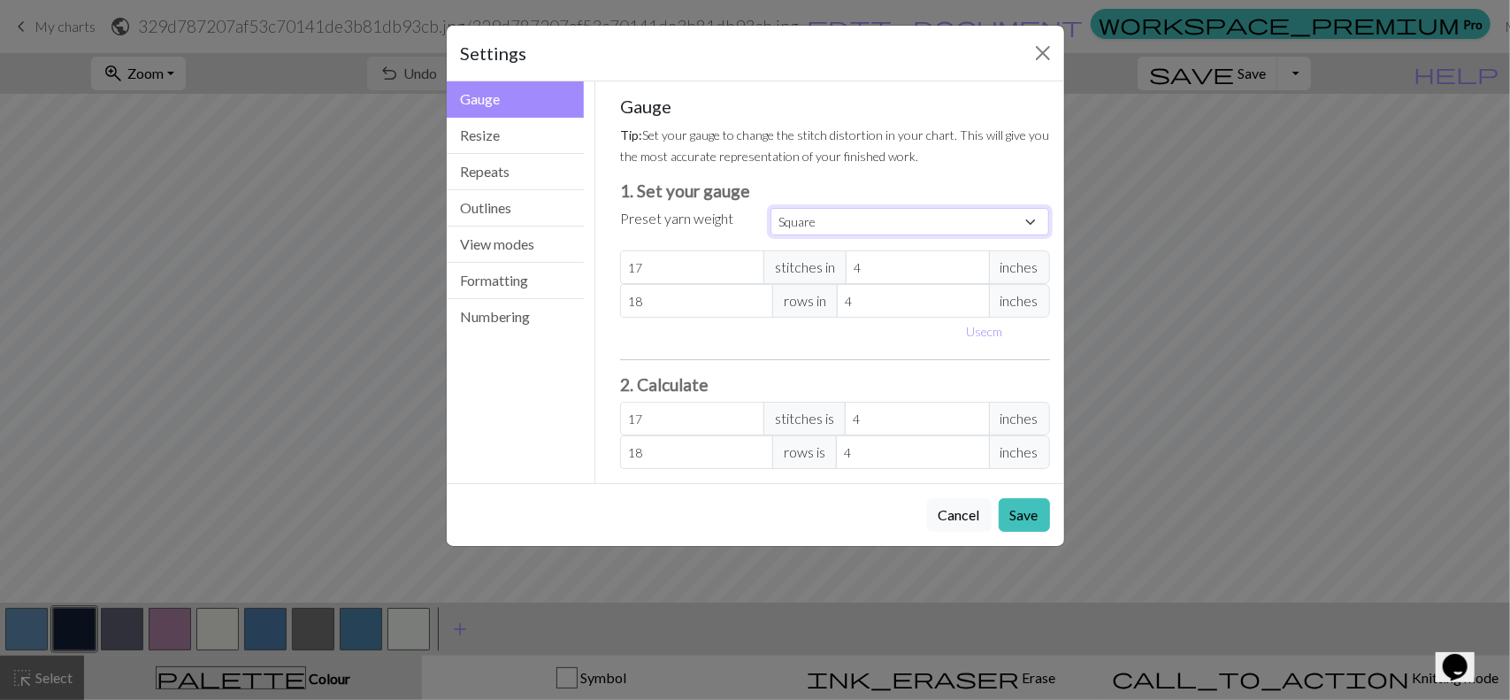
type input "32"
click at [894, 217] on select "Custom Square Lace Light Fingering Fingering Sport Double knit Worsted Aran Bul…" at bounding box center [909, 221] width 279 height 27
select select "custom"
click at [770, 208] on select "Custom Square Lace Light Fingering Fingering Sport Double knit Worsted Aran Bul…" at bounding box center [909, 221] width 279 height 27
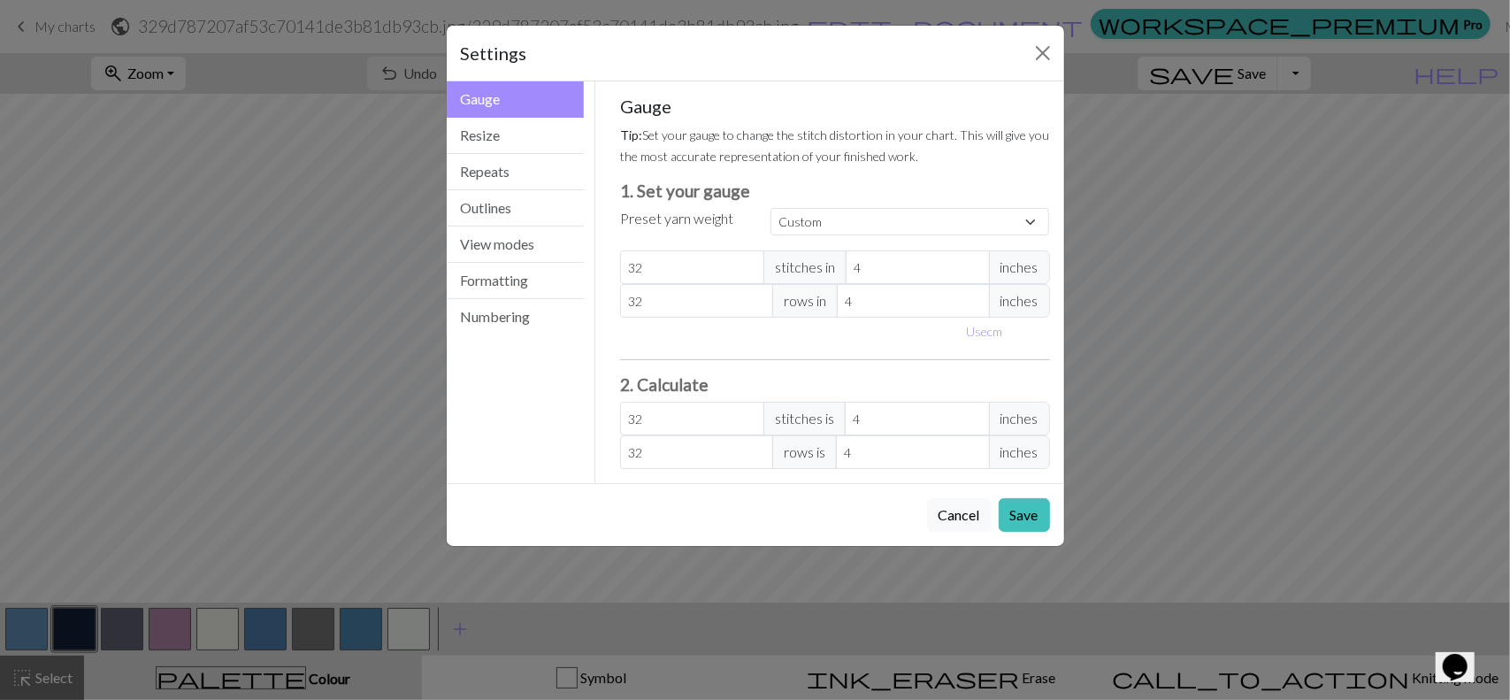
click at [816, 263] on span "stitches in" at bounding box center [804, 267] width 83 height 34
click at [538, 160] on button "Repeats" at bounding box center [516, 172] width 138 height 36
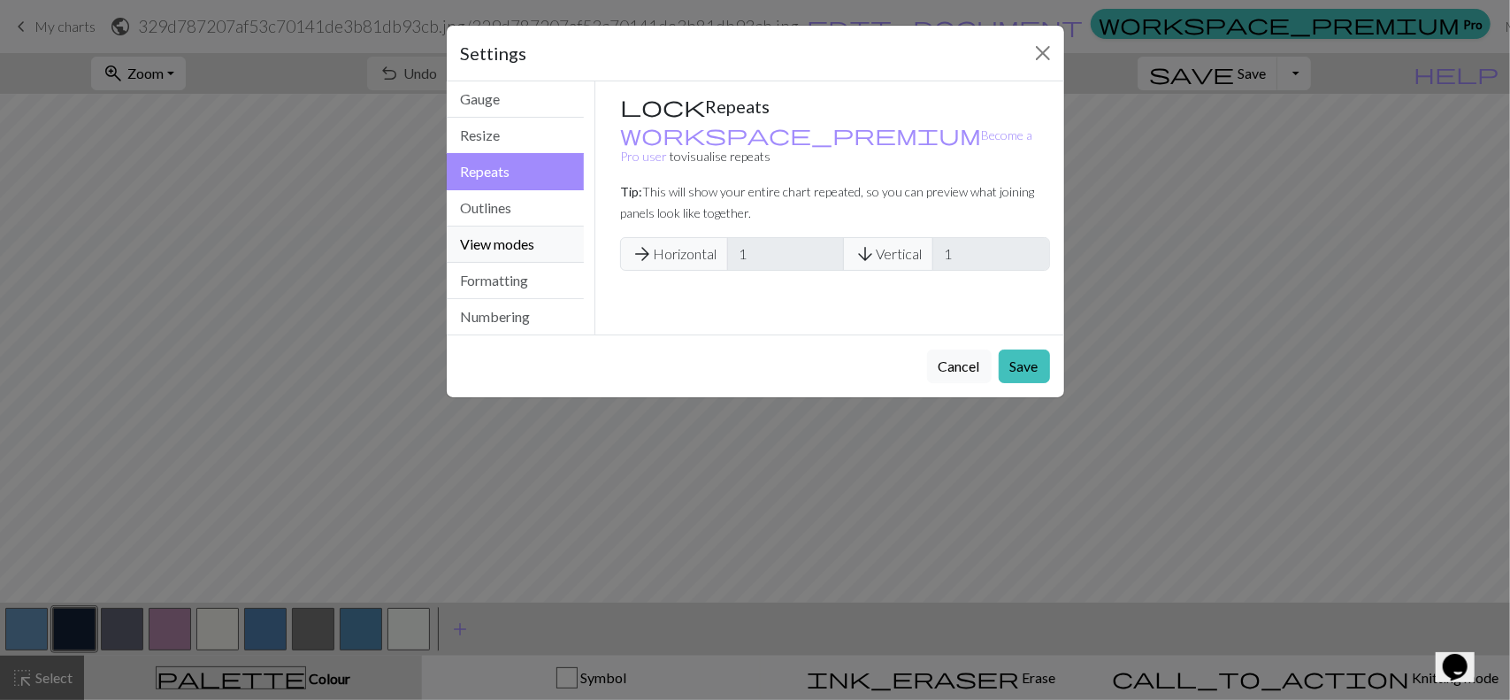
click at [548, 233] on button "View modes" at bounding box center [516, 244] width 138 height 36
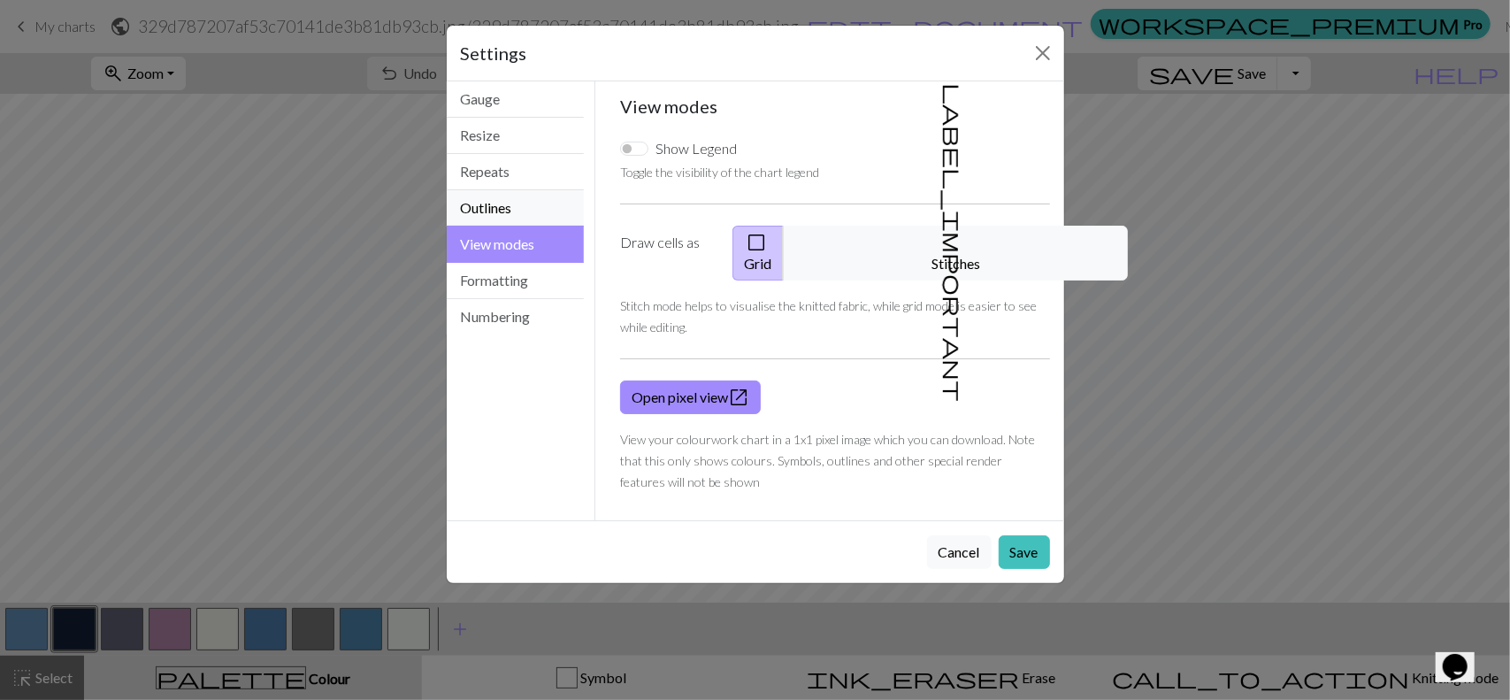
click at [545, 222] on button "Outlines" at bounding box center [516, 208] width 138 height 36
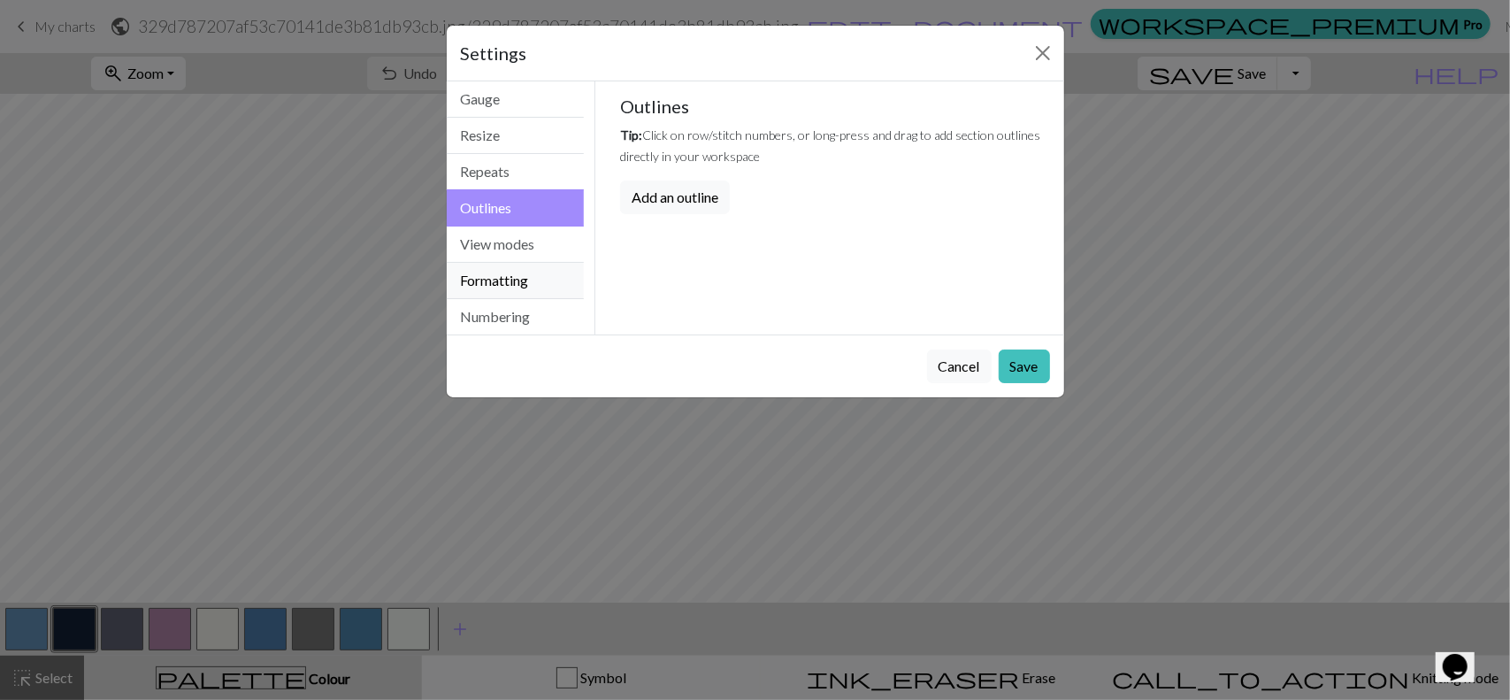
click at [525, 264] on button "Formatting" at bounding box center [516, 281] width 138 height 36
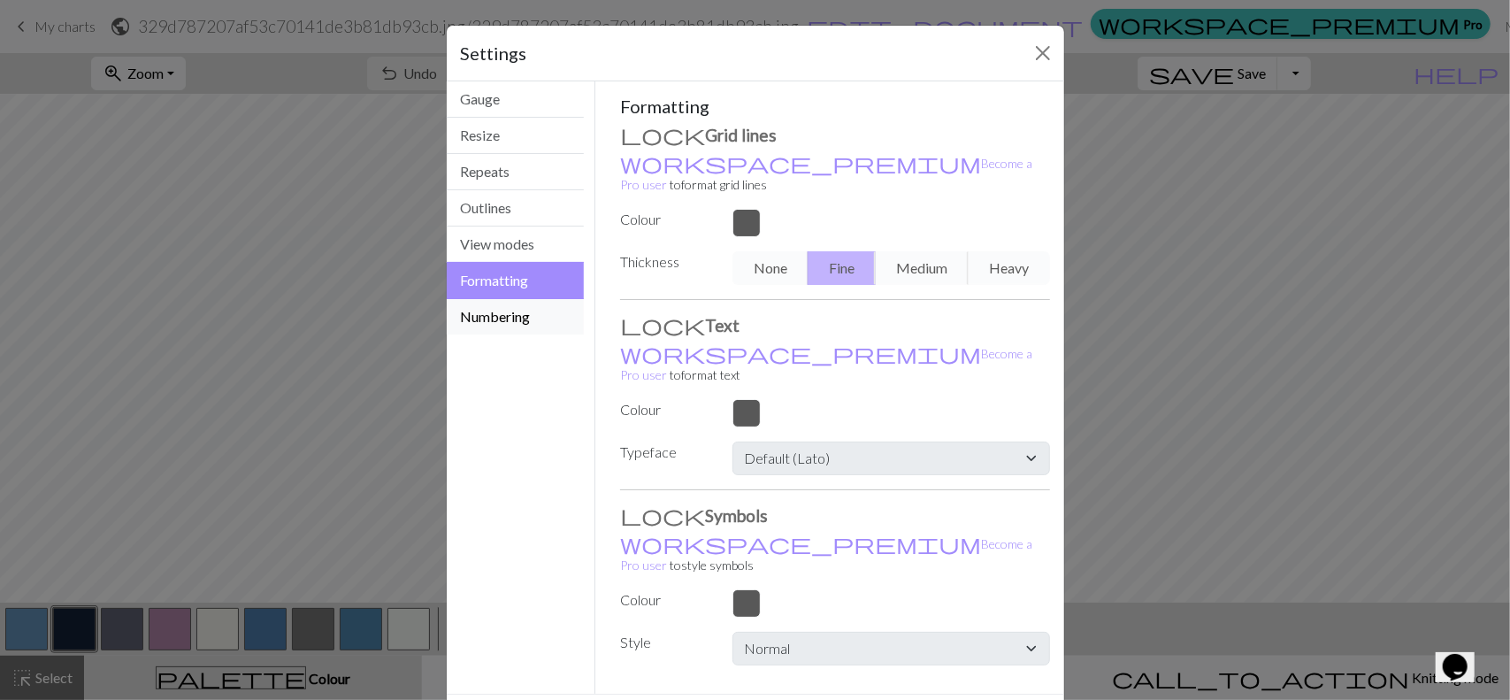
click at [511, 308] on button "Numbering" at bounding box center [516, 316] width 138 height 35
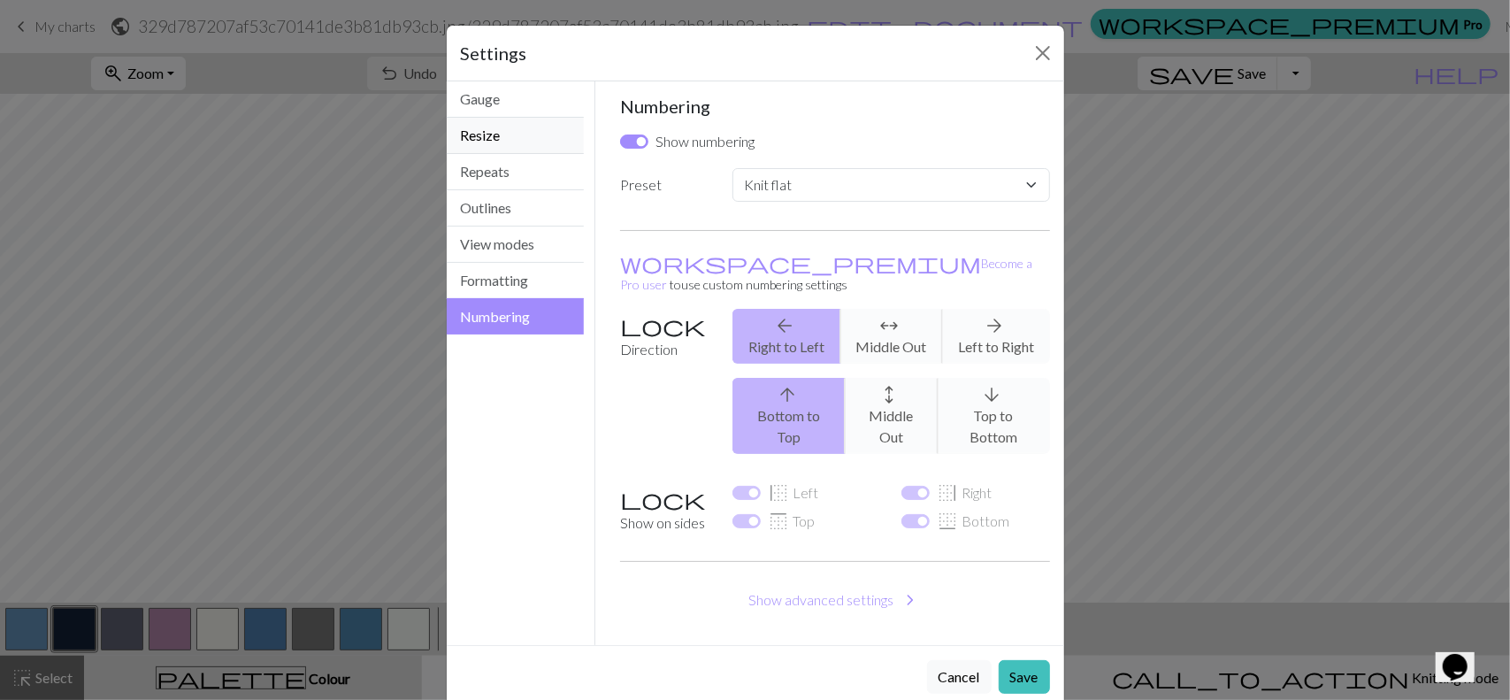
click at [509, 126] on button "Resize" at bounding box center [516, 136] width 138 height 36
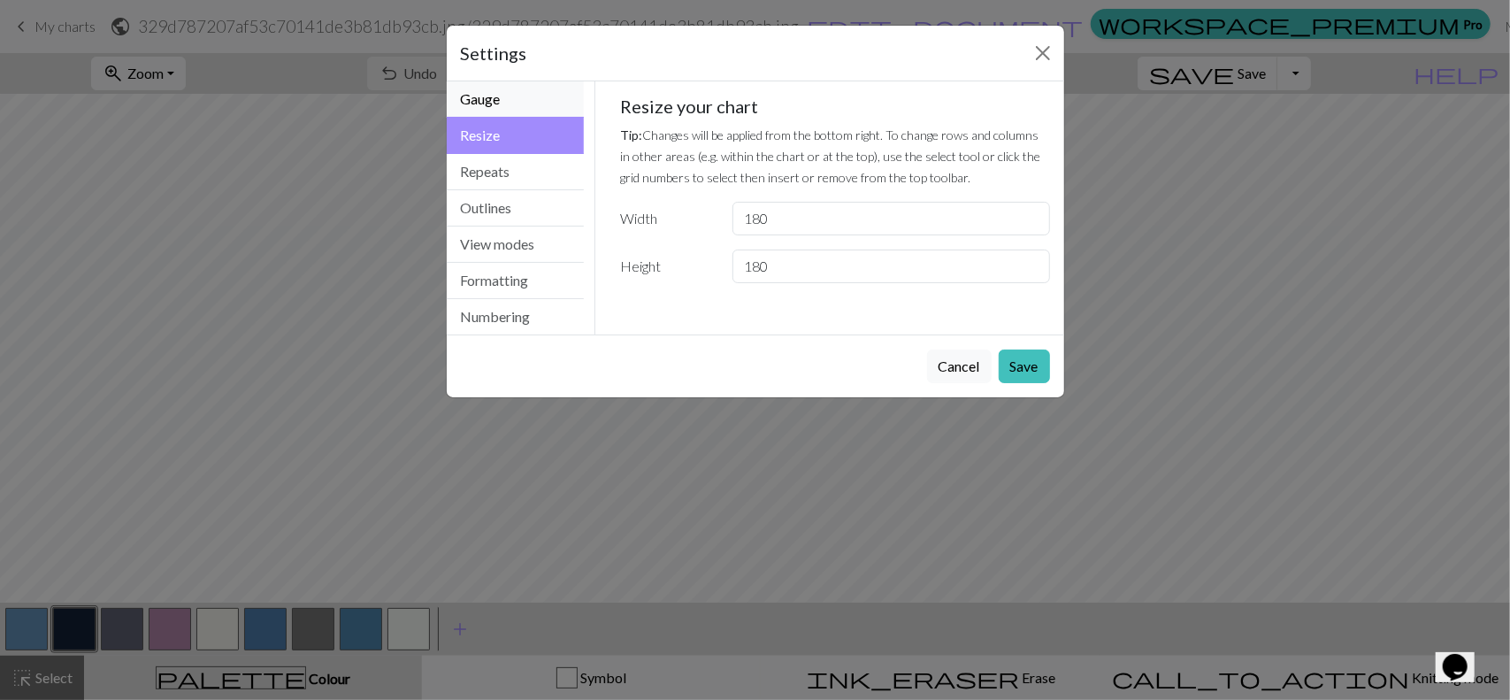
click at [513, 107] on button "Gauge" at bounding box center [516, 99] width 138 height 36
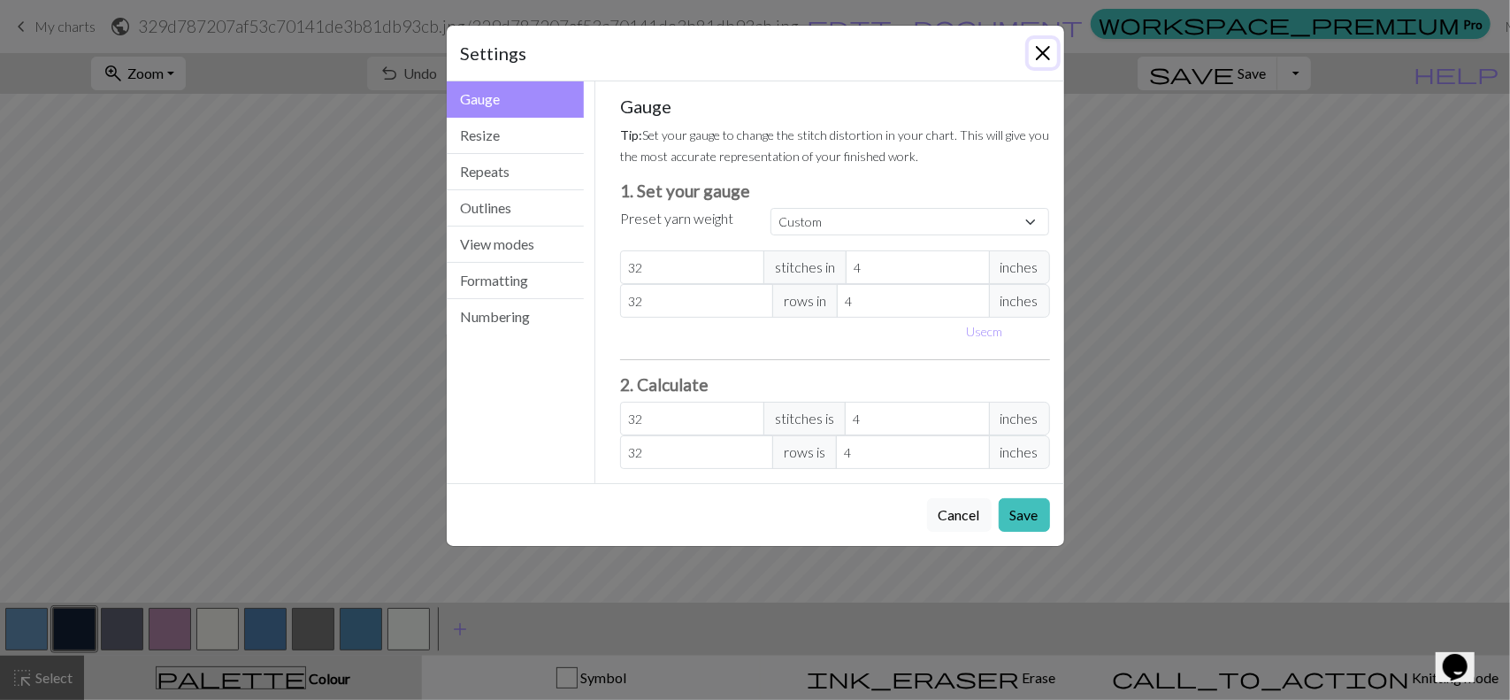
click at [1038, 54] on button "Close" at bounding box center [1043, 53] width 28 height 28
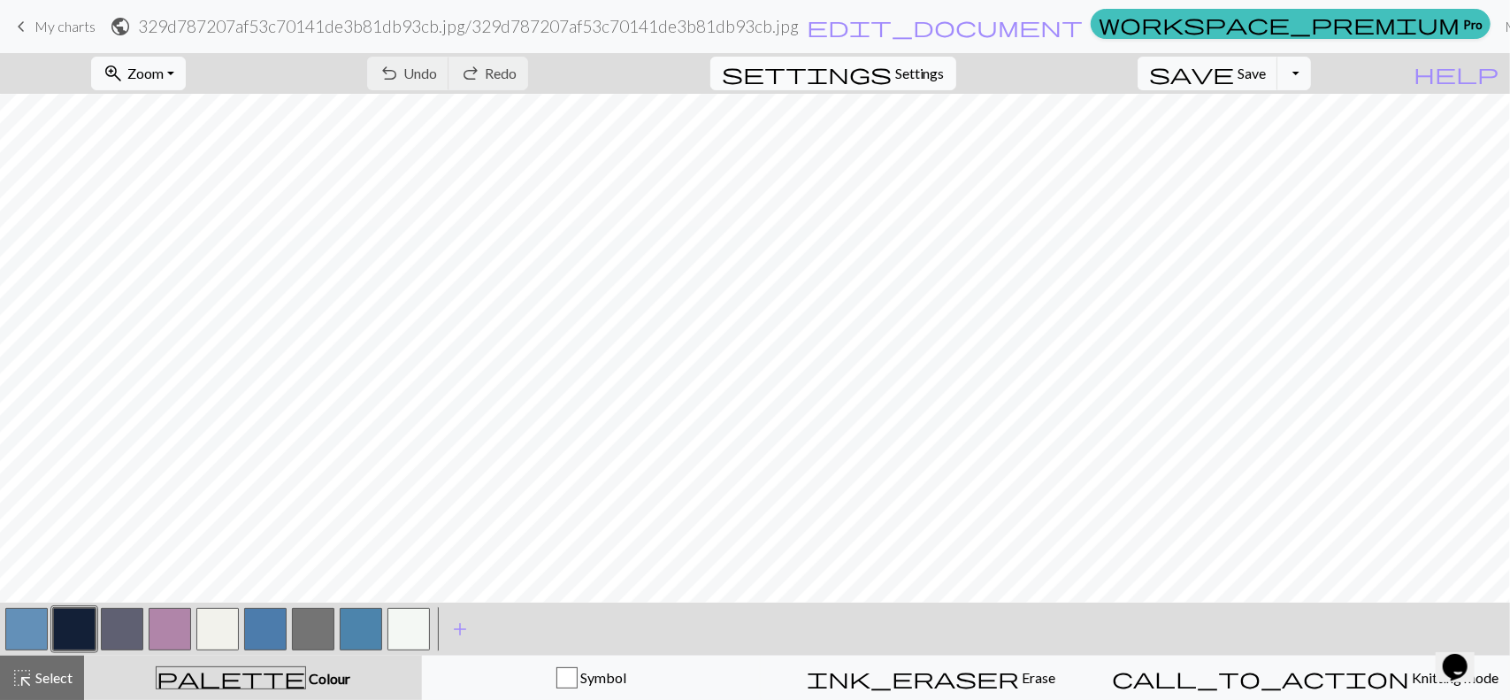
click at [937, 80] on span "Settings" at bounding box center [920, 73] width 50 height 21
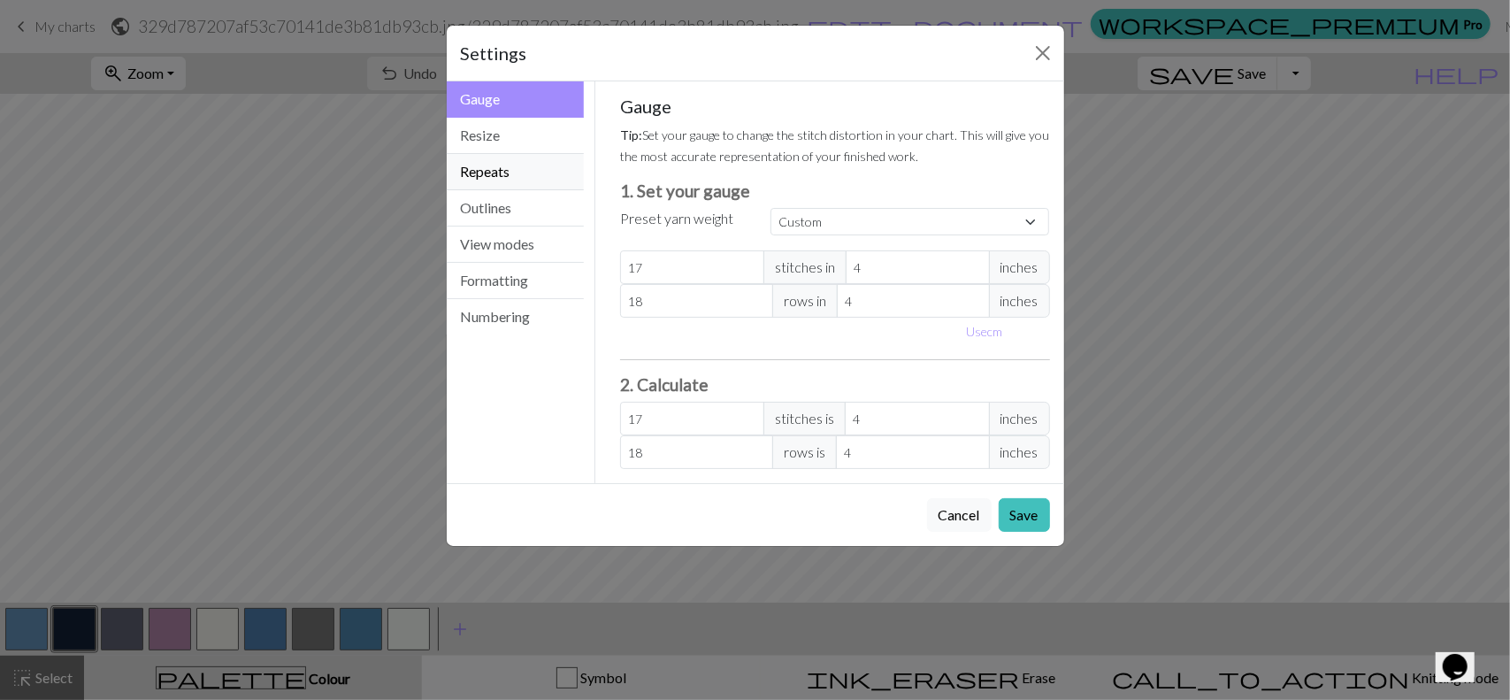
click at [524, 160] on button "Repeats" at bounding box center [516, 172] width 138 height 36
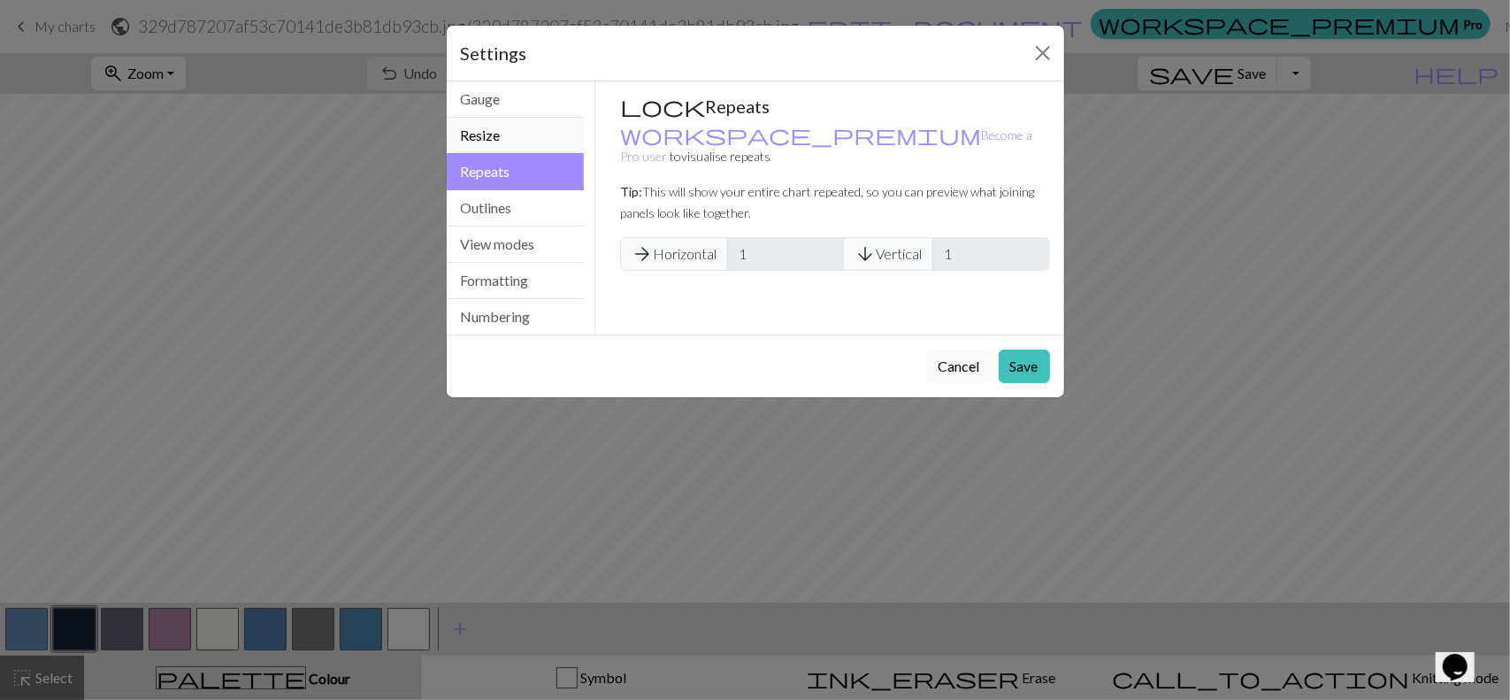
click at [519, 123] on button "Resize" at bounding box center [516, 136] width 138 height 36
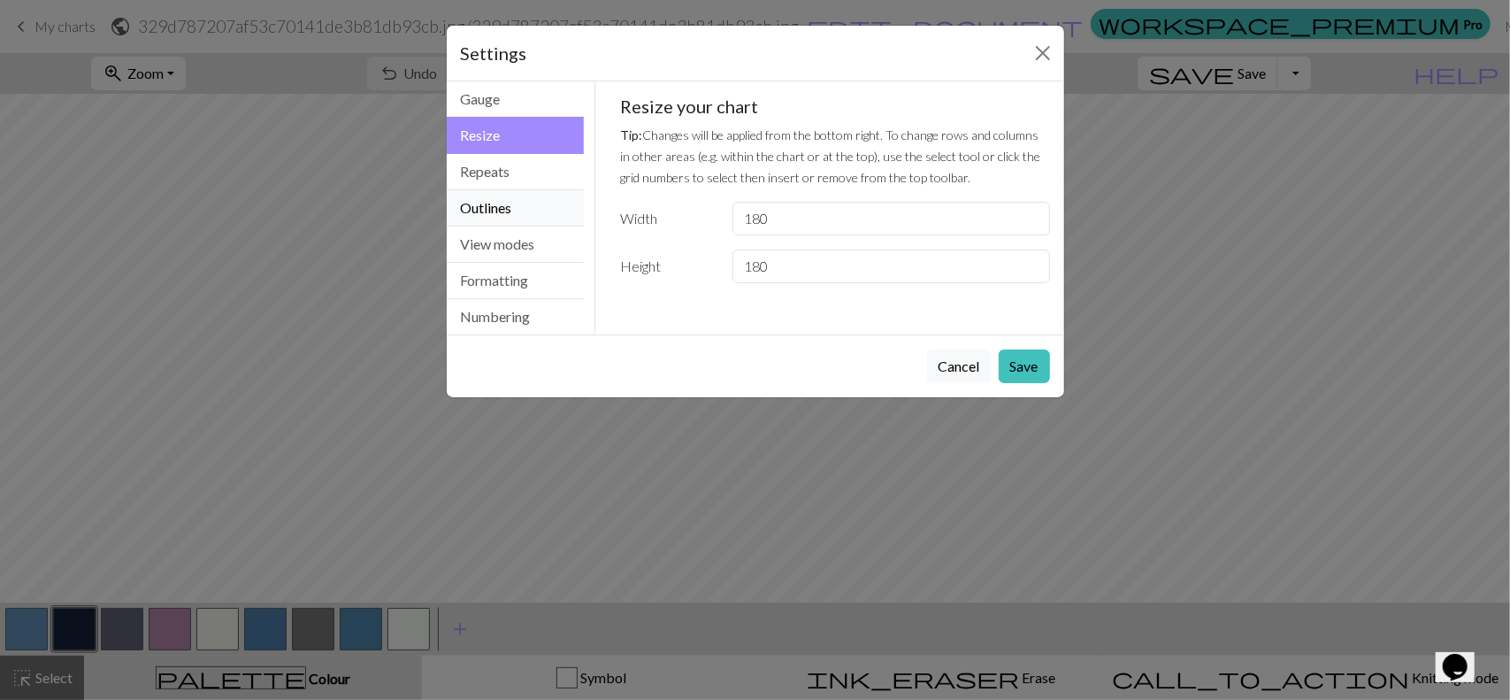
click at [513, 197] on button "Outlines" at bounding box center [516, 208] width 138 height 36
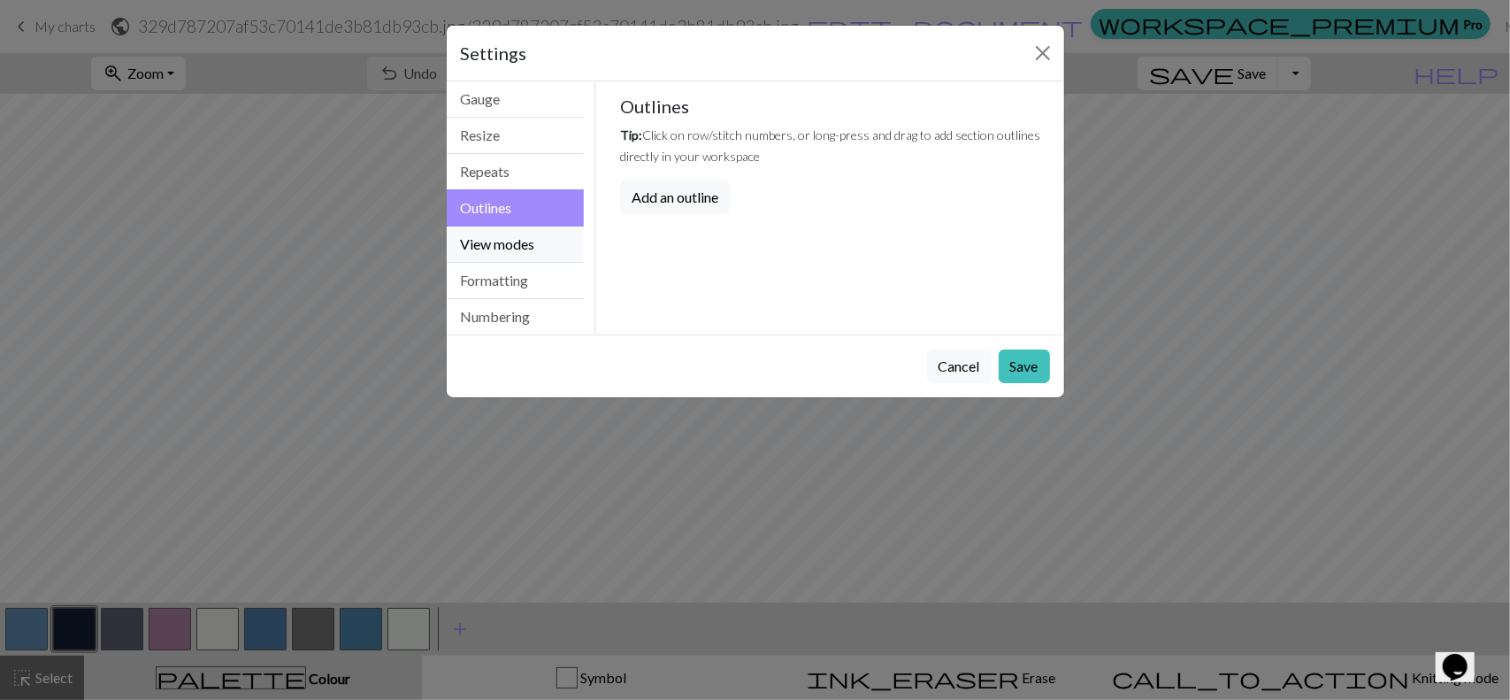
click at [507, 232] on button "View modes" at bounding box center [516, 244] width 138 height 36
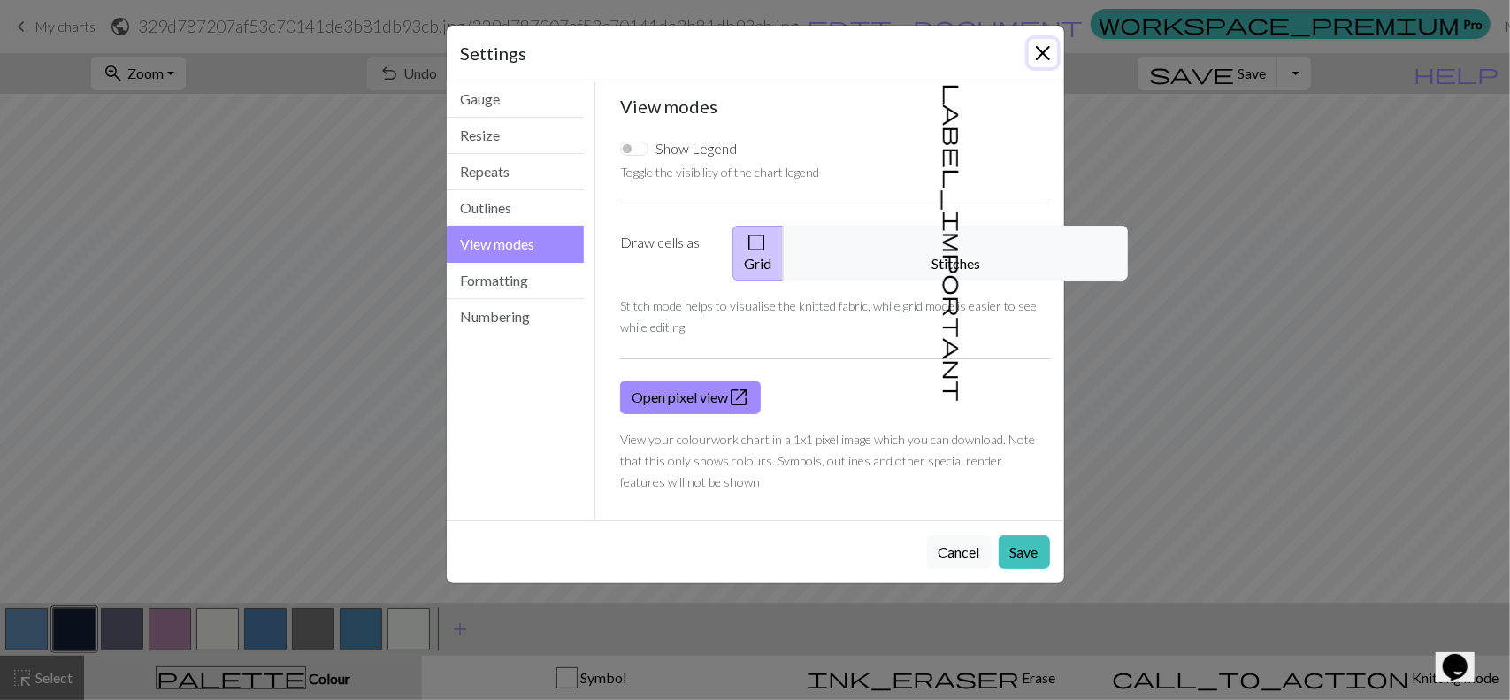
click at [1051, 50] on button "Close" at bounding box center [1043, 53] width 28 height 28
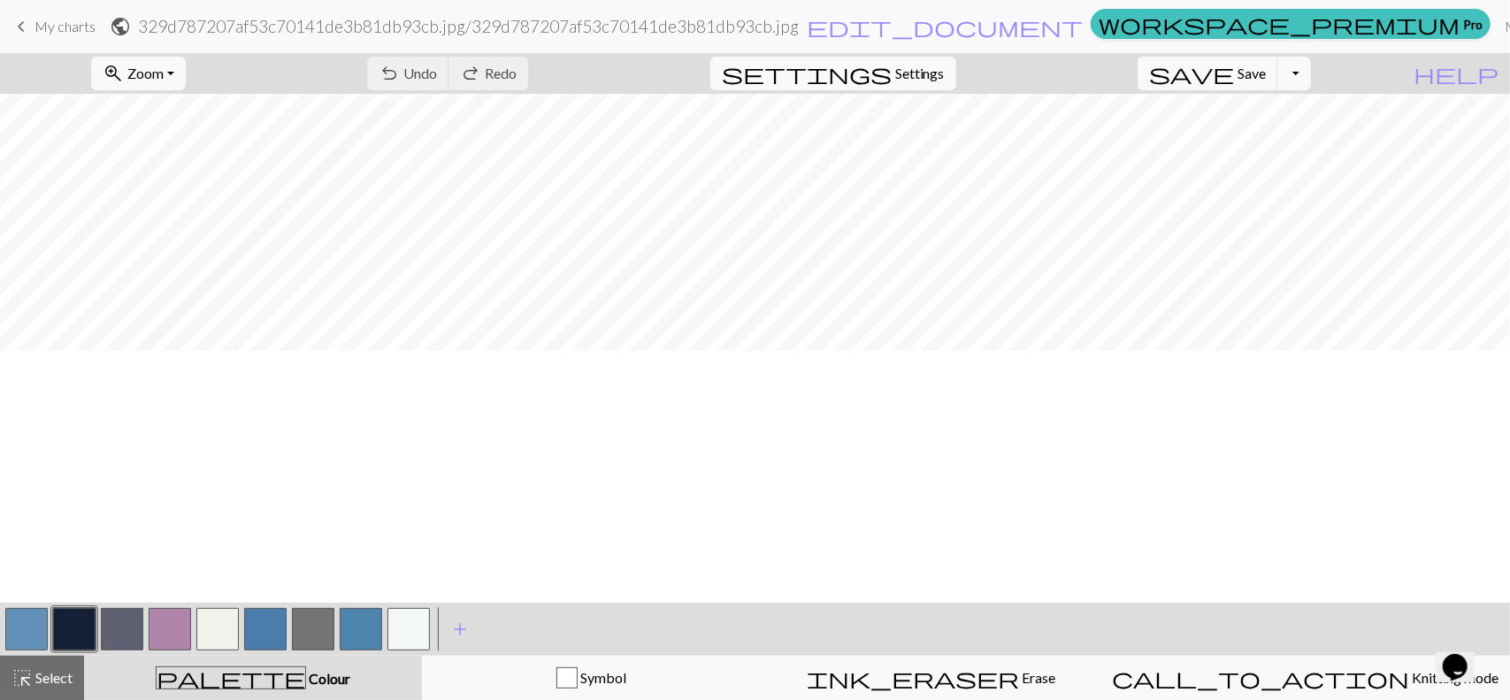
scroll to position [892, 0]
click at [1278, 75] on button "save Save Save" at bounding box center [1207, 74] width 141 height 34
click at [1311, 70] on button "Toggle Dropdown" at bounding box center [1294, 74] width 34 height 34
click at [1283, 146] on button "save_alt Download" at bounding box center [1165, 140] width 292 height 28
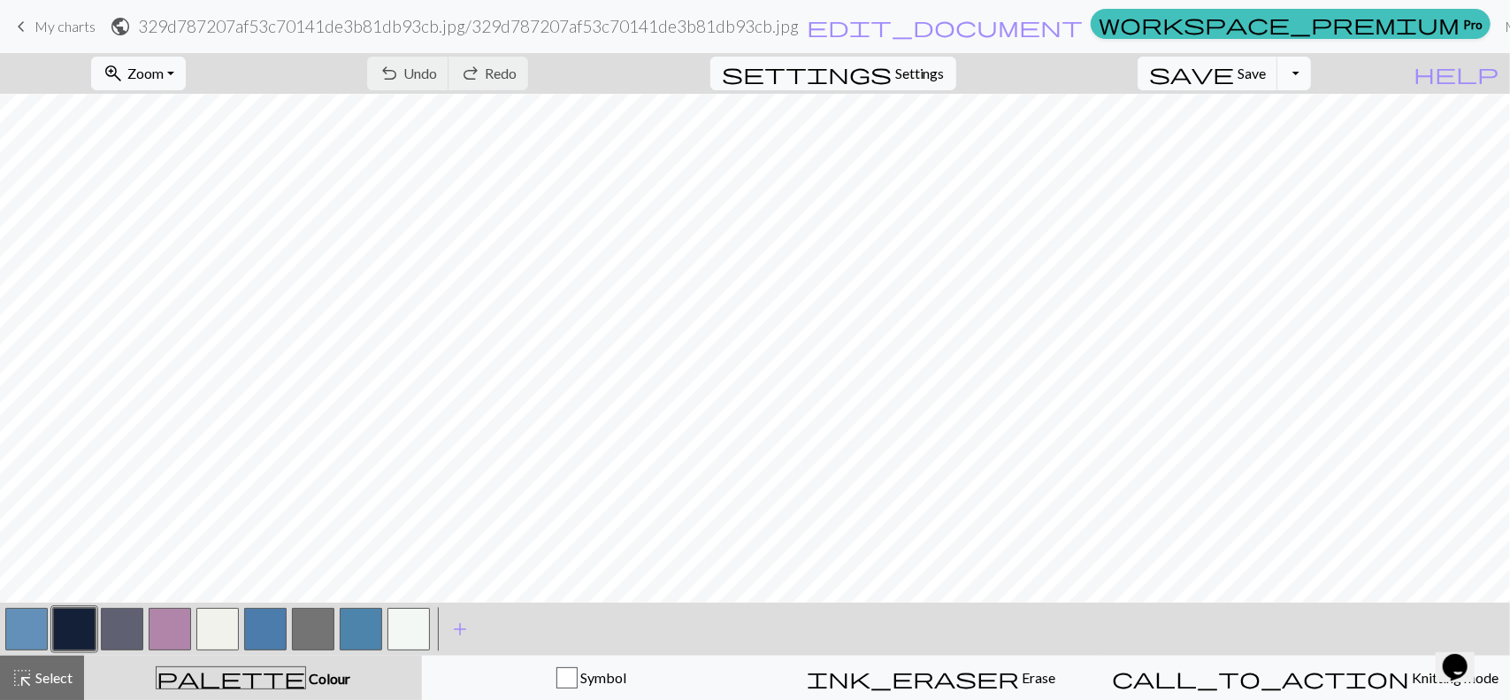
click at [1311, 72] on button "Toggle Dropdown" at bounding box center [1294, 74] width 34 height 34
click at [1260, 136] on button "save_alt Download" at bounding box center [1165, 140] width 292 height 28
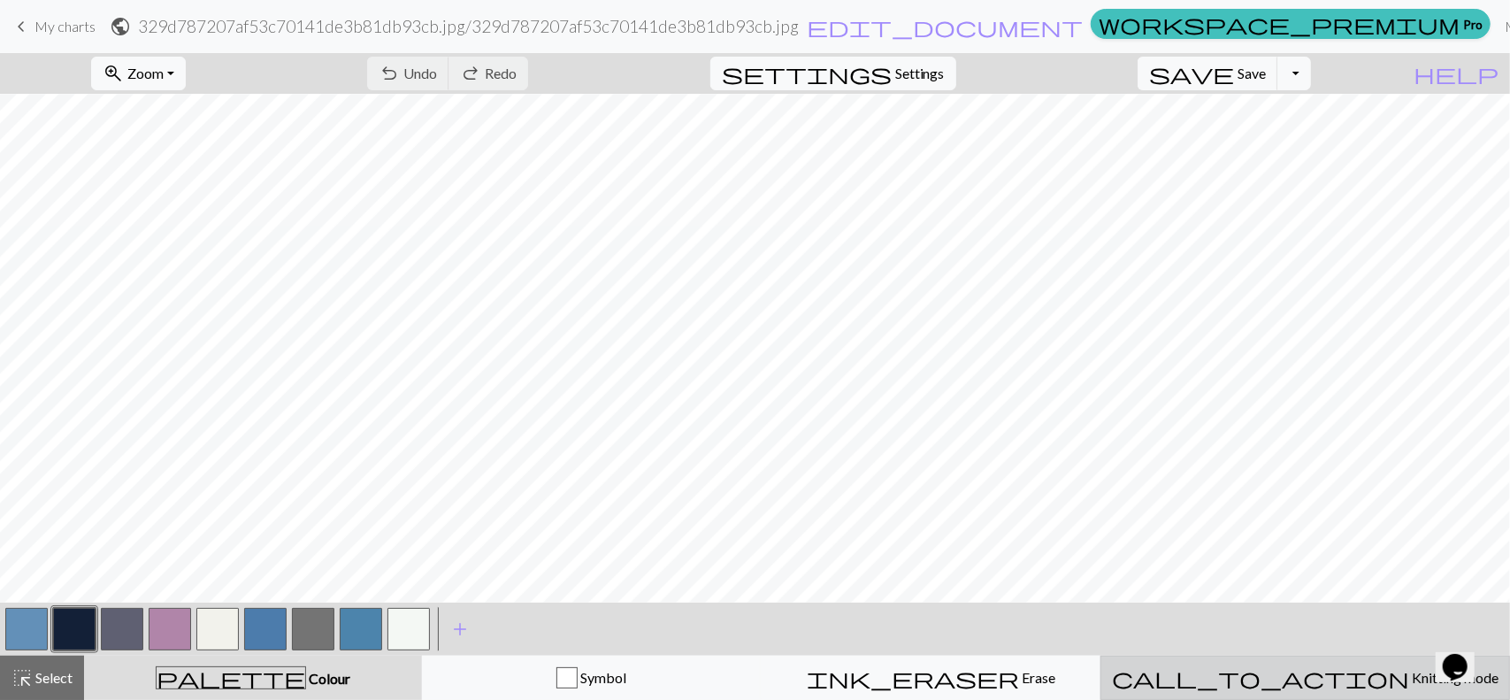
click at [1409, 671] on span "Knitting mode" at bounding box center [1453, 677] width 89 height 17
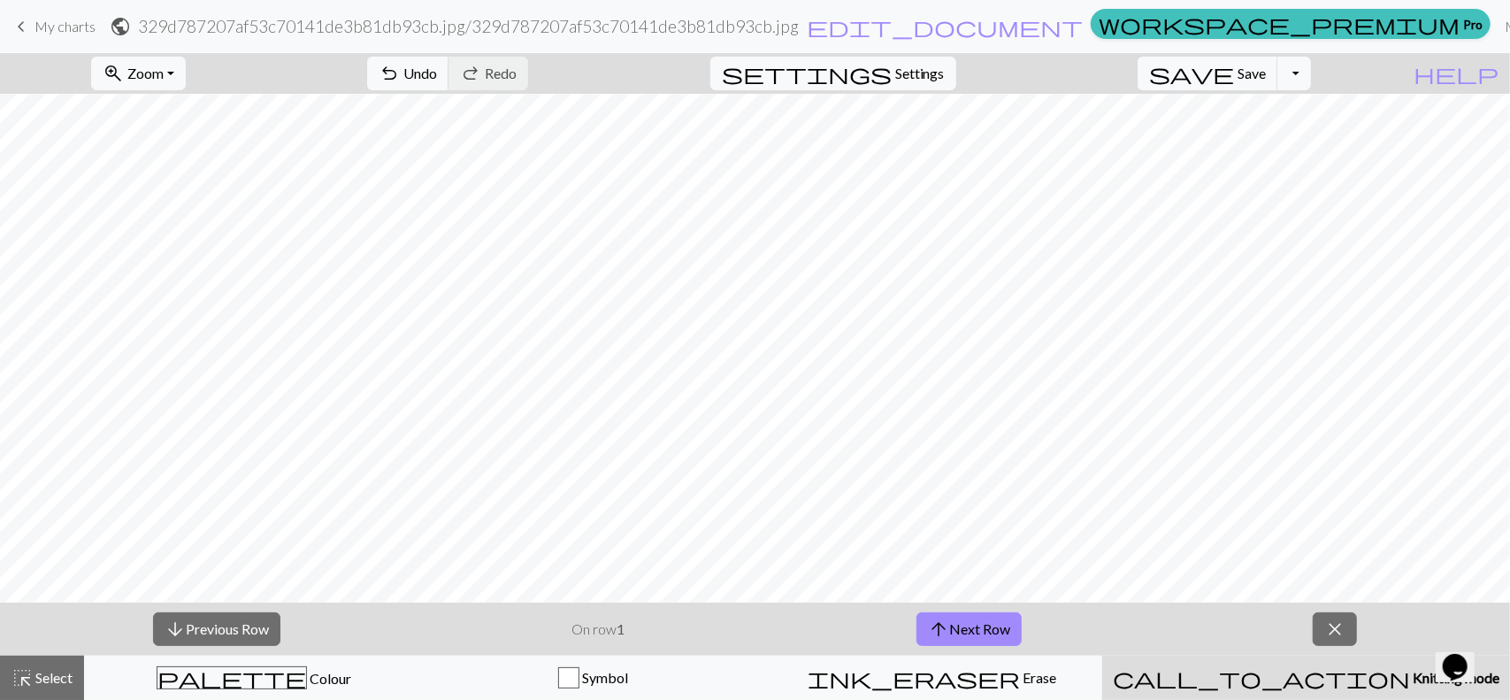
click at [1410, 675] on span "Knitting mode" at bounding box center [1454, 677] width 89 height 17
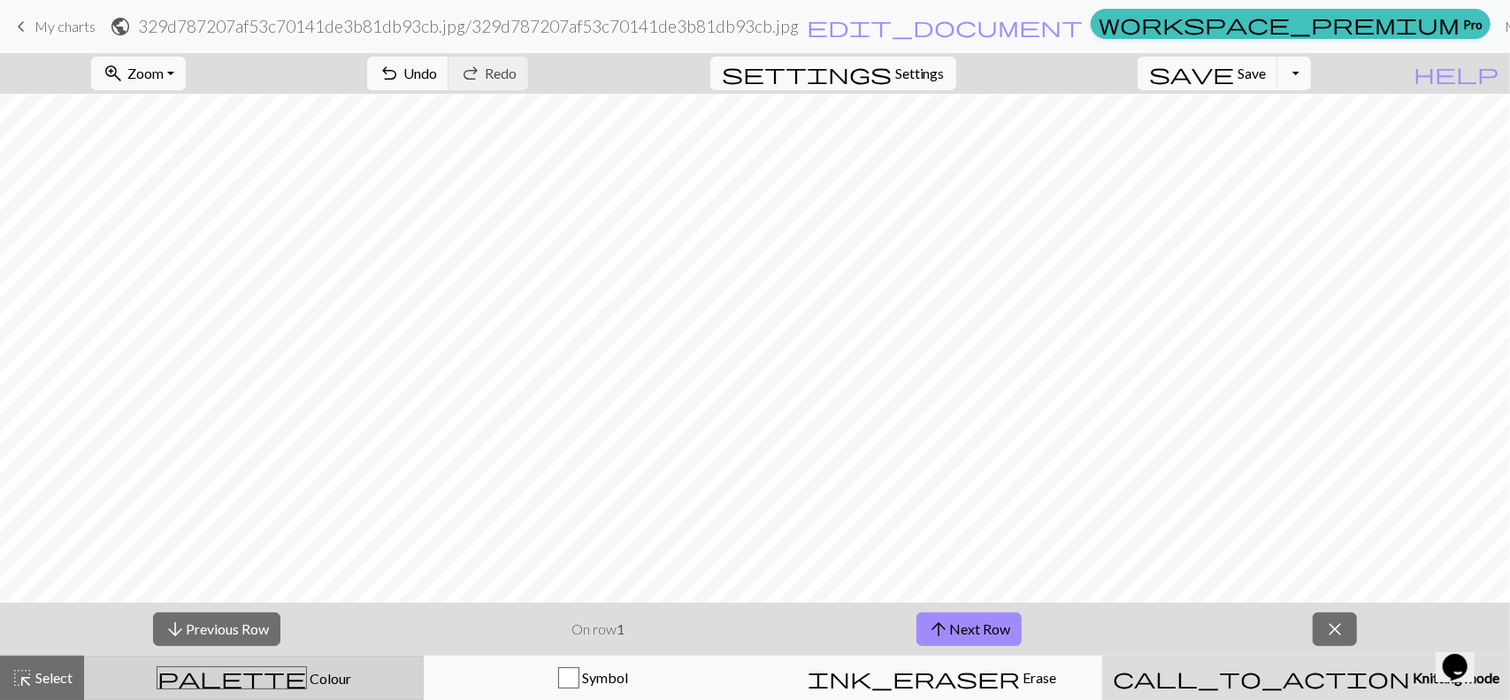
click at [391, 675] on div "palette Colour Colour" at bounding box center [254, 677] width 317 height 23
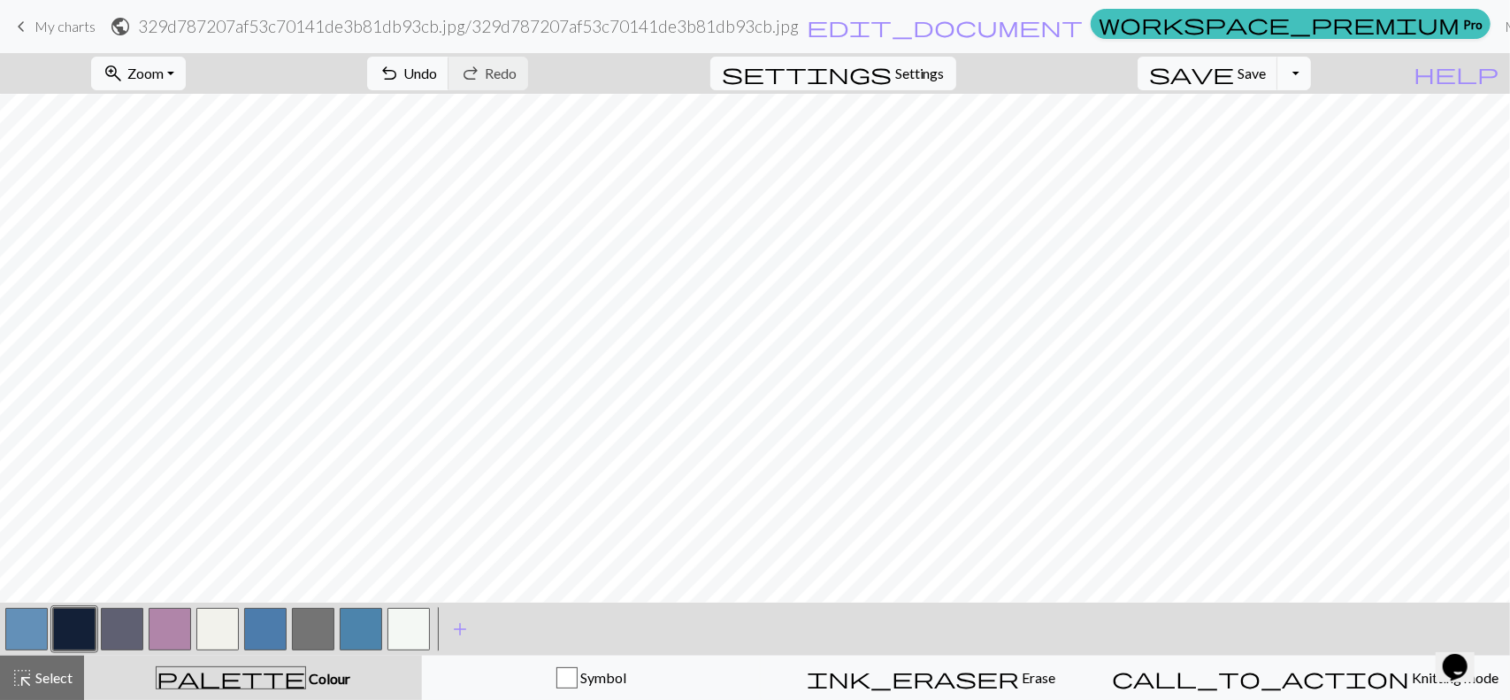
click at [1311, 68] on button "Toggle Dropdown" at bounding box center [1294, 74] width 34 height 34
click at [1260, 108] on button "file_copy Save a copy" at bounding box center [1165, 111] width 292 height 28
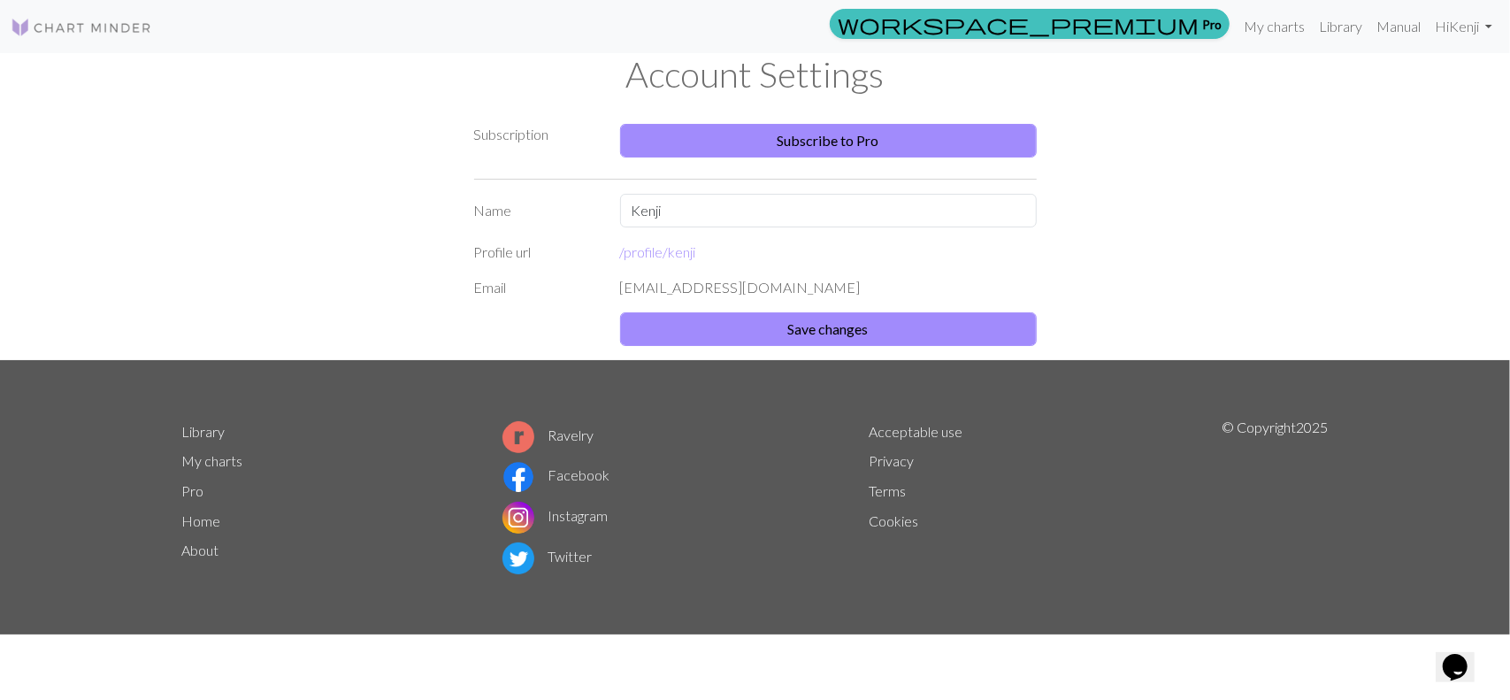
click at [111, 42] on link at bounding box center [82, 27] width 142 height 32
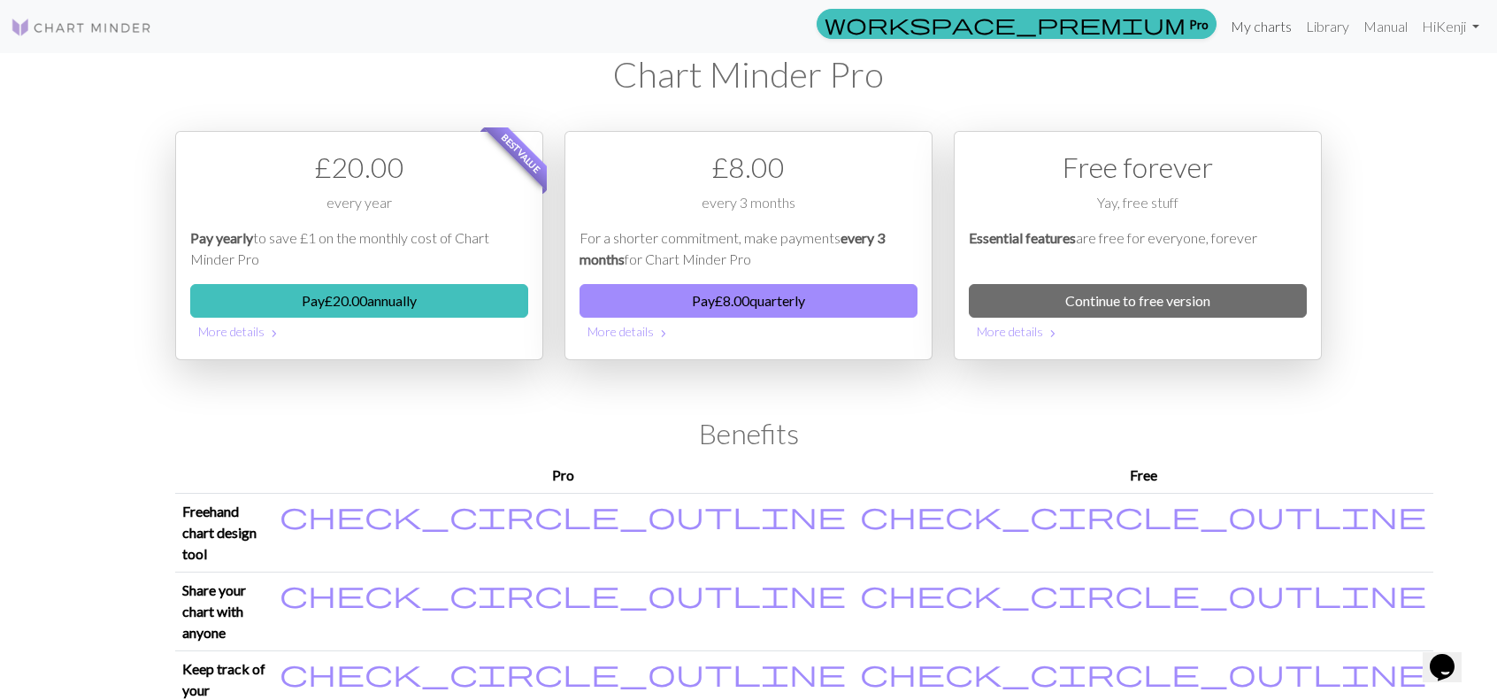
click at [1260, 27] on link "My charts" at bounding box center [1260, 26] width 75 height 35
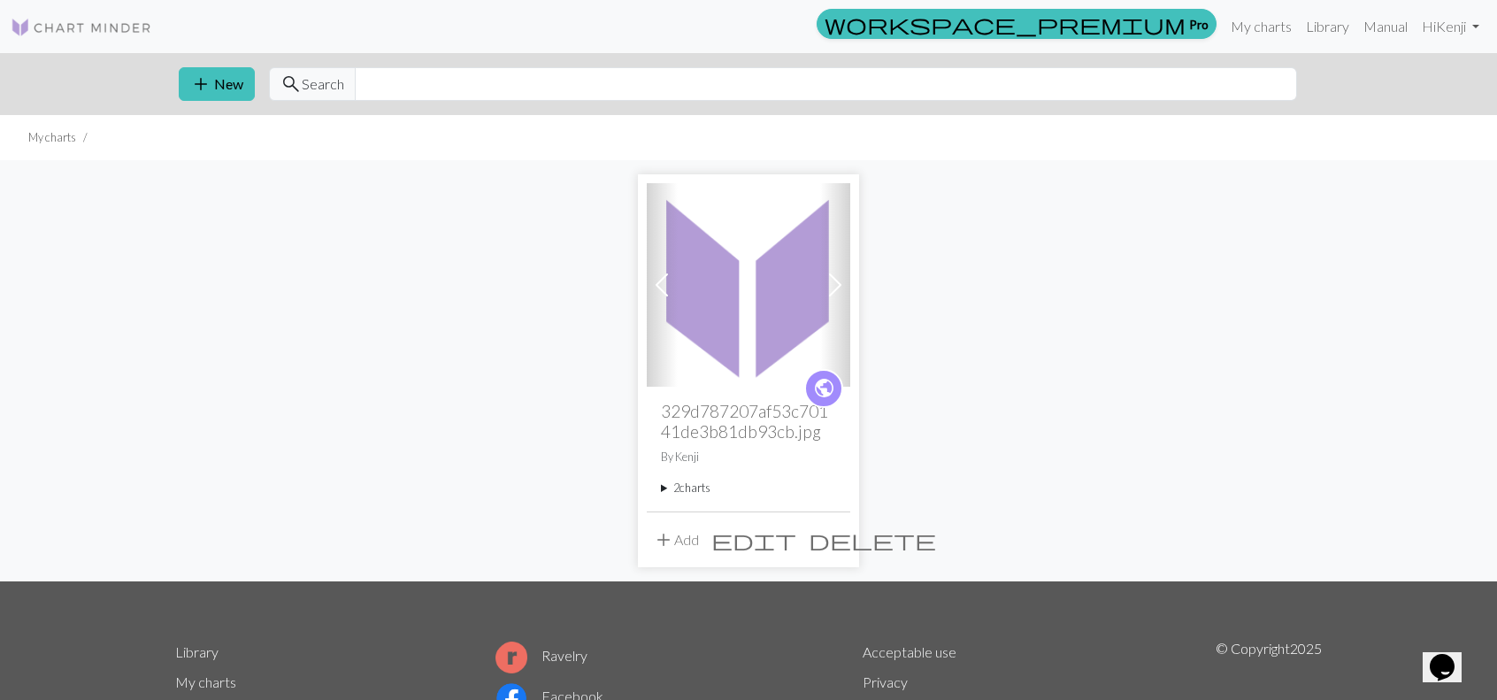
click at [682, 540] on button "add Add" at bounding box center [676, 540] width 58 height 34
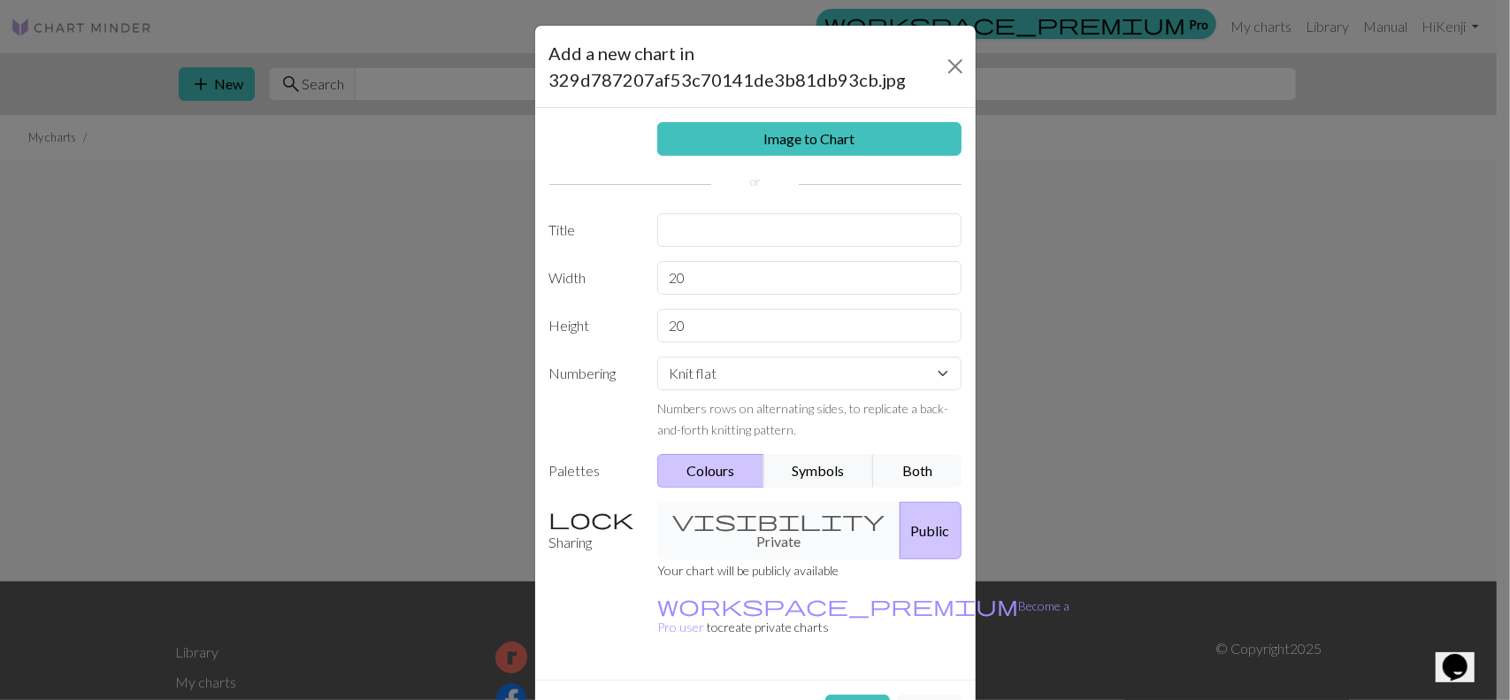
click at [739, 514] on div "visibility Private Public" at bounding box center [809, 530] width 325 height 57
click at [775, 523] on div "visibility Private Public" at bounding box center [809, 530] width 325 height 57
click at [861, 130] on link "Image to Chart" at bounding box center [809, 139] width 304 height 34
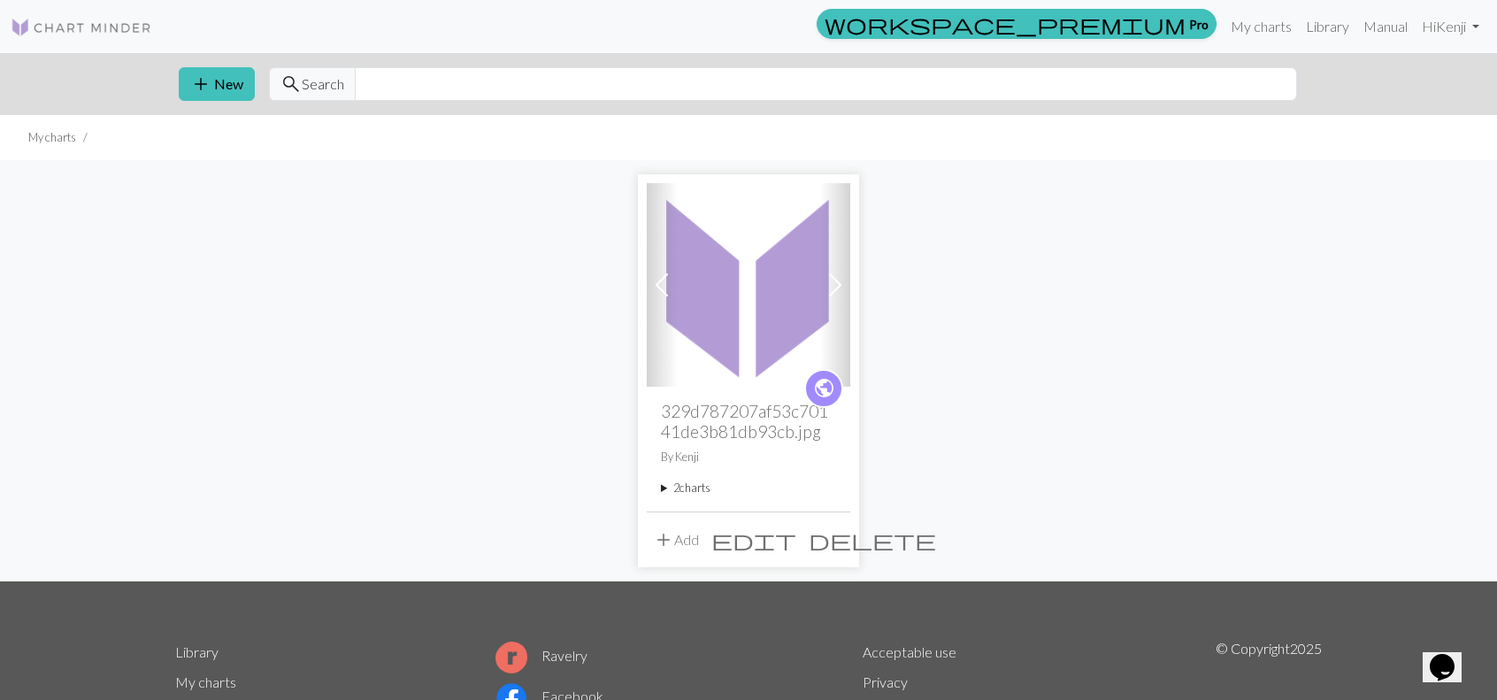
click at [665, 537] on span "add" at bounding box center [663, 539] width 21 height 25
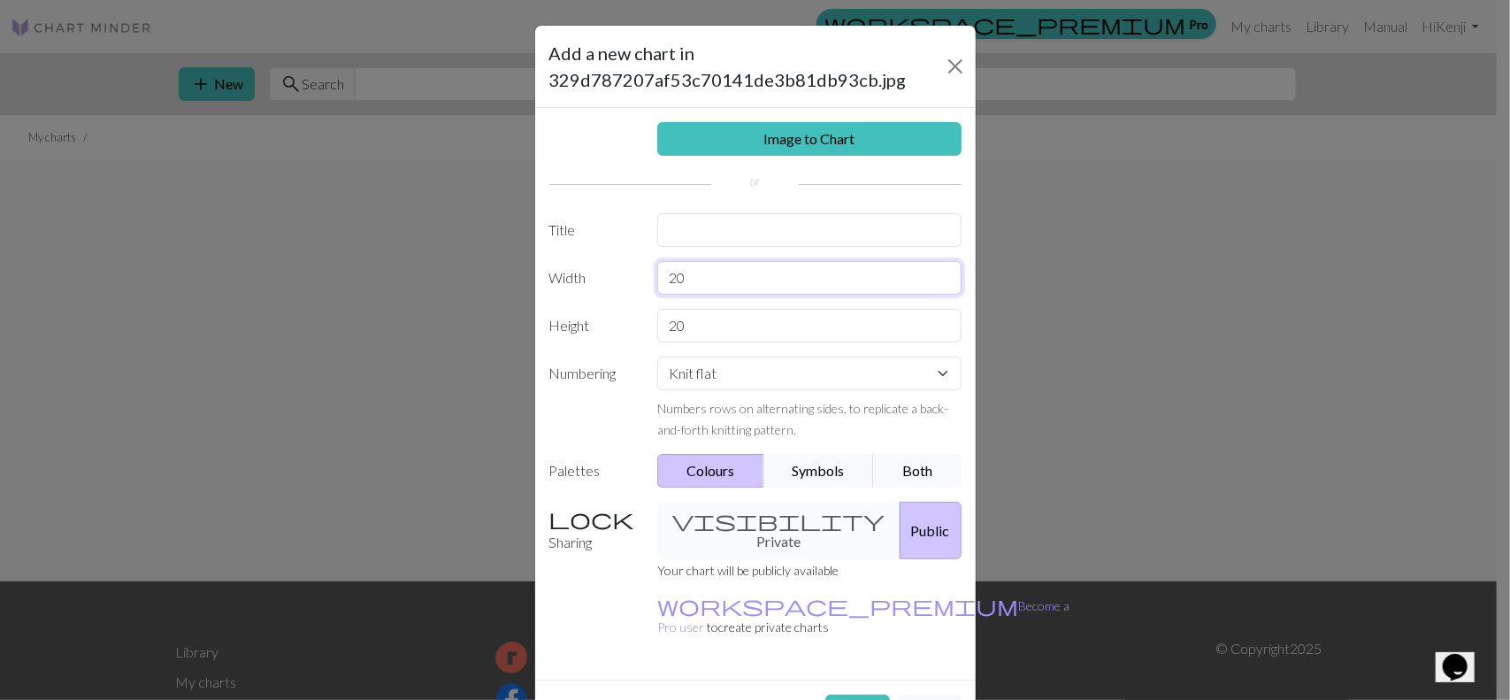
click at [736, 285] on input "20" at bounding box center [809, 278] width 304 height 34
type input "90"
click at [718, 339] on input "20" at bounding box center [809, 326] width 304 height 34
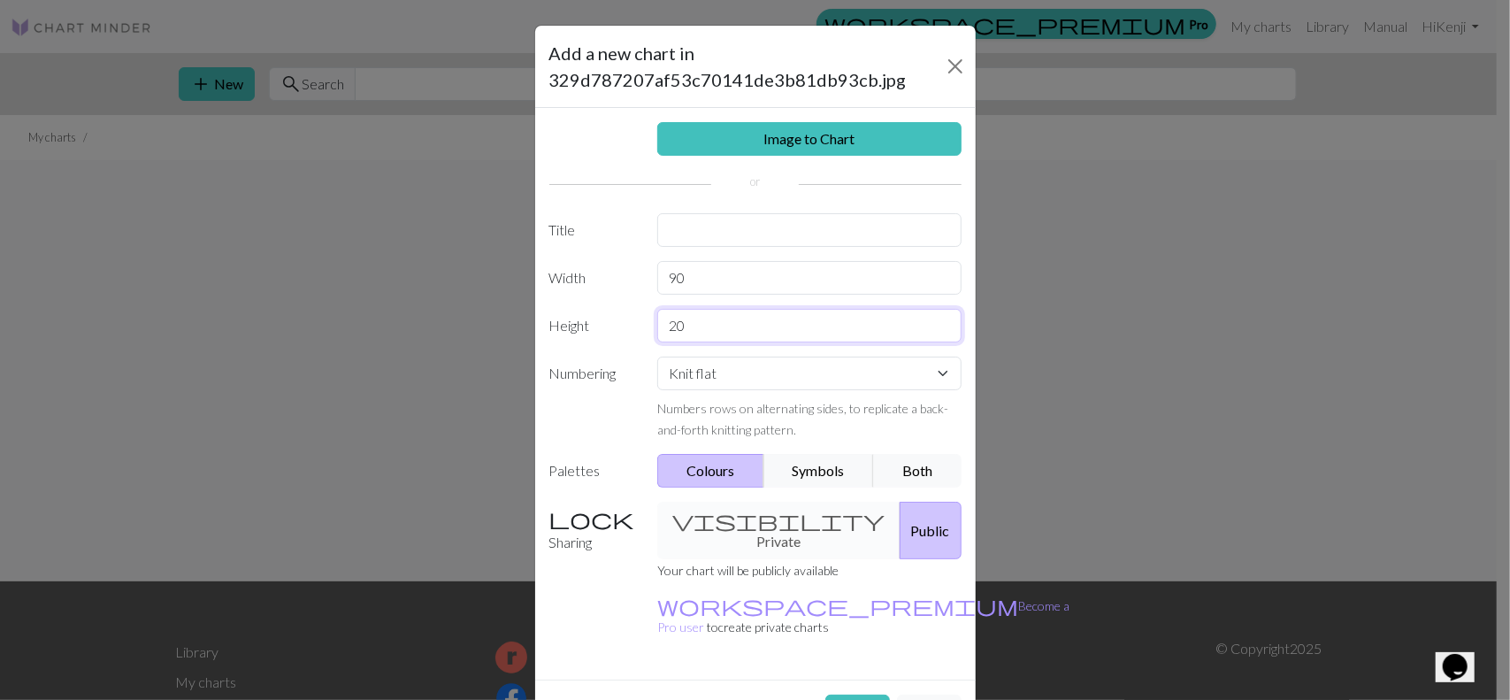
click at [718, 339] on input "20" at bounding box center [809, 326] width 304 height 34
type input "90"
click at [725, 371] on select "Knit flat Knit in the round Lace knitting Cross stitch" at bounding box center [809, 373] width 304 height 34
click at [846, 694] on button "Create" at bounding box center [857, 711] width 65 height 34
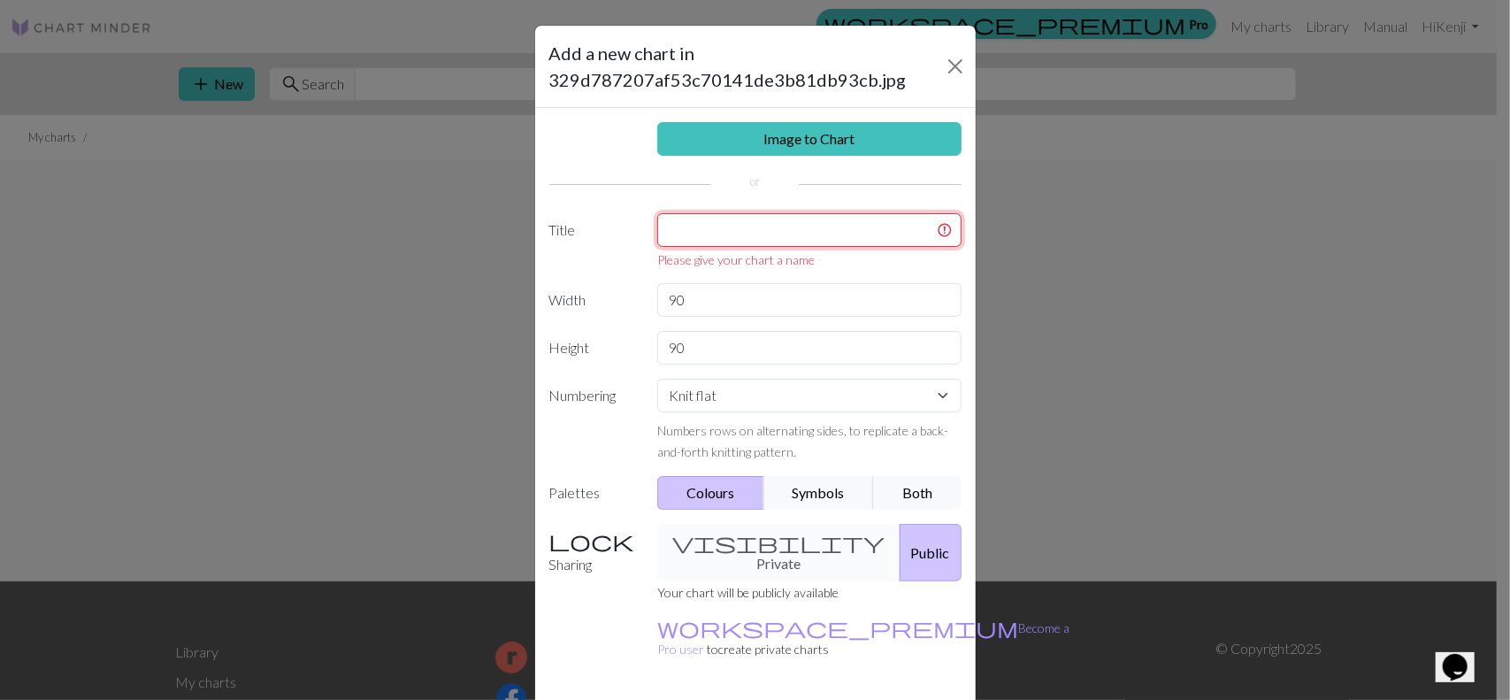
click at [819, 231] on input "text" at bounding box center [809, 230] width 304 height 34
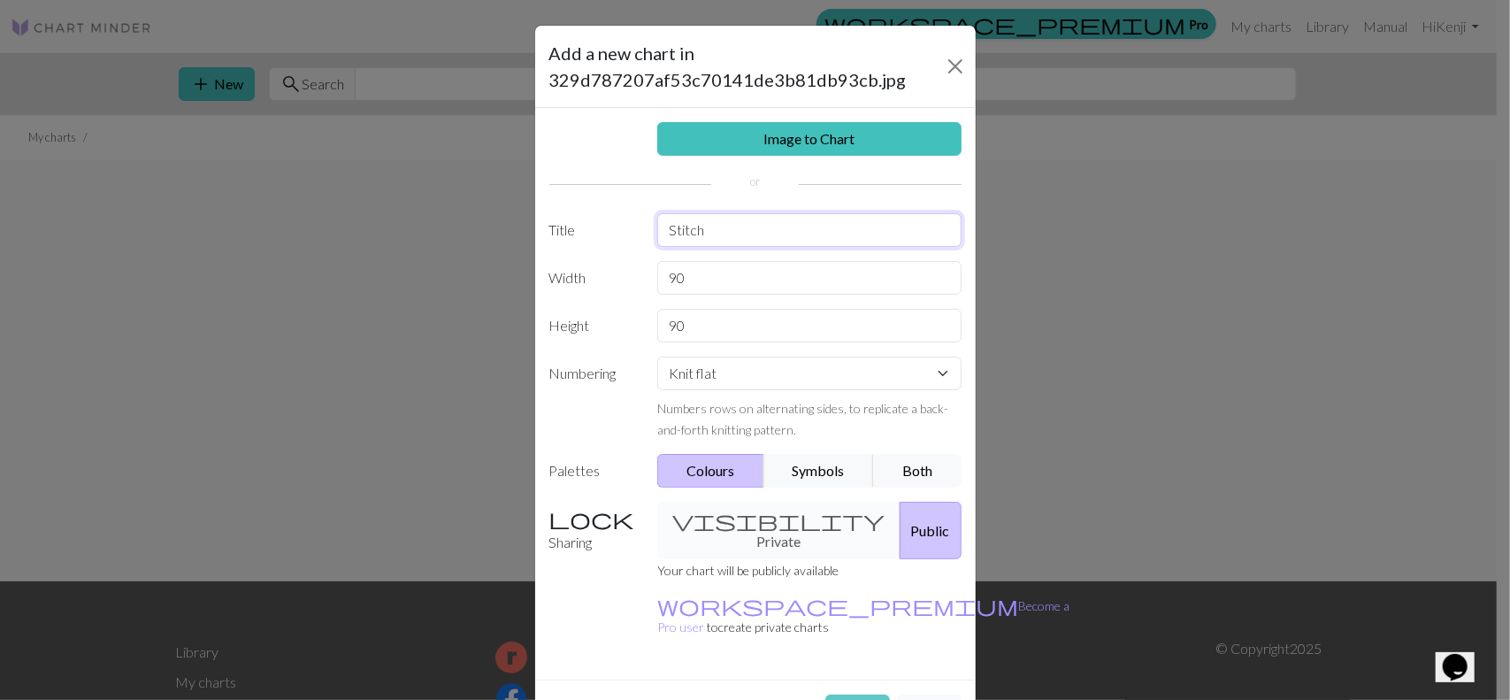
type input "Stitch"
click at [845, 694] on button "Create" at bounding box center [857, 711] width 65 height 34
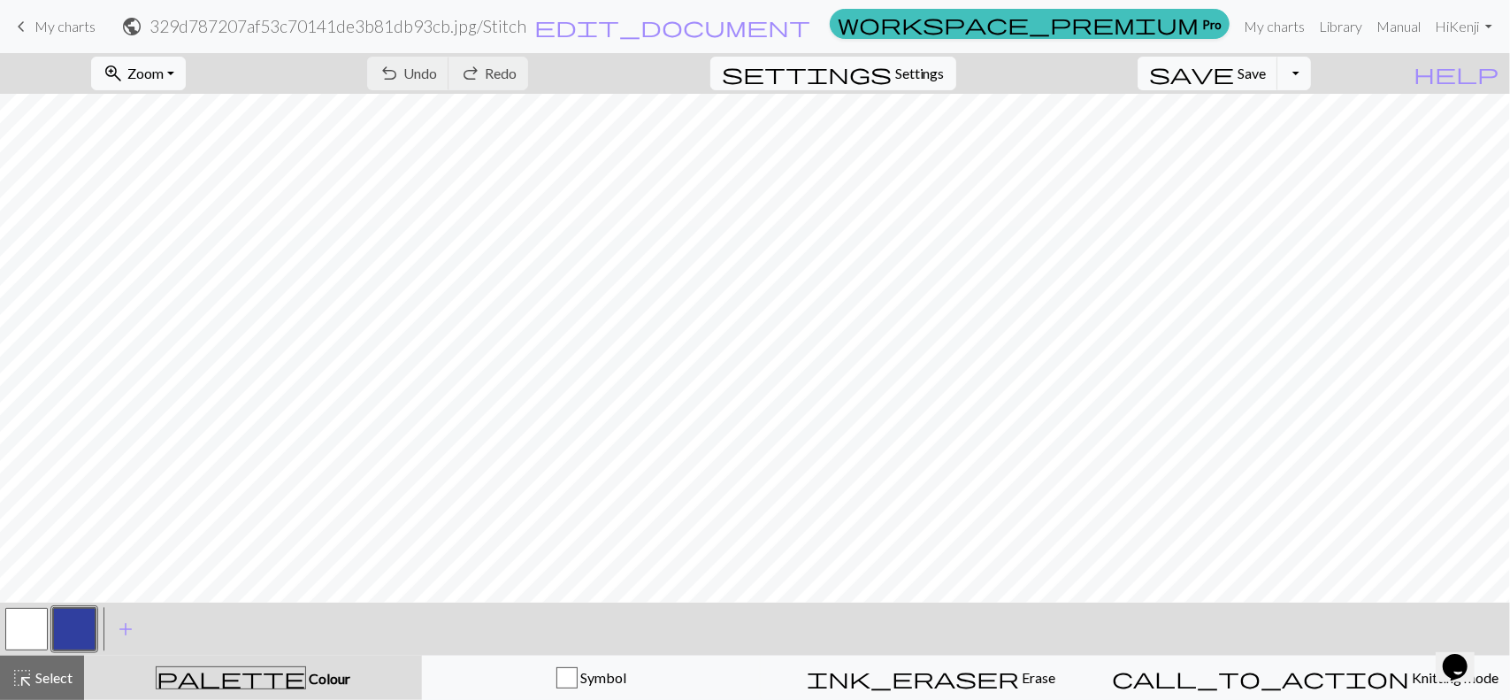
click at [53, 28] on span "My charts" at bounding box center [64, 26] width 61 height 17
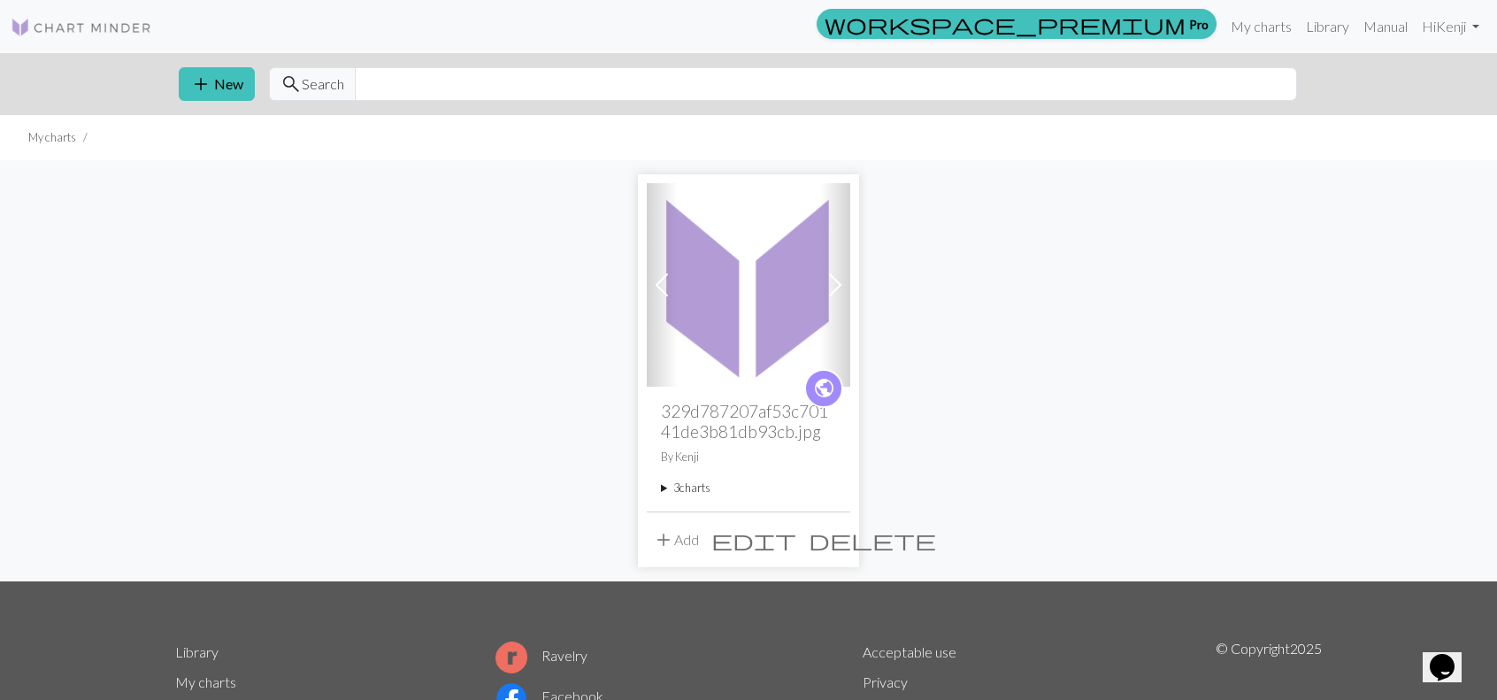
click at [720, 284] on img at bounding box center [748, 284] width 203 height 203
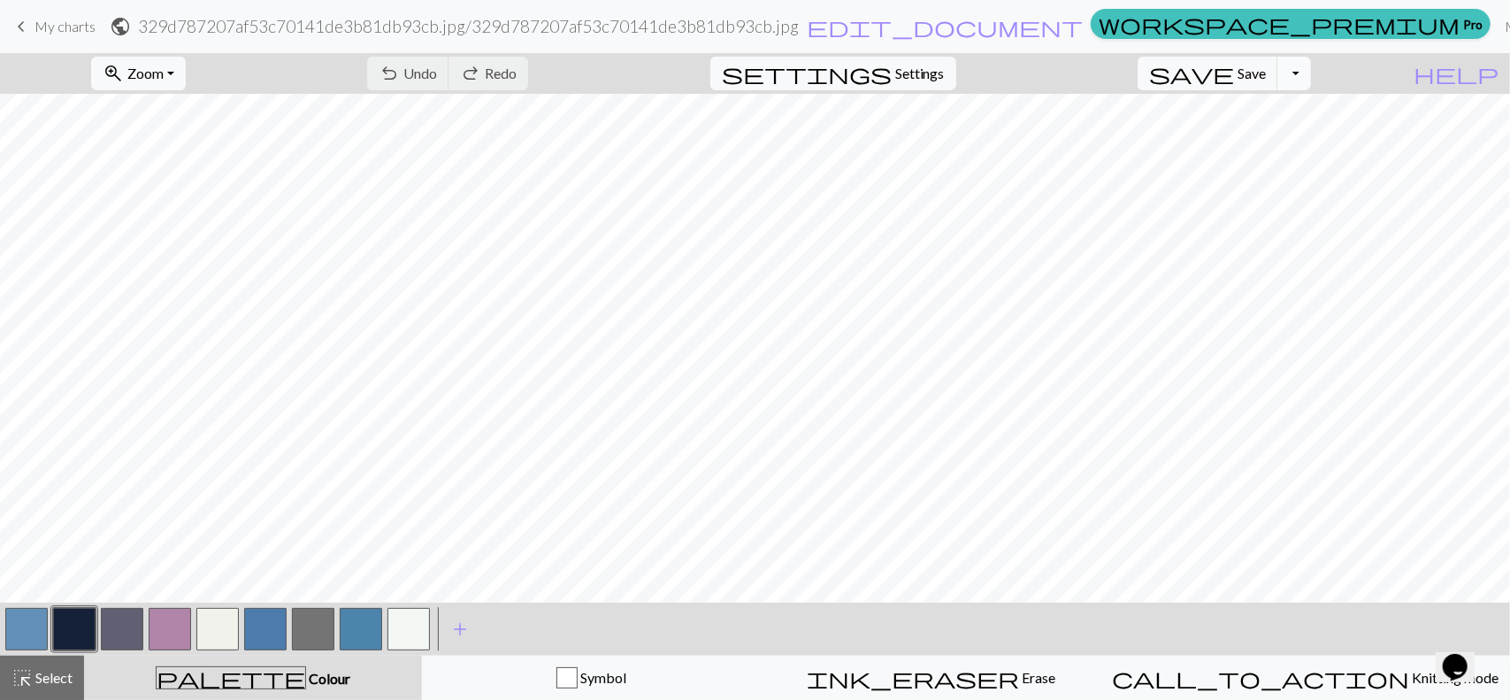
click at [1306, 73] on button "Toggle Dropdown" at bounding box center [1294, 74] width 34 height 34
click at [1260, 135] on button "save_alt Download" at bounding box center [1165, 140] width 292 height 28
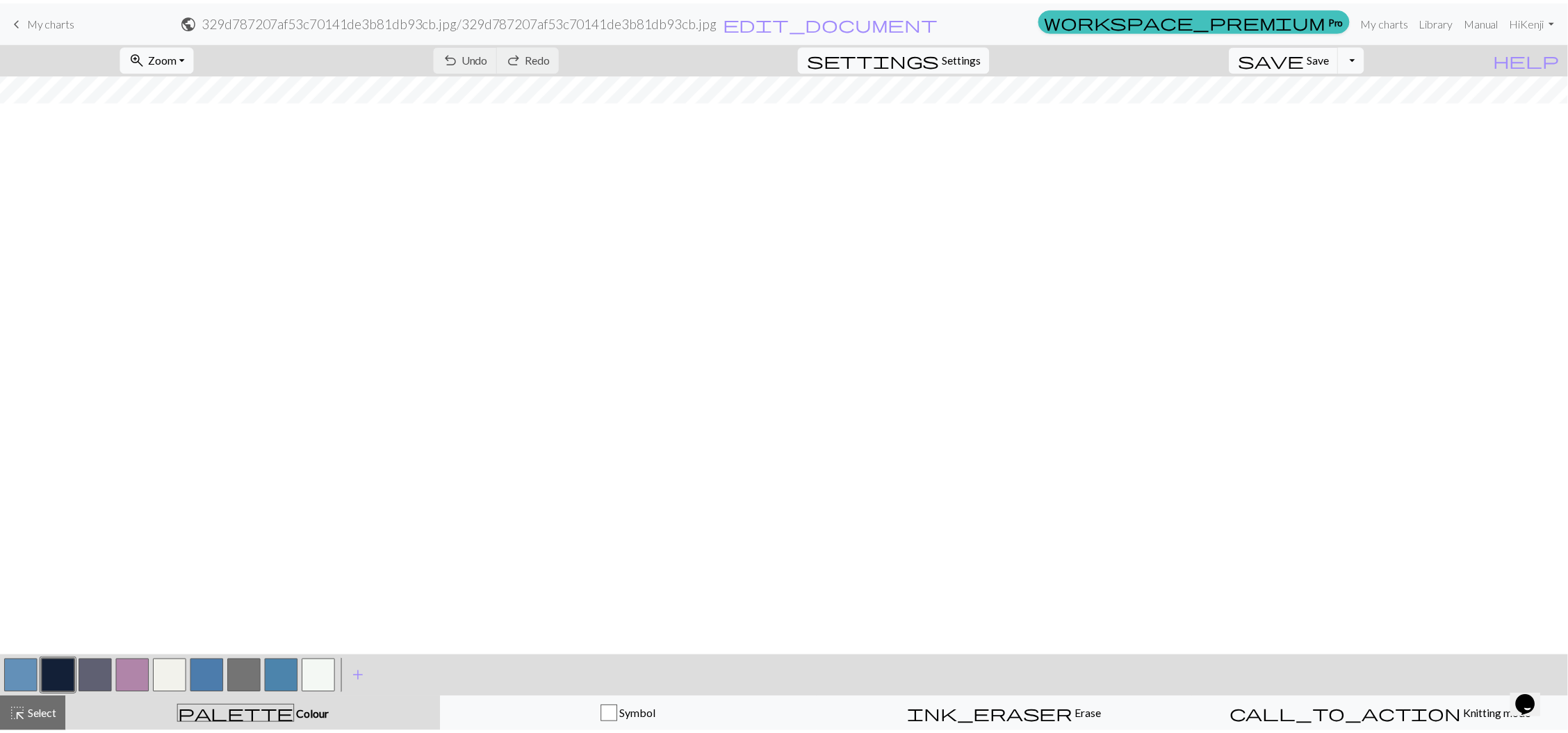
scroll to position [160, 0]
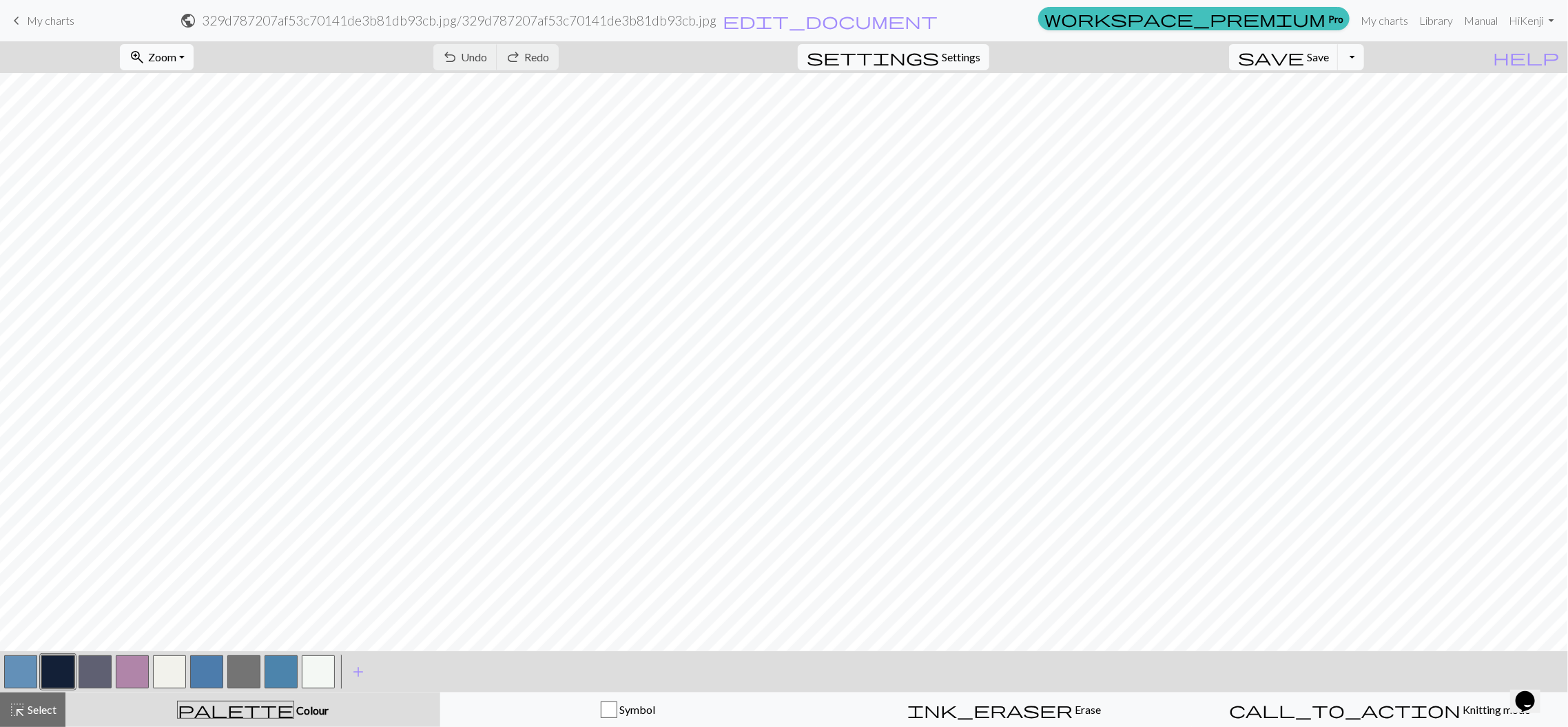
click at [176, 62] on span "Zoom" at bounding box center [162, 57] width 28 height 13
click at [188, 168] on button "50%" at bounding box center [175, 165] width 109 height 22
click at [194, 57] on button "zoom_in Zoom Zoom" at bounding box center [157, 58] width 74 height 26
click at [194, 93] on button "Fit all" at bounding box center [175, 87] width 109 height 22
click at [1165, 65] on div "zoom_in Zoom Zoom Fit all Fit width Fit height 50% 100% 150% 200% undo Undo Und…" at bounding box center [742, 57] width 1484 height 32
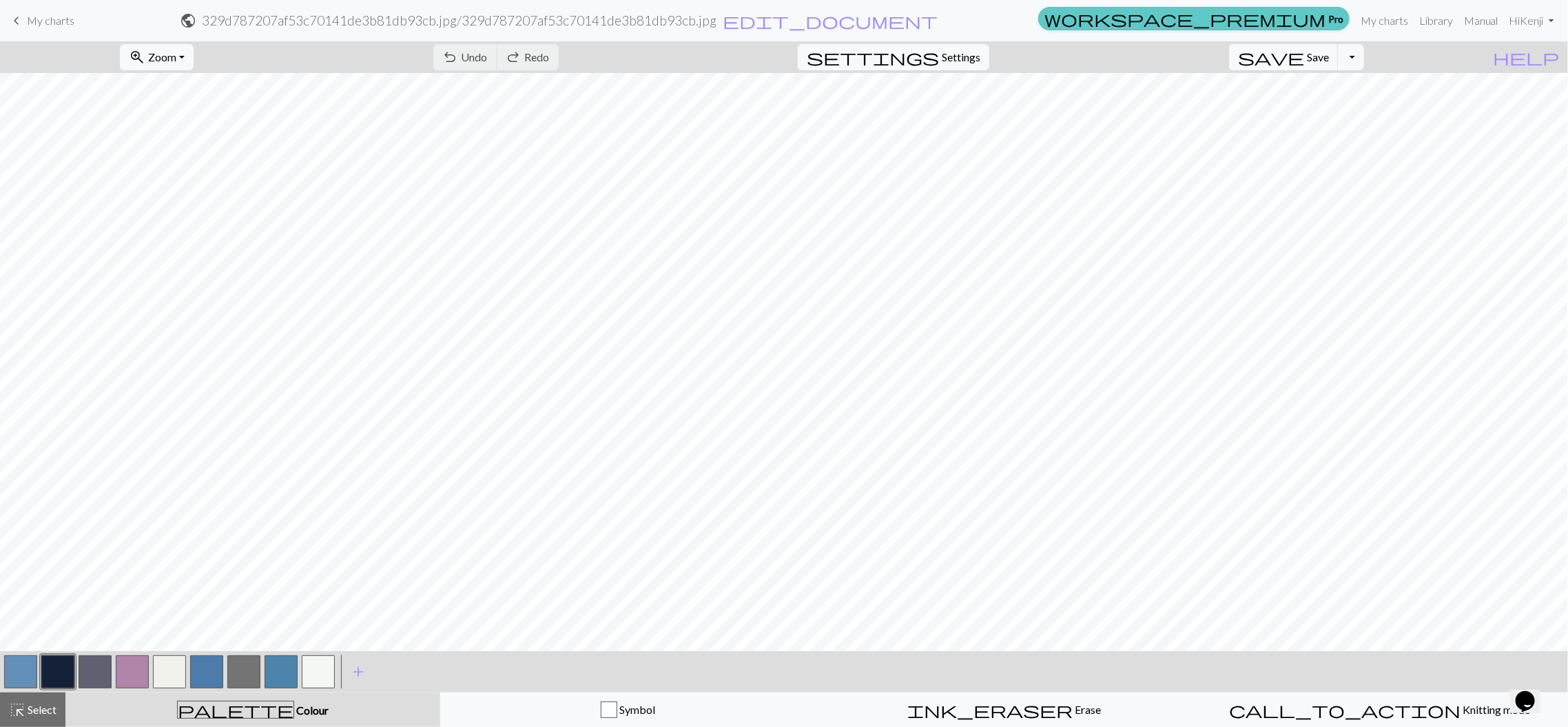
click at [1165, 19] on span "workspace_premium" at bounding box center [1185, 18] width 281 height 19
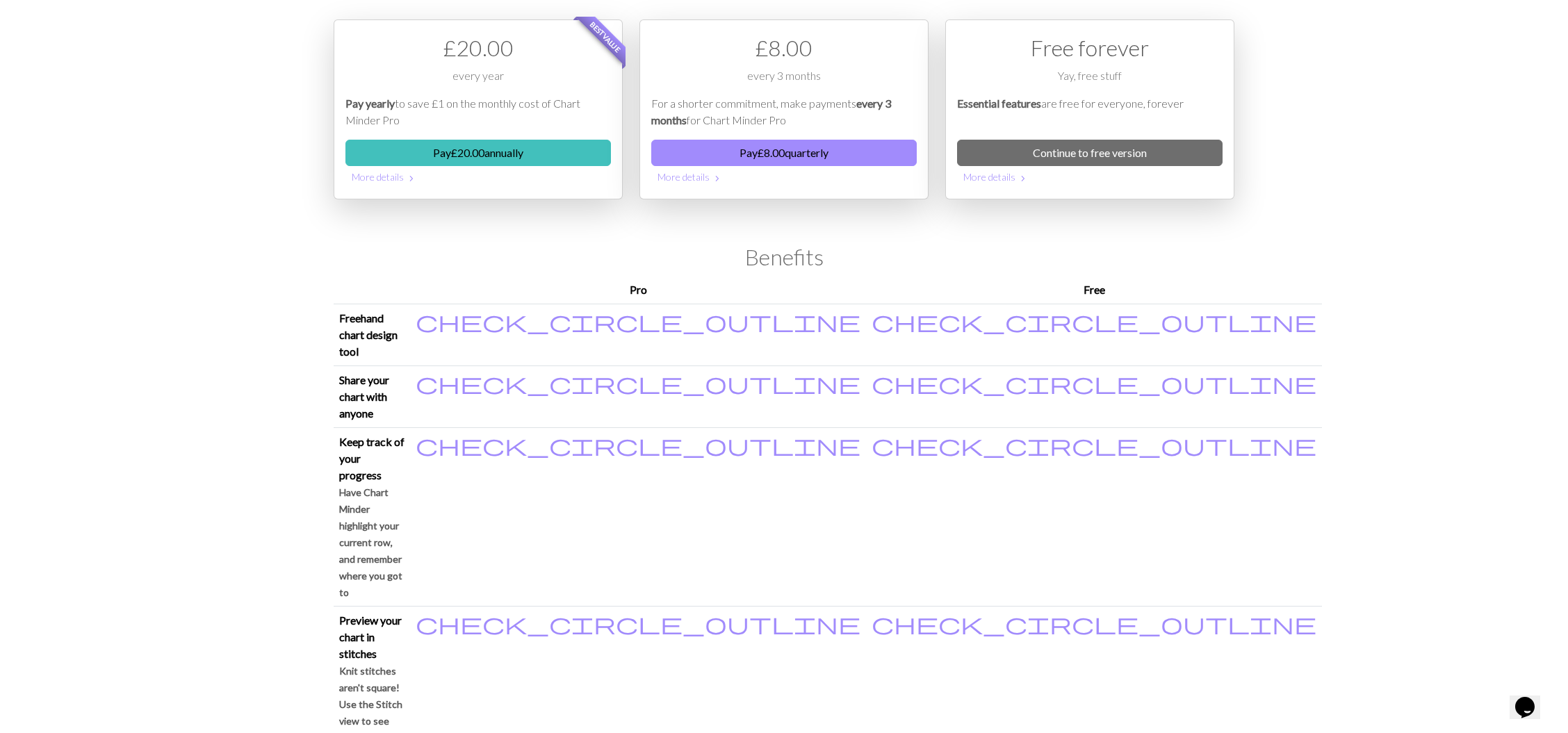
scroll to position [93, 0]
